Goal: Transaction & Acquisition: Purchase product/service

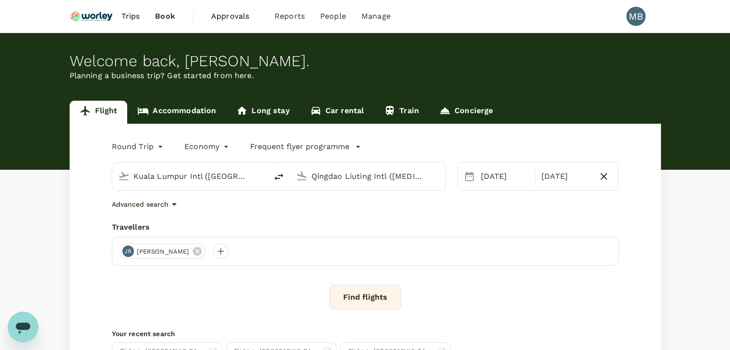
click at [340, 175] on input "Qingdao Liuting Intl ([MEDICAL_DATA])" at bounding box center [369, 176] width 114 height 15
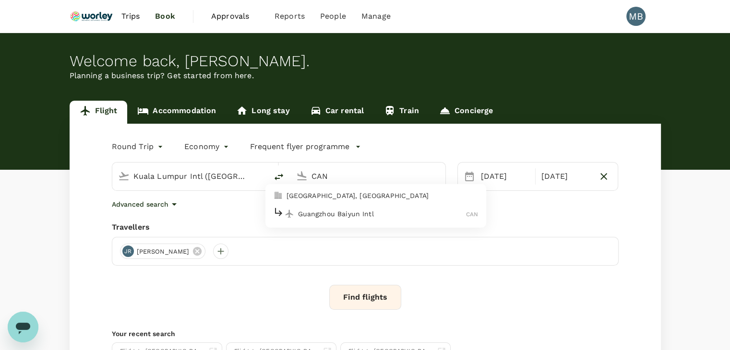
click at [325, 219] on div "Guangzhou Baiyun Intl CAN" at bounding box center [375, 213] width 205 height 15
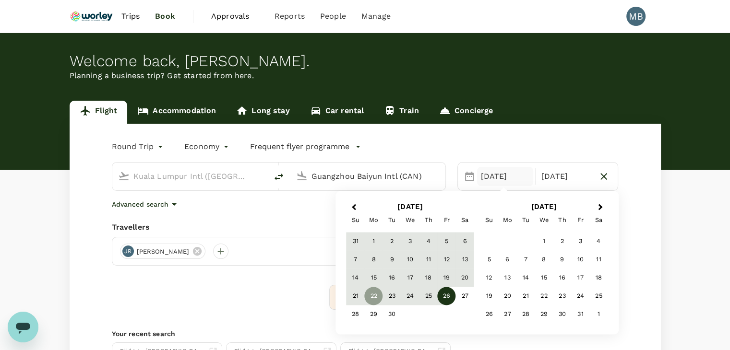
type input "Guangzhou Baiyun Intl (CAN)"
click at [273, 313] on div "Round Trip roundtrip Economy economy Frequent flyer programme Kuala Lumpur Intl…" at bounding box center [365, 260] width 591 height 272
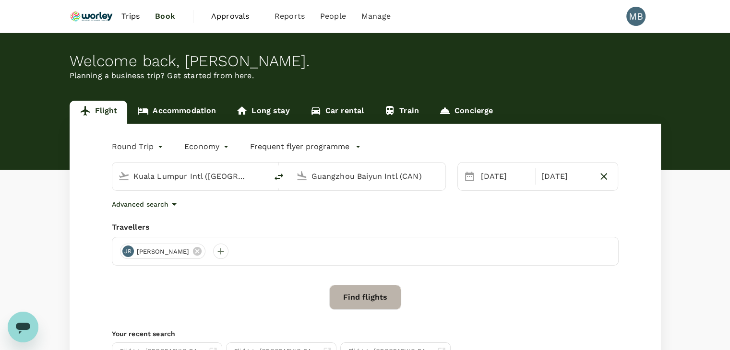
click at [361, 301] on button "Find flights" at bounding box center [365, 297] width 72 height 25
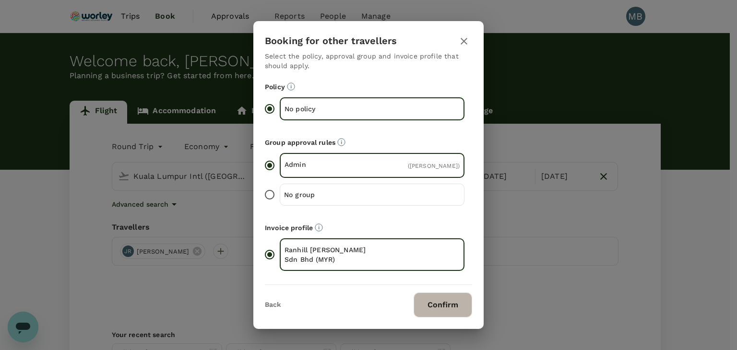
click at [440, 314] on button "Confirm" at bounding box center [443, 305] width 59 height 25
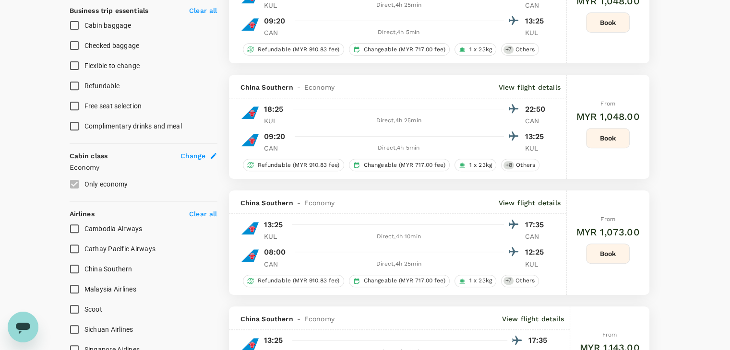
scroll to position [384, 0]
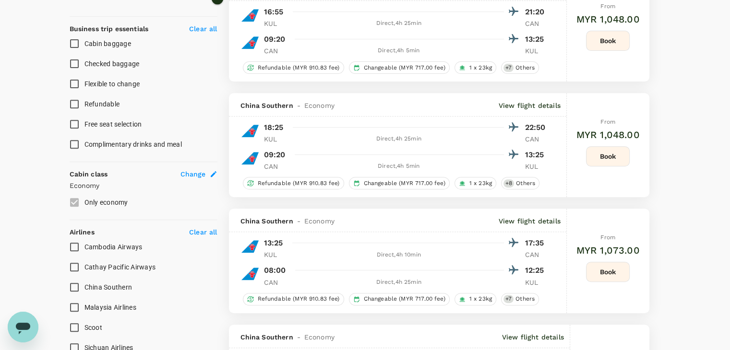
type input "1540"
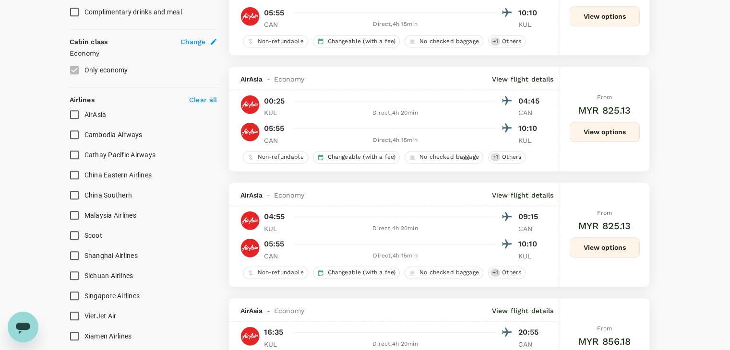
scroll to position [576, 0]
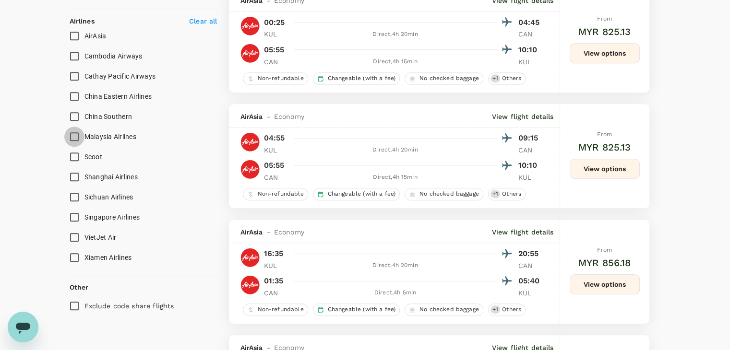
click at [75, 133] on input "Malaysia Airlines" at bounding box center [74, 137] width 20 height 20
checkbox input "true"
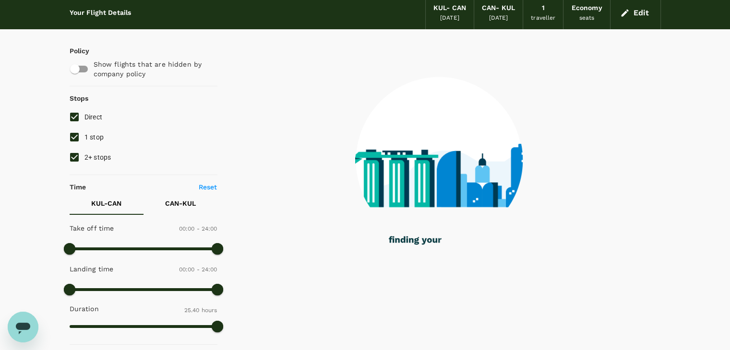
scroll to position [0, 0]
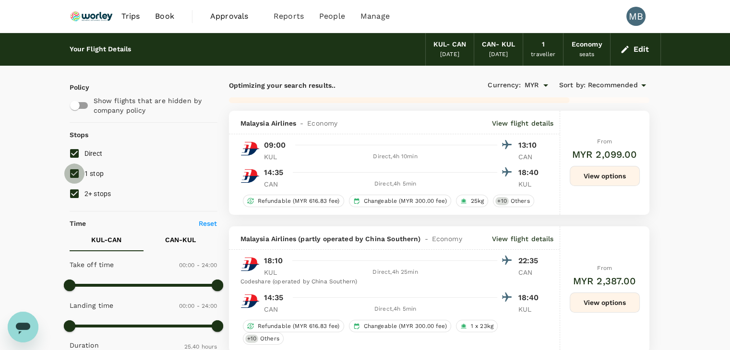
click at [77, 174] on input "1 stop" at bounding box center [74, 174] width 20 height 20
checkbox input "false"
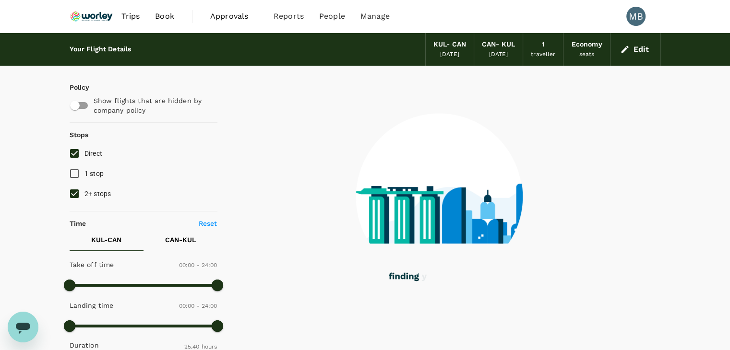
click at [67, 193] on input "2+ stops" at bounding box center [74, 194] width 20 height 20
checkbox input "false"
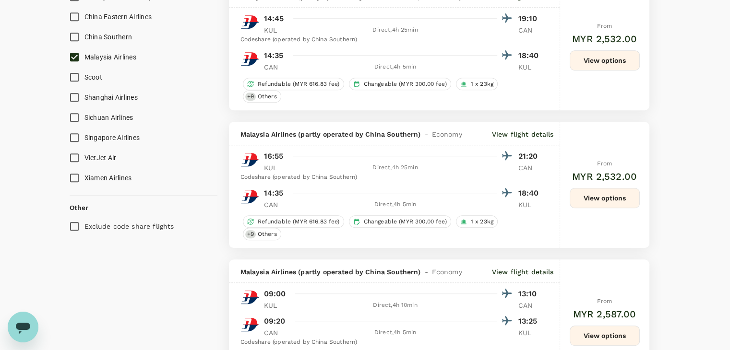
scroll to position [672, 0]
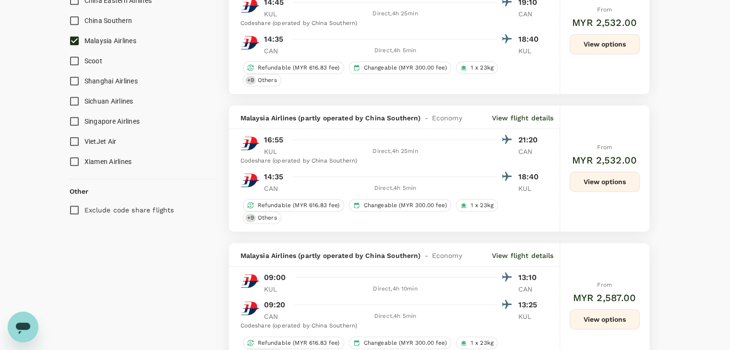
click at [78, 207] on input "Exclude code share flights" at bounding box center [74, 210] width 20 height 20
checkbox input "true"
checkbox input "false"
checkbox input "true"
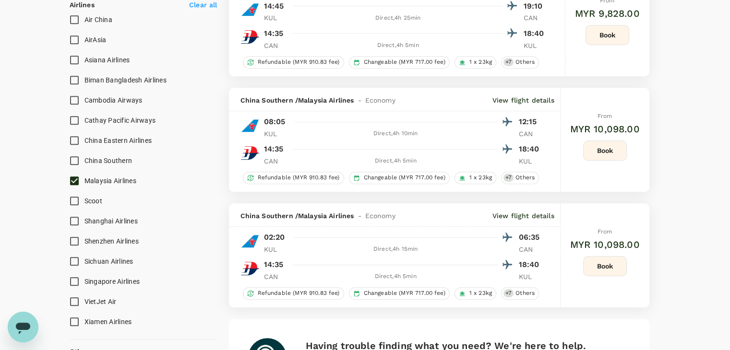
scroll to position [746, 0]
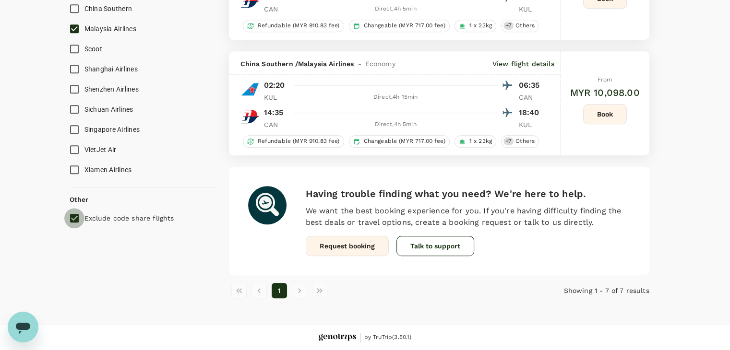
click at [75, 217] on input "Exclude code share flights" at bounding box center [74, 218] width 20 height 20
click at [76, 217] on input "Exclude code share flights" at bounding box center [74, 218] width 20 height 20
checkbox input "true"
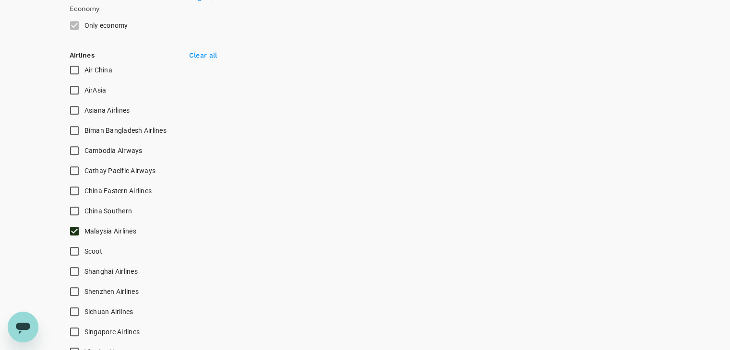
scroll to position [662, 0]
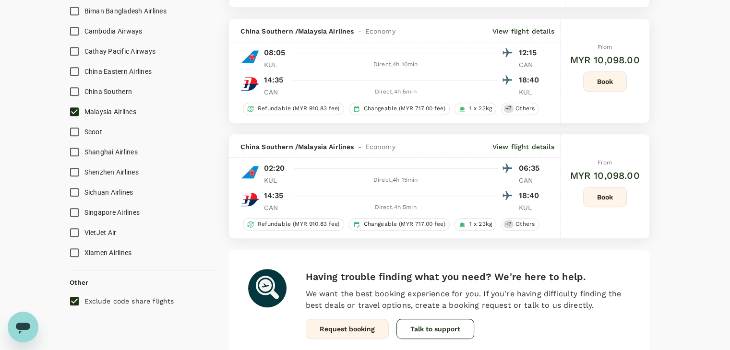
click at [74, 113] on input "Malaysia Airlines" at bounding box center [74, 112] width 20 height 20
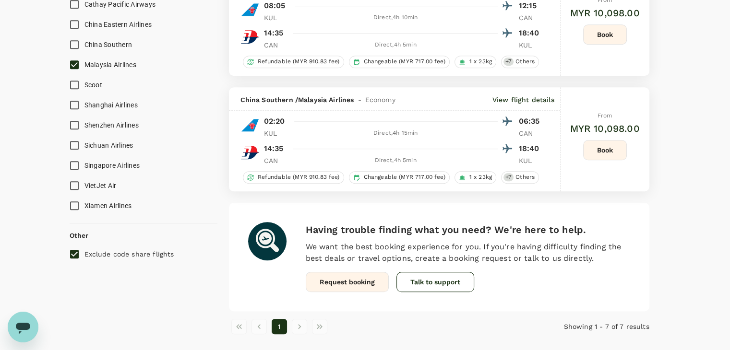
scroll to position [710, 0]
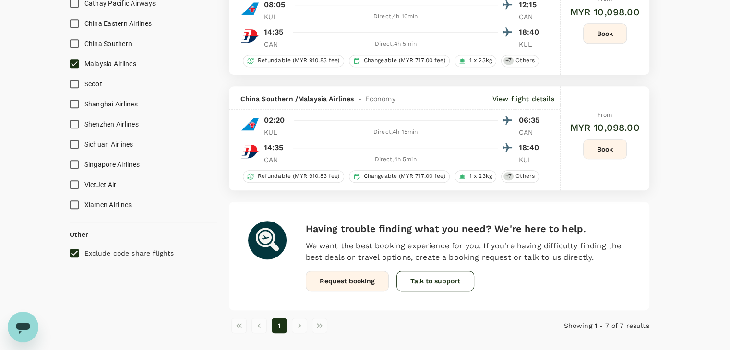
click at [72, 62] on input "Malaysia Airlines" at bounding box center [74, 64] width 20 height 20
checkbox input "true"
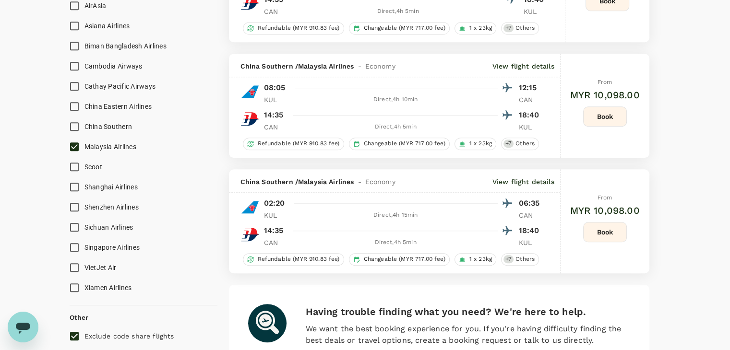
scroll to position [746, 0]
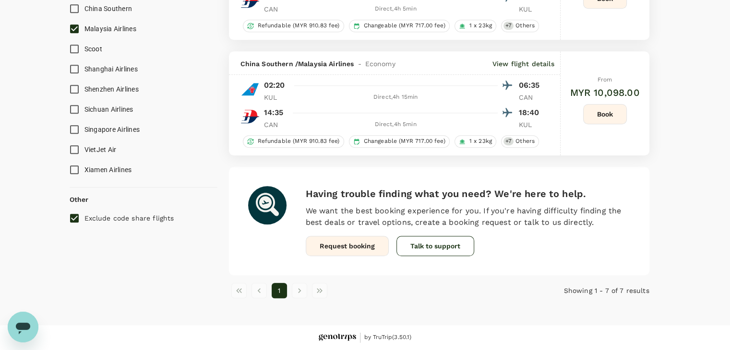
click at [71, 213] on input "Exclude code share flights" at bounding box center [74, 218] width 20 height 20
checkbox input "false"
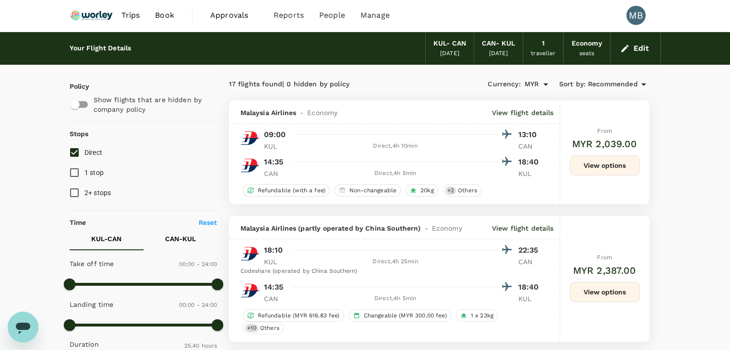
scroll to position [0, 0]
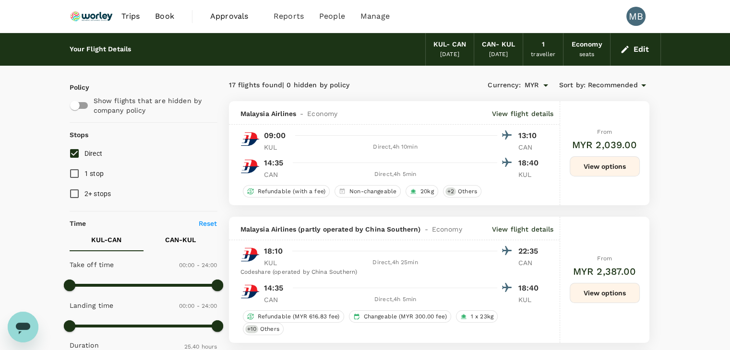
click at [638, 43] on button "Edit" at bounding box center [635, 49] width 35 height 15
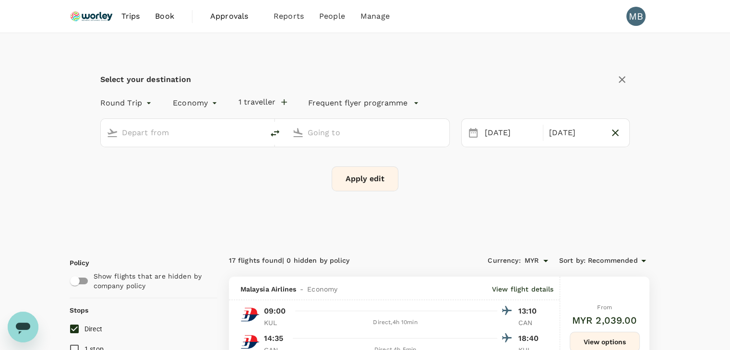
type input "Kuala Lumpur Intl ([GEOGRAPHIC_DATA])"
click at [342, 133] on input "Guangzhou Baiyun Intl (CAN)" at bounding box center [368, 132] width 121 height 15
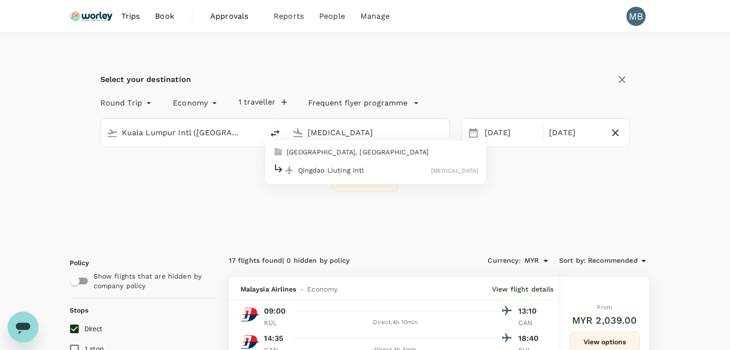
click at [431, 168] on p "Qingdao Liuting Intl" at bounding box center [364, 170] width 133 height 10
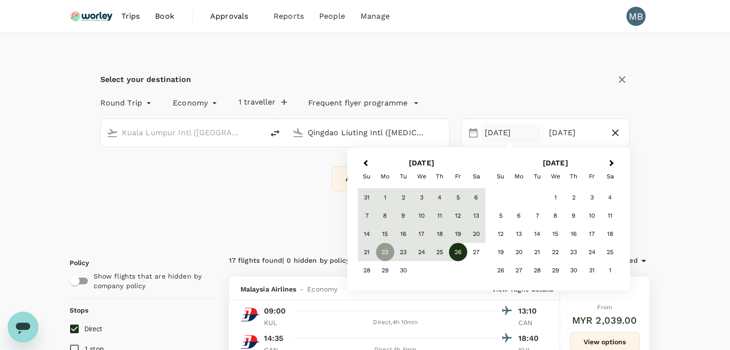
type input "Qingdao Liuting Intl (TAO)"
click at [335, 185] on button "Apply edit" at bounding box center [365, 179] width 67 height 25
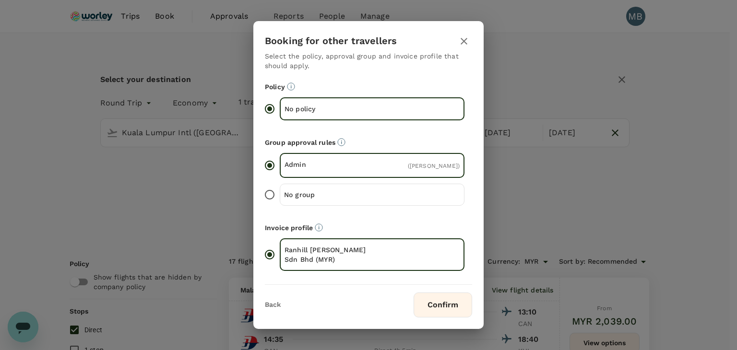
click at [450, 309] on button "Confirm" at bounding box center [443, 305] width 59 height 25
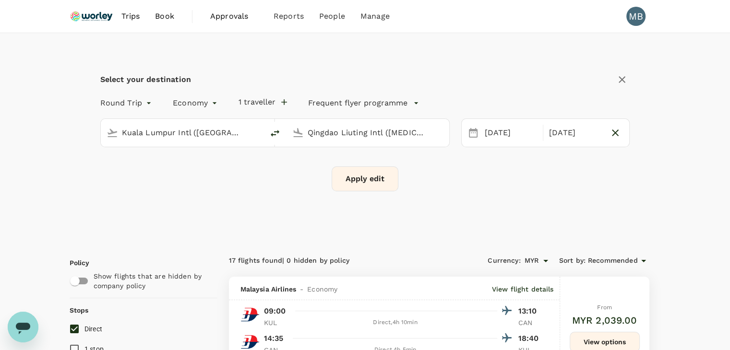
checkbox input "false"
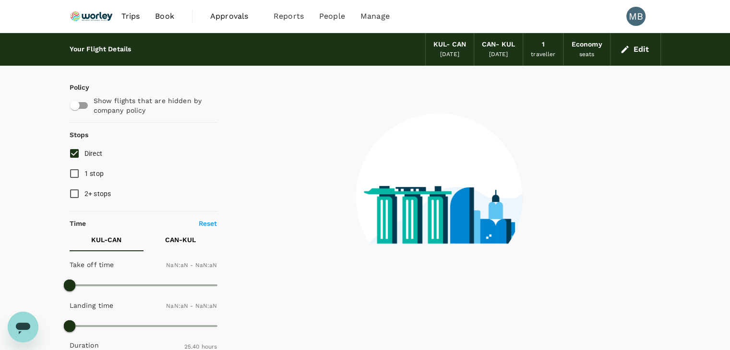
checkbox input "false"
type input "1440"
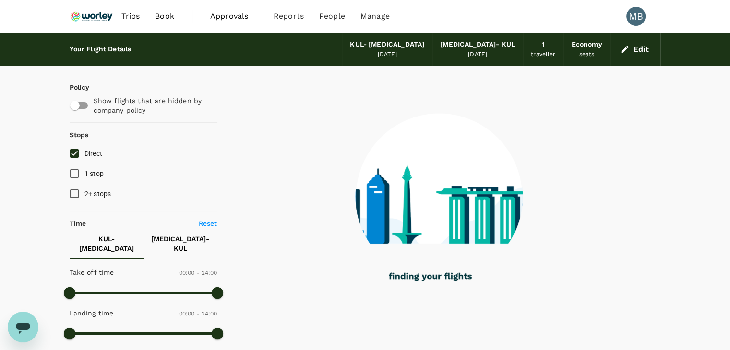
type input "1225"
checkbox input "true"
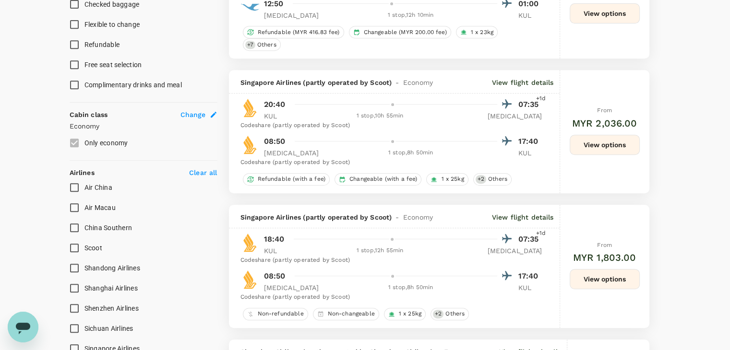
type input "1765"
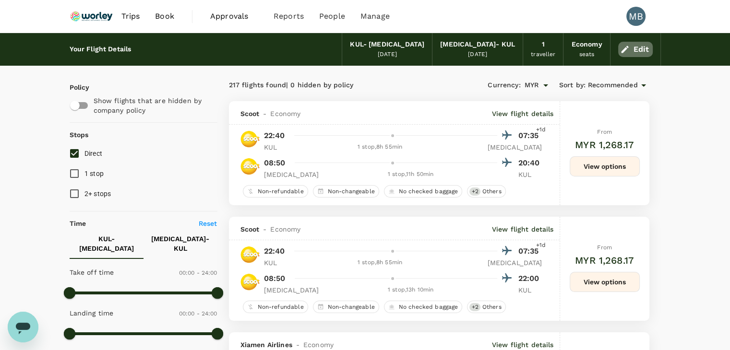
click at [630, 50] on button "Edit" at bounding box center [635, 49] width 35 height 15
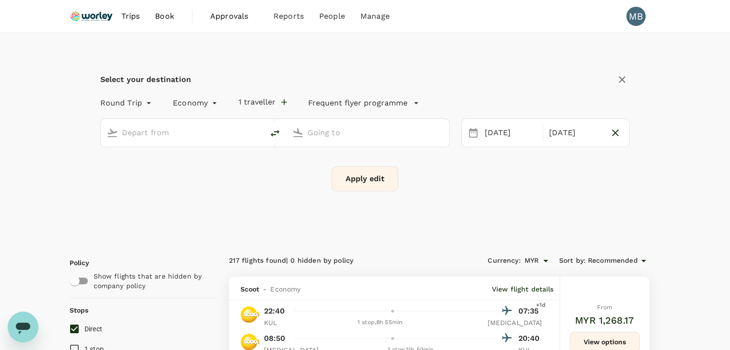
type input "Kuala Lumpur Intl (KUL)"
type input "Qingdao Liuting Intl (TAO)"
click at [250, 134] on div "Kuala Lumpur Intl (KUL)" at bounding box center [190, 132] width 136 height 15
click at [194, 168] on p "Guangzhou Baiyun Intl" at bounding box center [196, 170] width 168 height 10
type input "Guangzhou Baiyun Intl (CAN)"
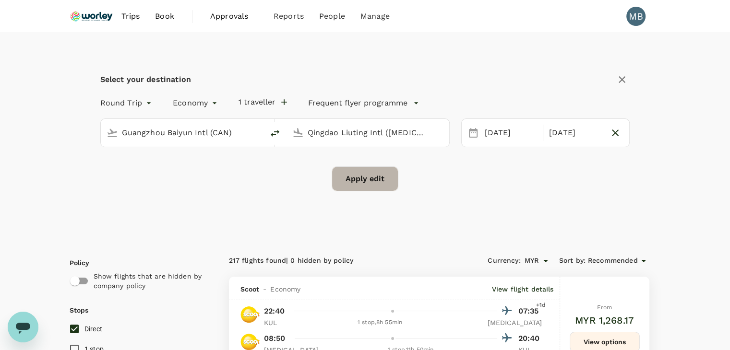
click at [351, 179] on button "Apply edit" at bounding box center [365, 179] width 67 height 25
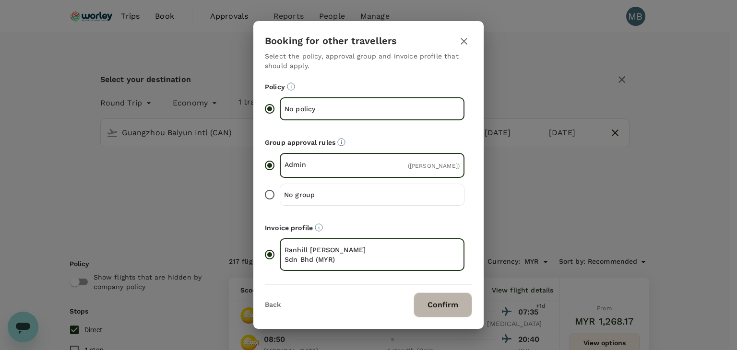
click at [436, 306] on button "Confirm" at bounding box center [443, 305] width 59 height 25
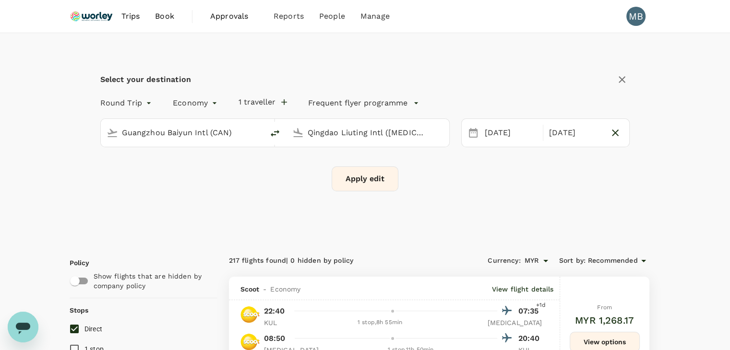
checkbox input "false"
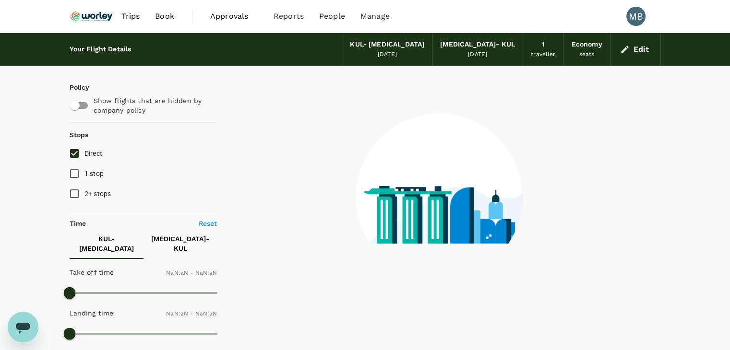
type input "1440"
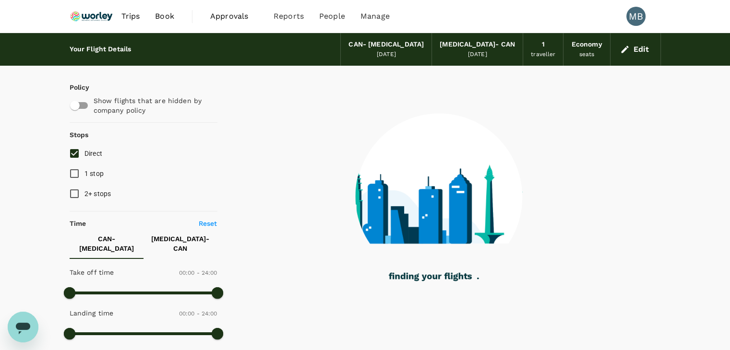
type input "970"
checkbox input "true"
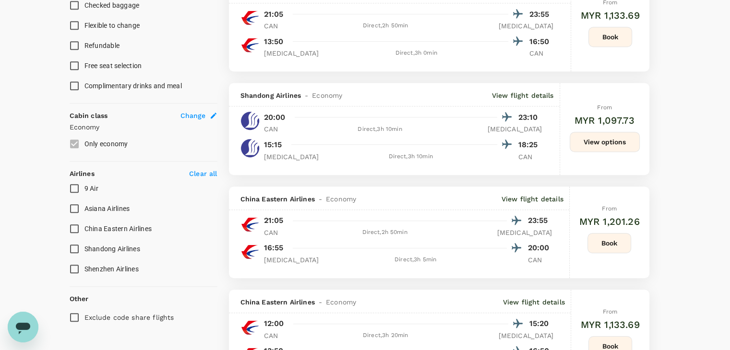
scroll to position [439, 0]
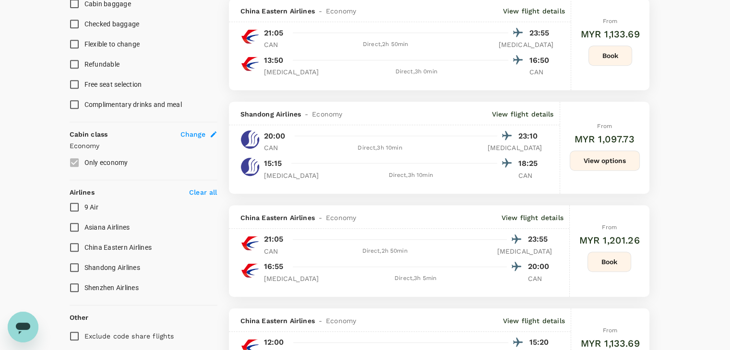
click at [76, 197] on input "9 Air" at bounding box center [74, 207] width 20 height 20
checkbox input "true"
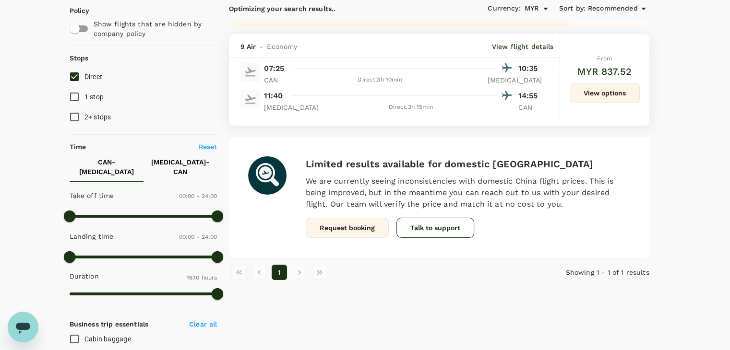
scroll to position [103, 0]
click at [529, 47] on p "View flight details" at bounding box center [523, 47] width 62 height 10
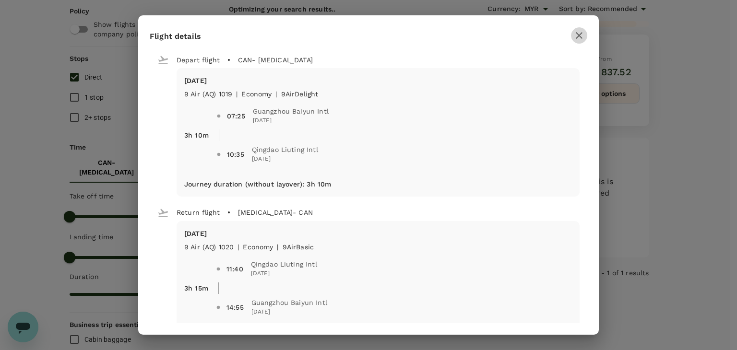
click at [578, 28] on button "button" at bounding box center [579, 35] width 16 height 16
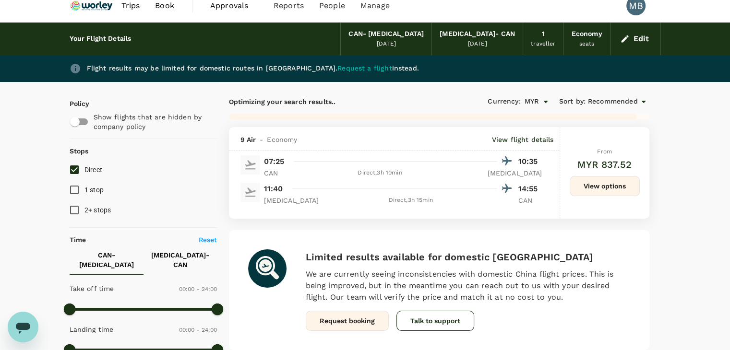
scroll to position [0, 0]
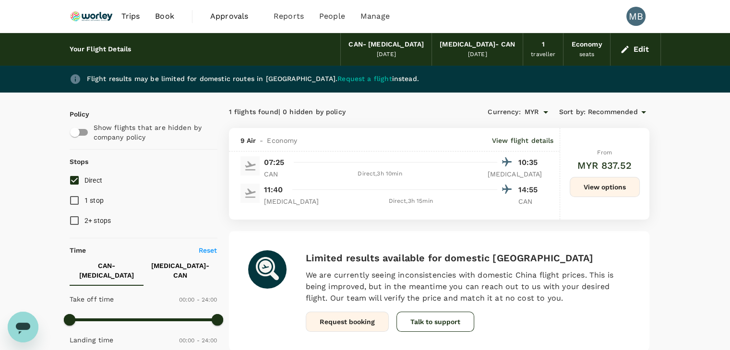
click at [94, 19] on img at bounding box center [92, 16] width 44 height 21
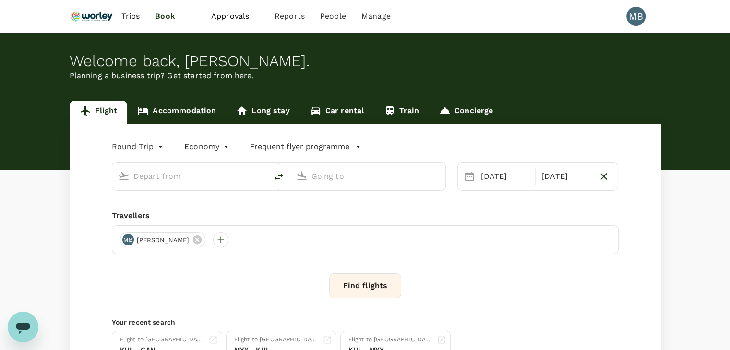
type input "Guangzhou Baiyun Intl (CAN)"
type input "Qingdao Liuting Intl (TAO)"
type input "Guangzhou Baiyun Intl (CAN)"
type input "Qingdao Liuting Intl (TAO)"
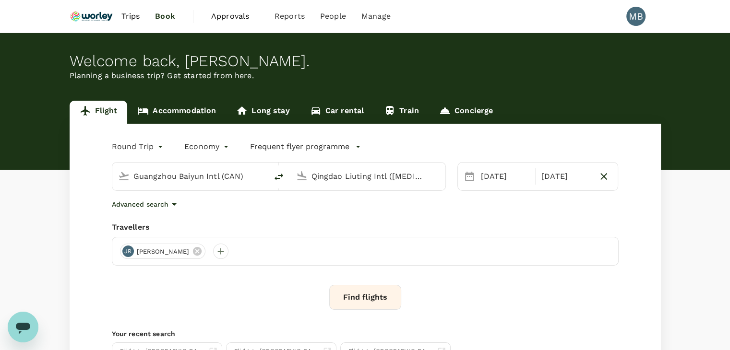
click at [277, 175] on icon "delete" at bounding box center [279, 177] width 12 height 12
type input "Qingdao Liuting Intl (TAO)"
type input "Guangzhou Baiyun Intl (CAN)"
click at [240, 173] on input "Qingdao Liuting Intl (TAO)" at bounding box center [190, 176] width 114 height 15
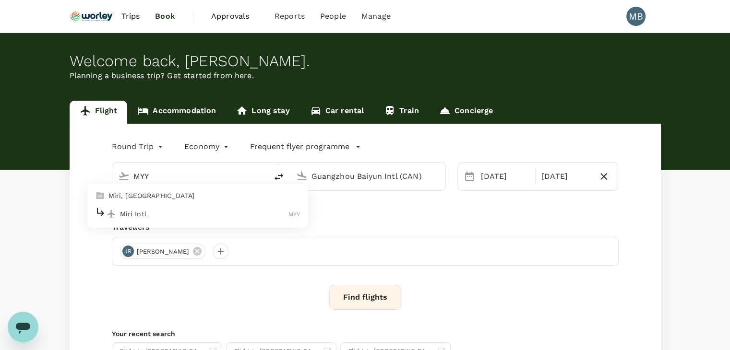
click at [194, 212] on p "Miri Intl" at bounding box center [204, 214] width 169 height 10
type input "Miri Intl (MYY)"
click at [349, 177] on input "Guangzhou Baiyun Intl (CAN)" at bounding box center [369, 176] width 114 height 15
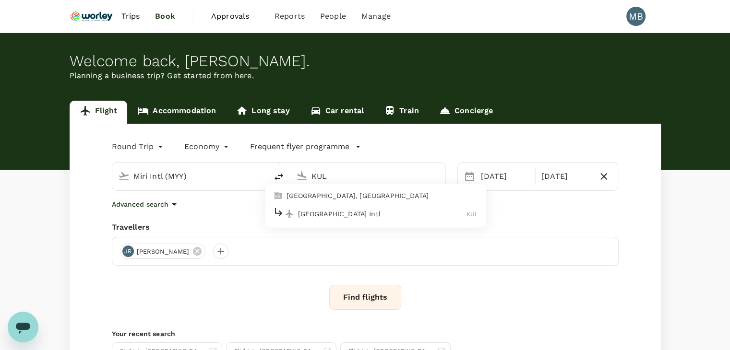
click at [307, 212] on p "[GEOGRAPHIC_DATA] Intl" at bounding box center [382, 214] width 169 height 10
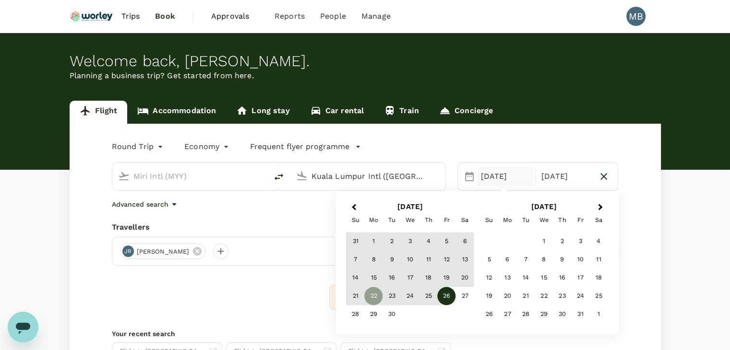
type input "Kuala Lumpur Intl (KUL)"
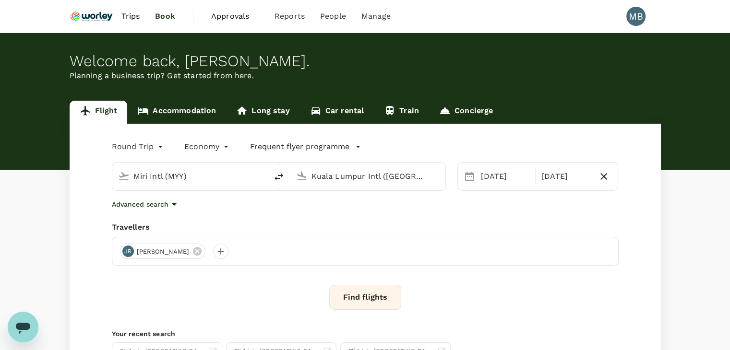
click at [298, 298] on div "Find flights" at bounding box center [365, 297] width 507 height 25
click at [332, 305] on button "Find flights" at bounding box center [365, 297] width 72 height 25
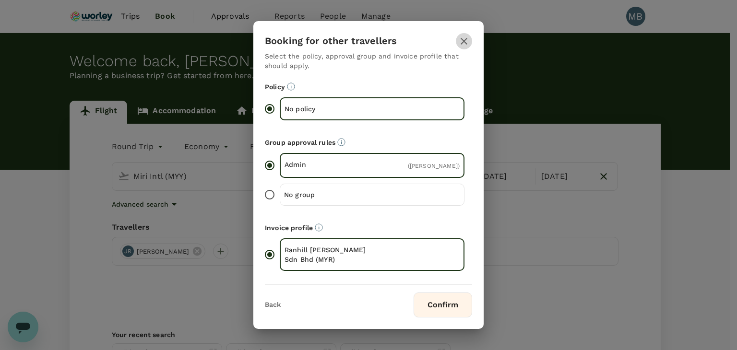
click at [464, 37] on icon "button" at bounding box center [464, 42] width 12 height 12
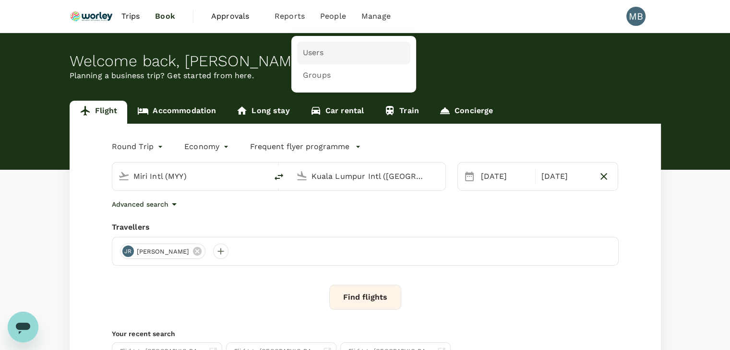
click at [321, 55] on span "Users" at bounding box center [313, 53] width 21 height 11
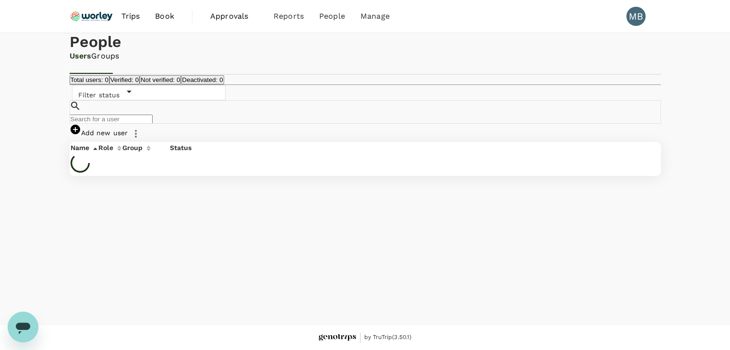
click at [153, 124] on input "text" at bounding box center [111, 119] width 83 height 9
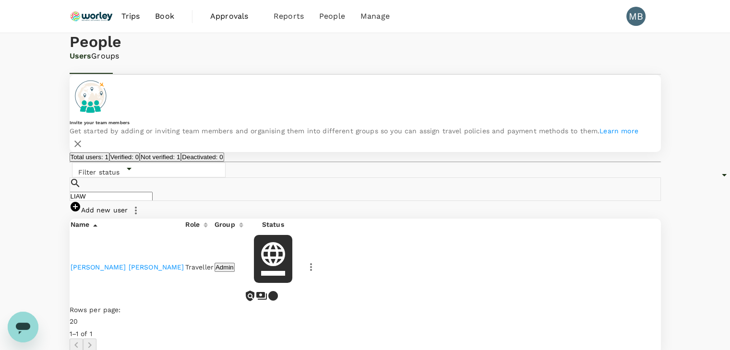
type input "LIAW"
click at [130, 18] on span "Trips" at bounding box center [130, 17] width 19 height 12
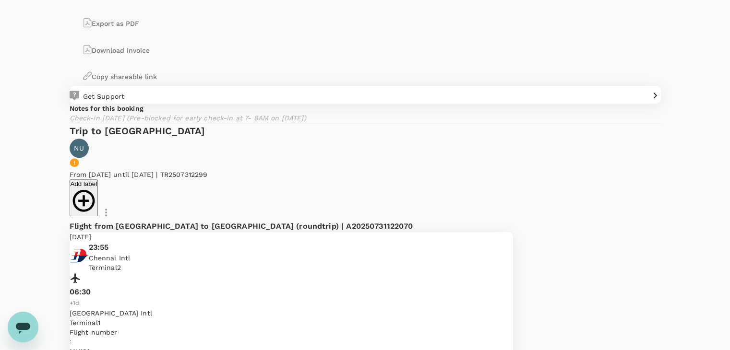
scroll to position [960, 0]
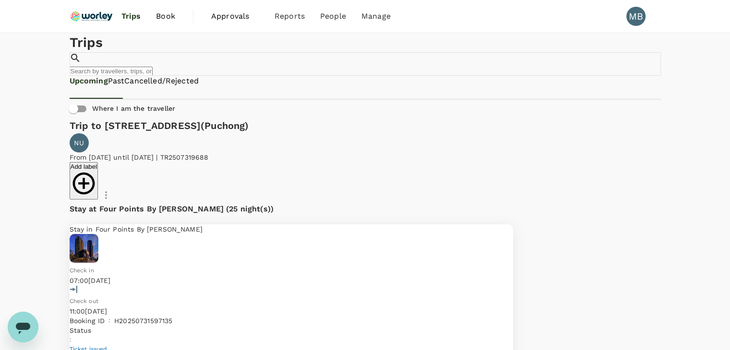
scroll to position [0, 0]
click at [100, 14] on img at bounding box center [92, 16] width 44 height 21
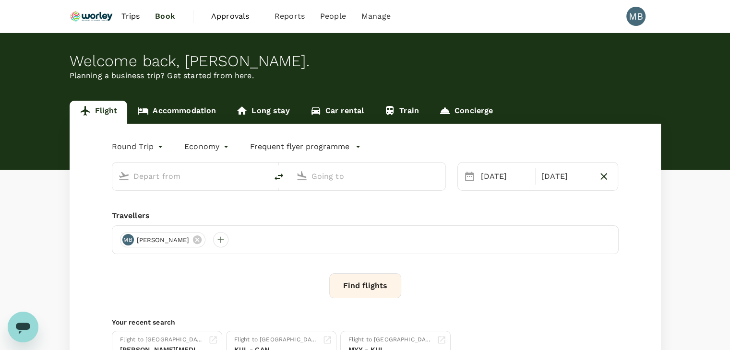
type input "Guangzhou Baiyun Intl (CAN)"
type input "Qingdao Liuting Intl (TAO)"
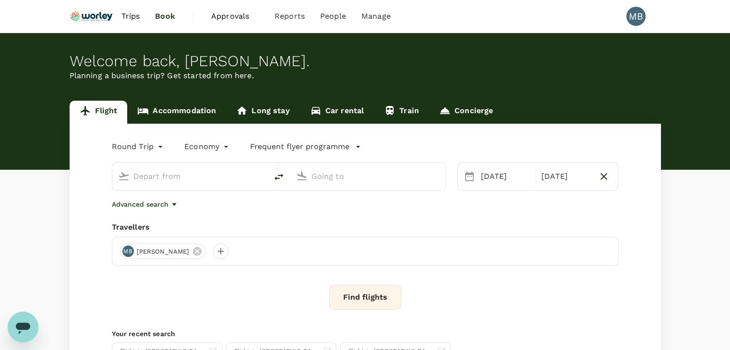
type input "Guangzhou Baiyun Intl (CAN)"
type input "Qingdao Liuting Intl (TAO)"
click at [164, 174] on input "Guangzhou Baiyun Intl (CAN)" at bounding box center [190, 176] width 114 height 15
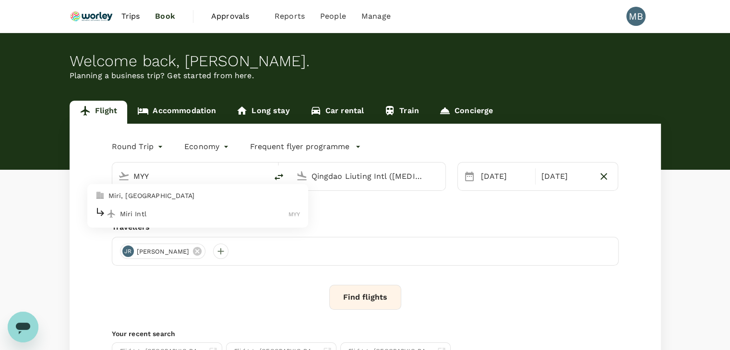
click at [160, 214] on p "Miri Intl" at bounding box center [204, 214] width 169 height 10
type input "Miri Intl (MYY)"
click at [341, 177] on input "Qingdao Liuting Intl (TAO)" at bounding box center [369, 176] width 114 height 15
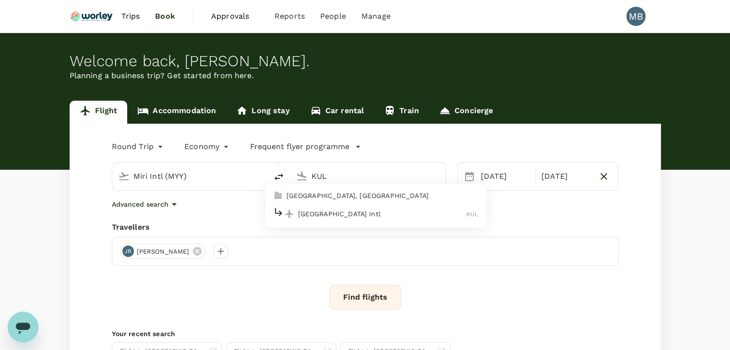
click at [337, 218] on div "Kuala Lumpur Intl KUL" at bounding box center [375, 213] width 205 height 15
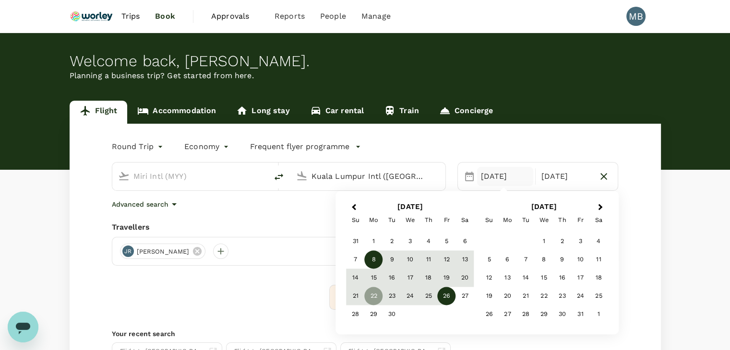
type input "Kuala Lumpur Intl ([GEOGRAPHIC_DATA])"
click at [376, 261] on div "8" at bounding box center [374, 260] width 18 height 18
click at [447, 260] on div "12" at bounding box center [447, 260] width 18 height 18
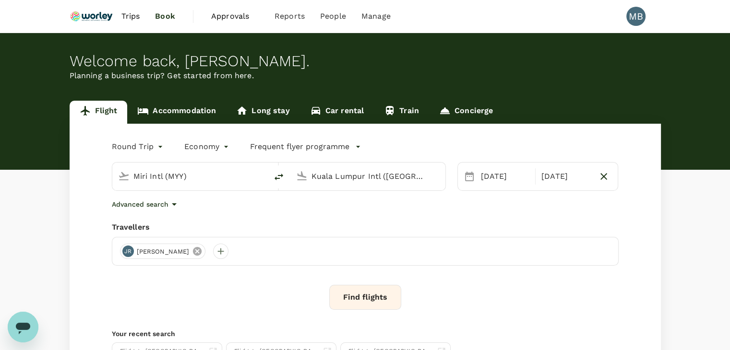
click at [202, 250] on icon at bounding box center [197, 251] width 9 height 9
click at [129, 254] on div at bounding box center [127, 251] width 15 height 15
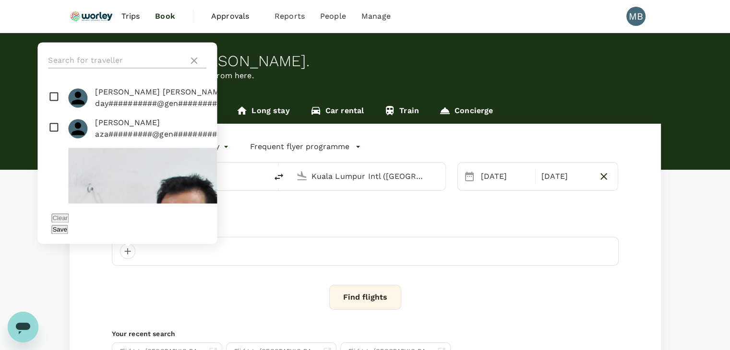
click at [105, 68] on input "text" at bounding box center [116, 60] width 136 height 15
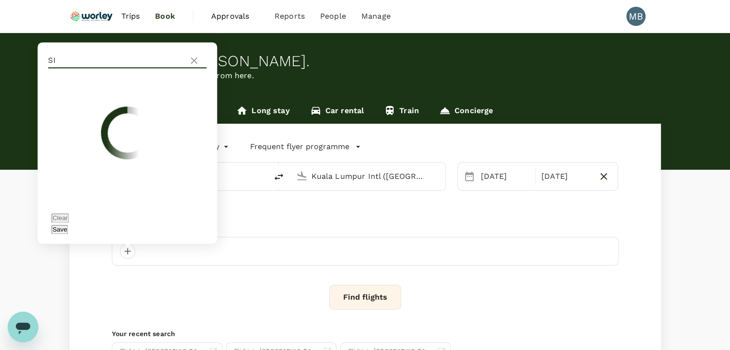
type input "S"
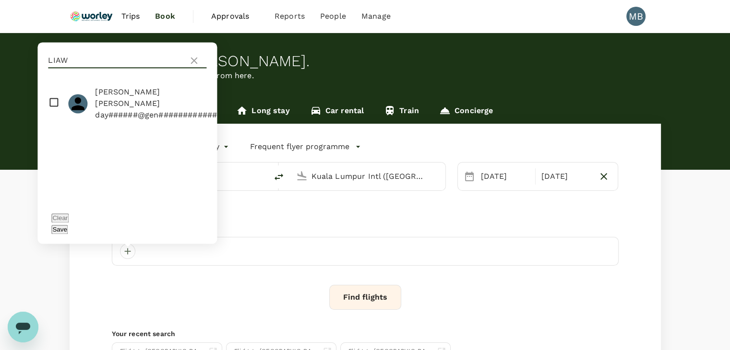
type input "LIAW"
click at [49, 110] on input "checkbox" at bounding box center [127, 104] width 180 height 42
checkbox input "true"
click at [68, 227] on button "Save" at bounding box center [59, 229] width 16 height 9
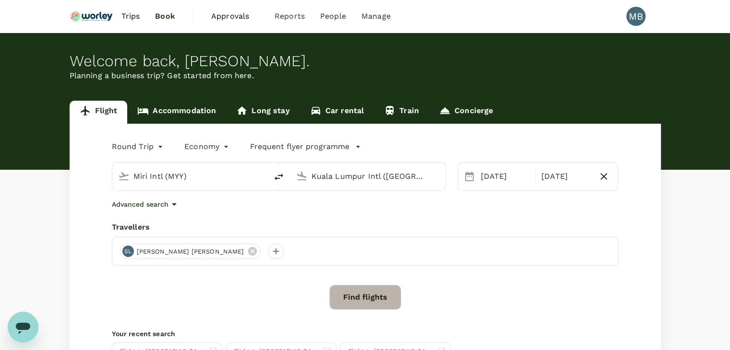
click at [344, 300] on button "Find flights" at bounding box center [365, 297] width 72 height 25
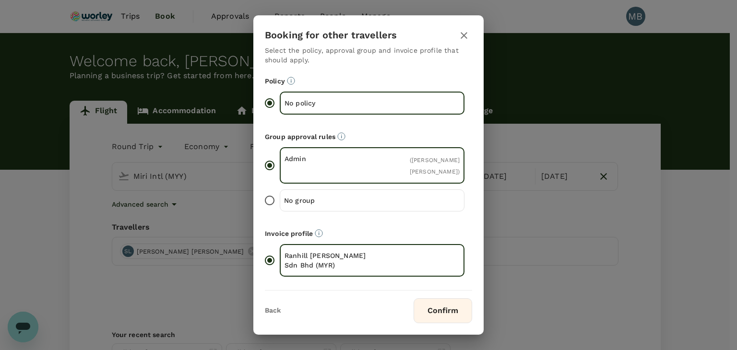
click at [356, 190] on div "No group" at bounding box center [372, 201] width 185 height 22
click at [280, 191] on input "No group" at bounding box center [270, 201] width 20 height 20
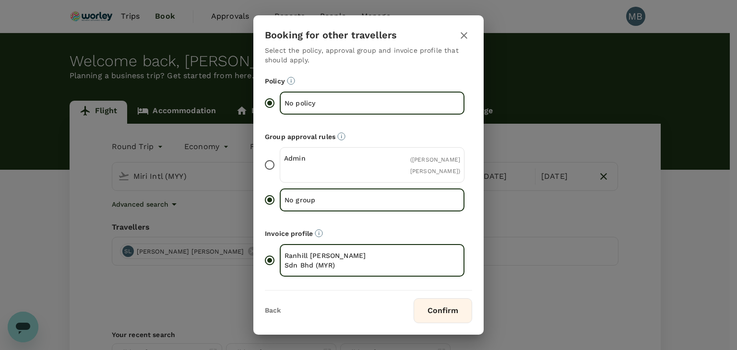
click at [428, 299] on button "Confirm" at bounding box center [443, 311] width 59 height 25
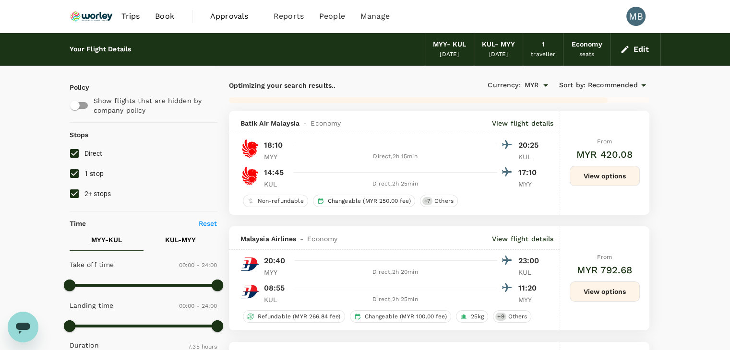
type input "910"
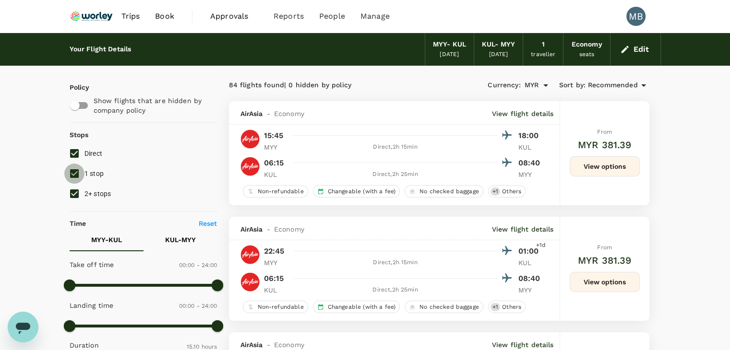
click at [77, 174] on input "1 stop" at bounding box center [74, 174] width 20 height 20
checkbox input "false"
click at [71, 193] on input "2+ stops" at bounding box center [74, 194] width 20 height 20
checkbox input "false"
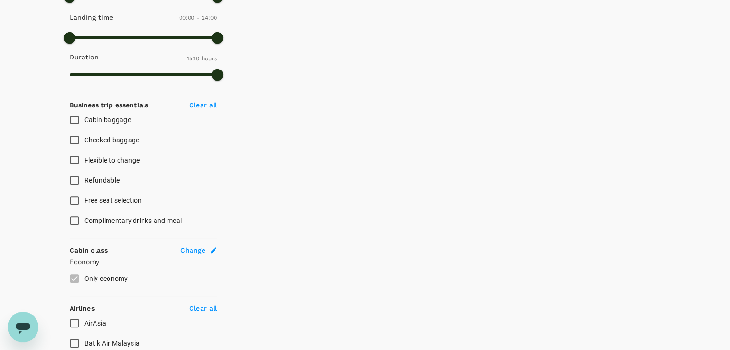
scroll to position [384, 0]
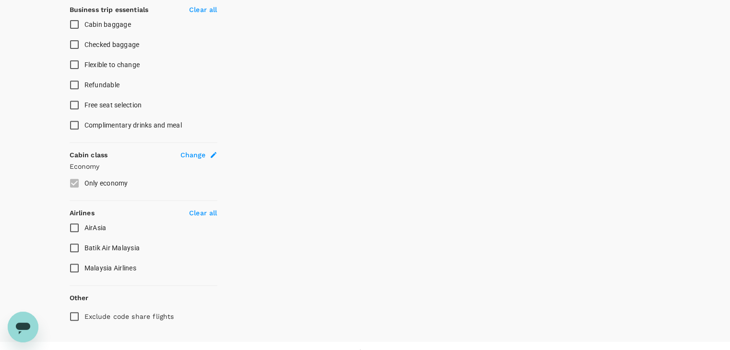
click at [74, 225] on input "AirAsia" at bounding box center [74, 228] width 20 height 20
checkbox input "true"
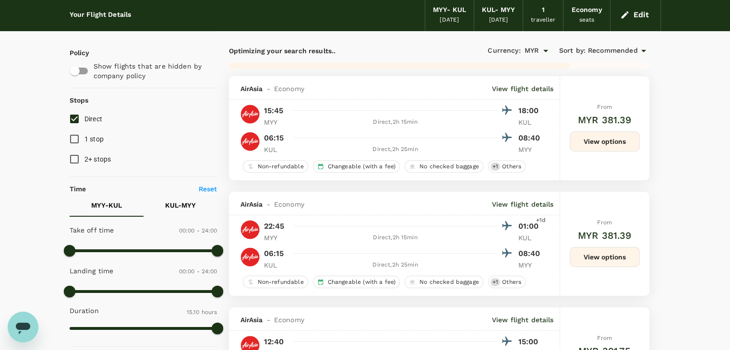
scroll to position [48, 0]
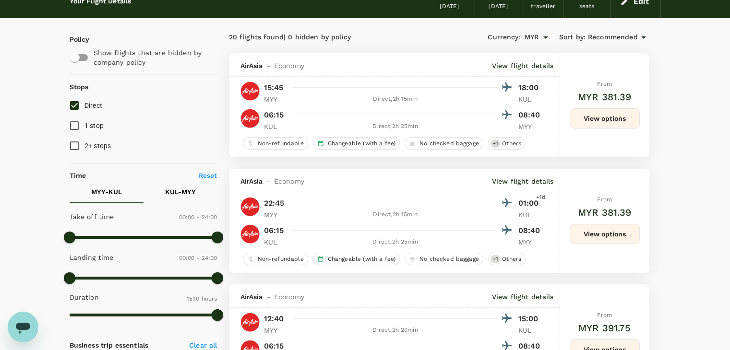
click at [643, 36] on icon at bounding box center [644, 38] width 12 height 12
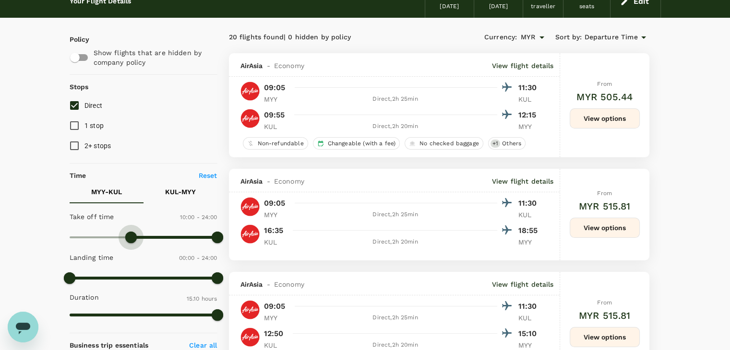
type input "570"
drag, startPoint x: 69, startPoint y: 237, endPoint x: 128, endPoint y: 232, distance: 58.8
click at [128, 232] on span at bounding box center [128, 238] width 12 height 12
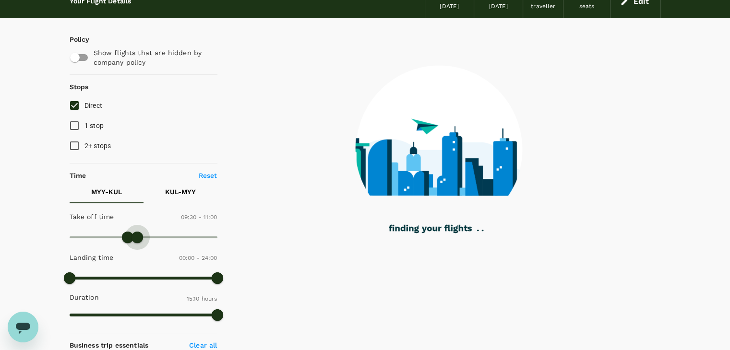
type input "630"
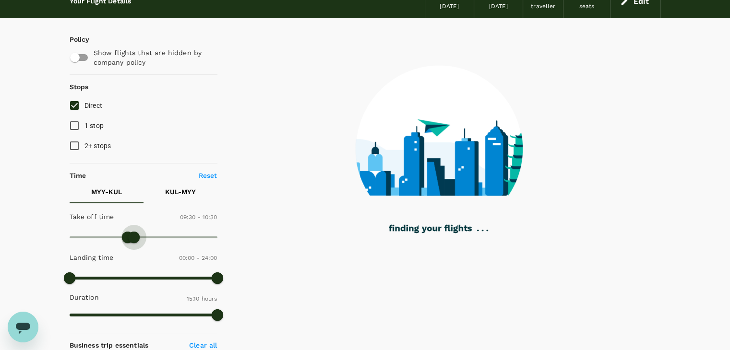
drag, startPoint x: 217, startPoint y: 232, endPoint x: 135, endPoint y: 238, distance: 82.3
click at [135, 238] on span at bounding box center [134, 238] width 12 height 12
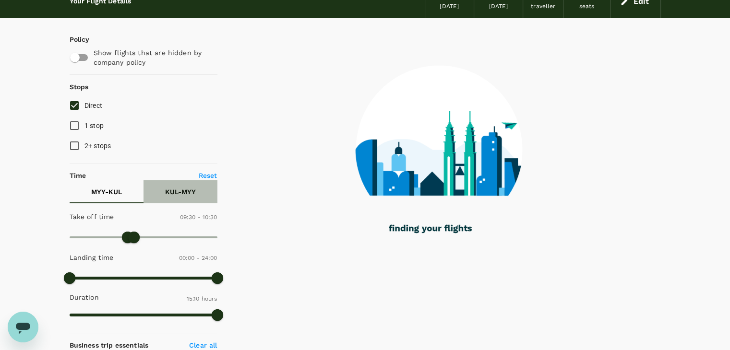
click at [177, 193] on p "KUL - MYY" at bounding box center [180, 192] width 31 height 10
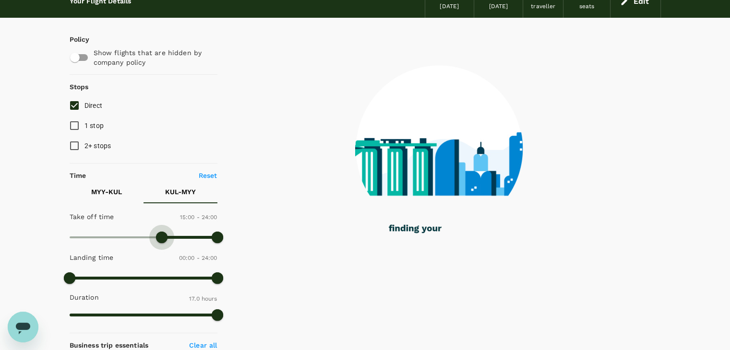
type input "960"
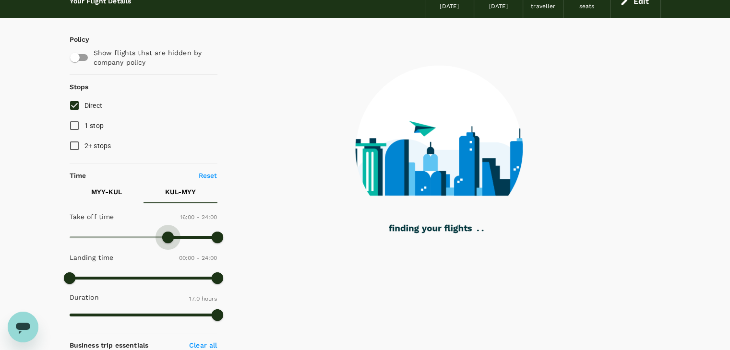
drag, startPoint x: 70, startPoint y: 242, endPoint x: 168, endPoint y: 235, distance: 99.2
click at [168, 235] on span at bounding box center [168, 238] width 12 height 12
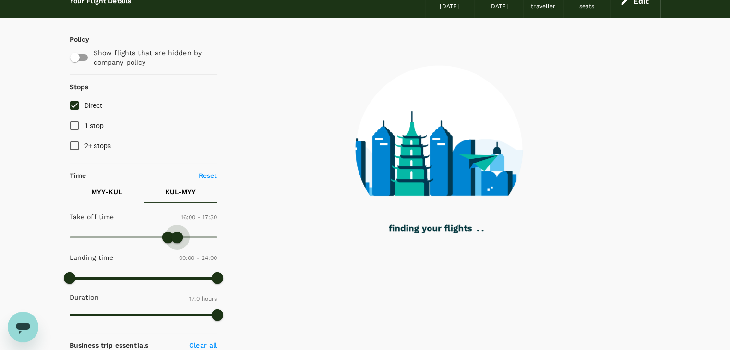
type input "1020"
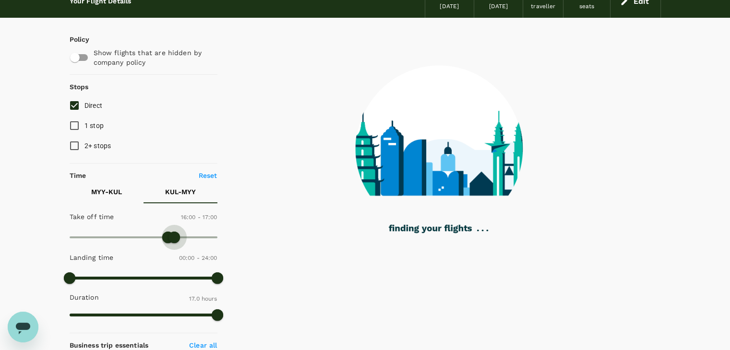
drag, startPoint x: 212, startPoint y: 236, endPoint x: 175, endPoint y: 237, distance: 37.5
click at [175, 237] on span at bounding box center [174, 238] width 12 height 12
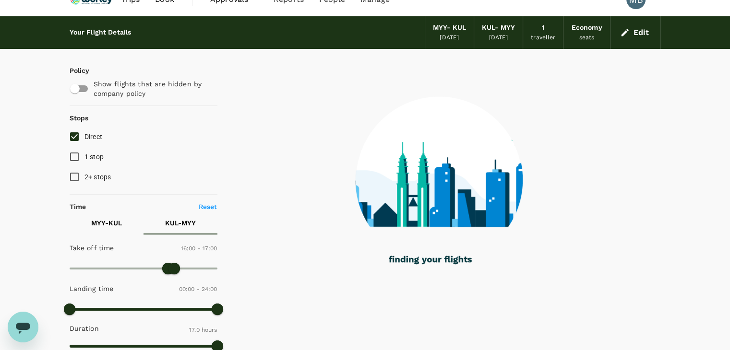
scroll to position [0, 0]
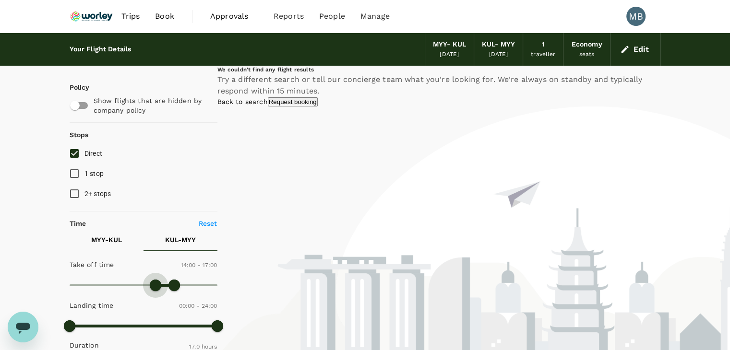
drag, startPoint x: 163, startPoint y: 284, endPoint x: 156, endPoint y: 286, distance: 7.9
click at [156, 286] on span at bounding box center [156, 286] width 12 height 12
click at [204, 227] on p "Reset" at bounding box center [208, 224] width 19 height 10
type input "0"
type input "1440"
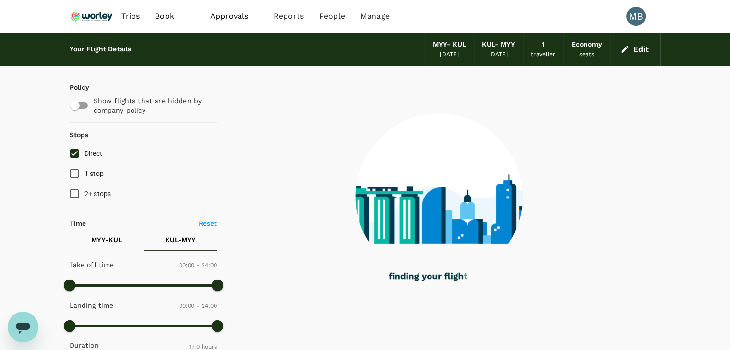
click at [106, 242] on p "MYY - KUL" at bounding box center [106, 240] width 31 height 10
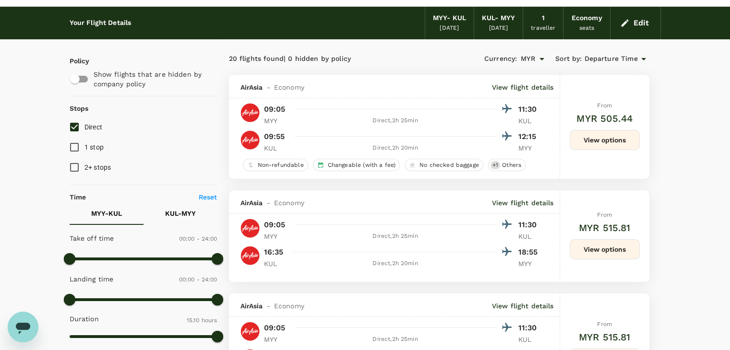
scroll to position [48, 0]
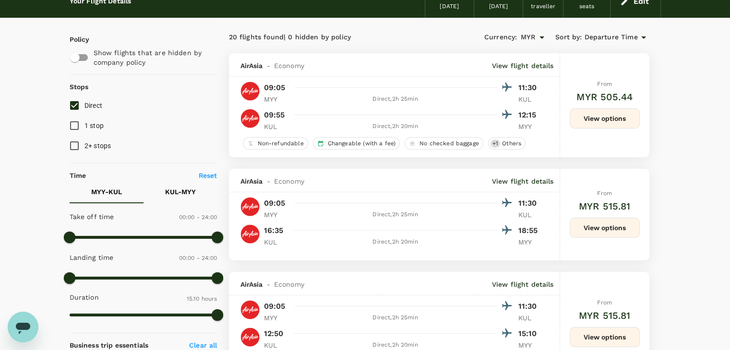
click at [580, 228] on button "View options" at bounding box center [605, 228] width 70 height 20
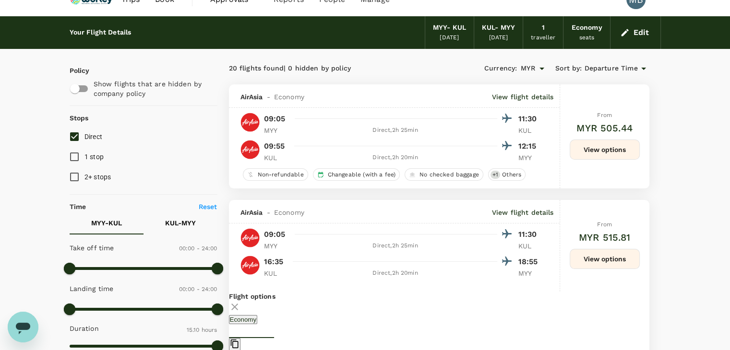
scroll to position [0, 0]
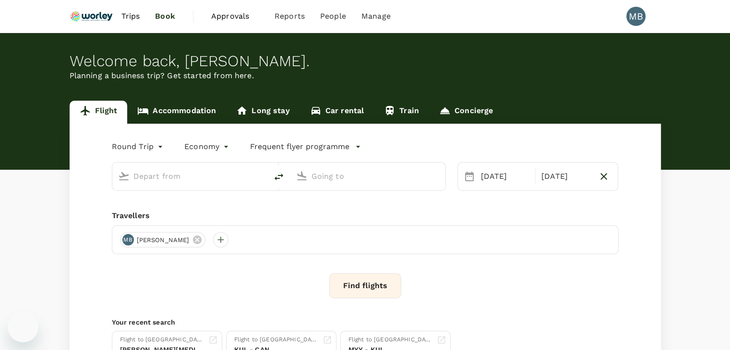
type input "Guangzhou Baiyun Intl (CAN)"
type input "Qingdao Liuting Intl ([MEDICAL_DATA])"
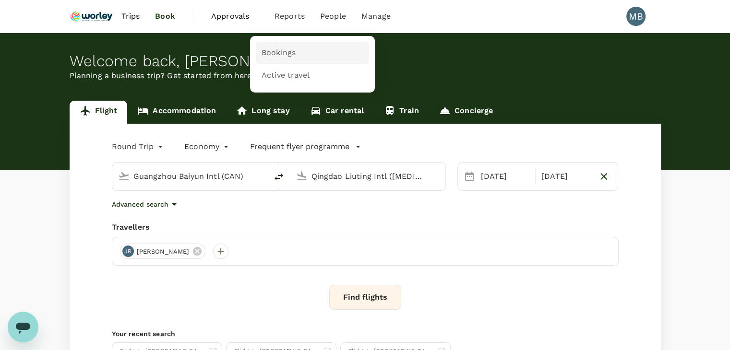
click at [293, 58] on span "Bookings" at bounding box center [279, 53] width 34 height 11
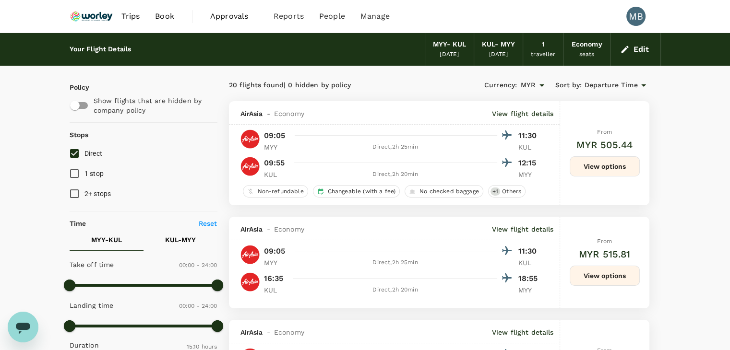
click at [583, 279] on button "View options" at bounding box center [605, 276] width 70 height 20
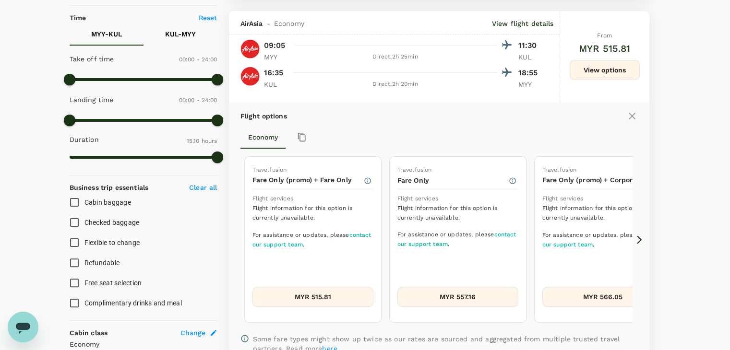
scroll to position [217, 0]
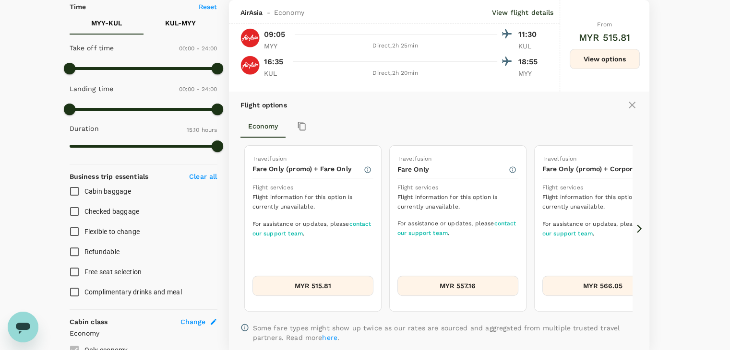
click at [636, 231] on icon at bounding box center [640, 229] width 10 height 10
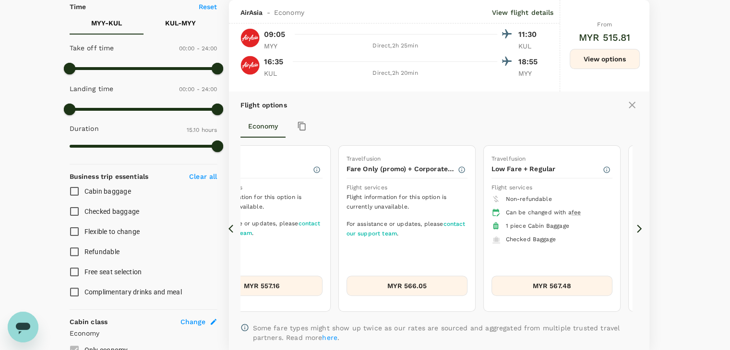
click at [636, 231] on icon at bounding box center [640, 229] width 10 height 10
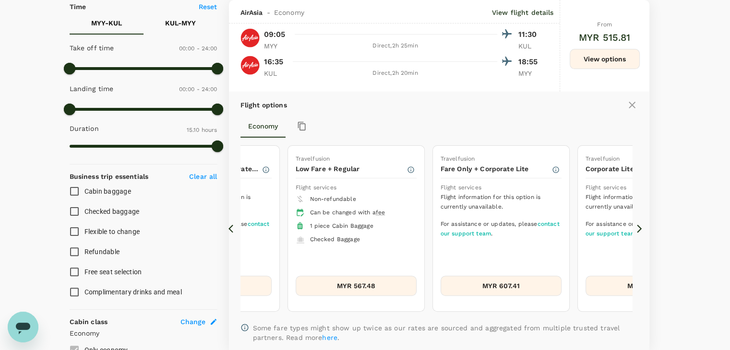
click at [636, 231] on icon at bounding box center [640, 229] width 10 height 10
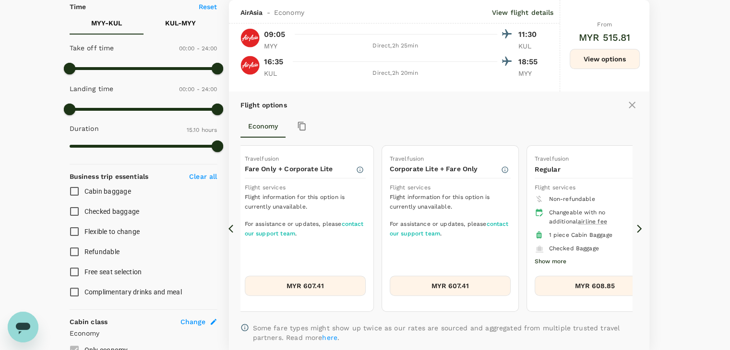
click at [636, 231] on icon at bounding box center [640, 229] width 10 height 10
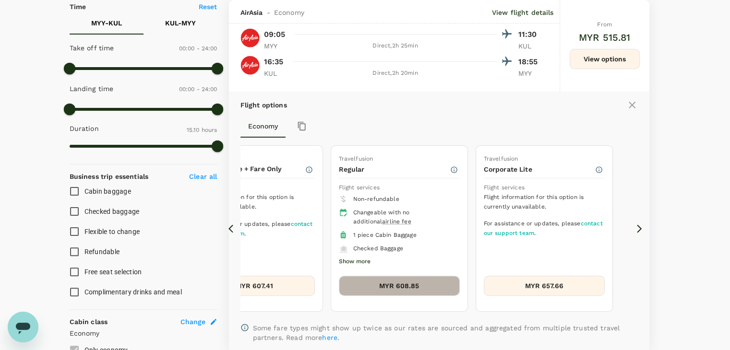
click at [436, 279] on button "MYR 608.85" at bounding box center [399, 286] width 121 height 20
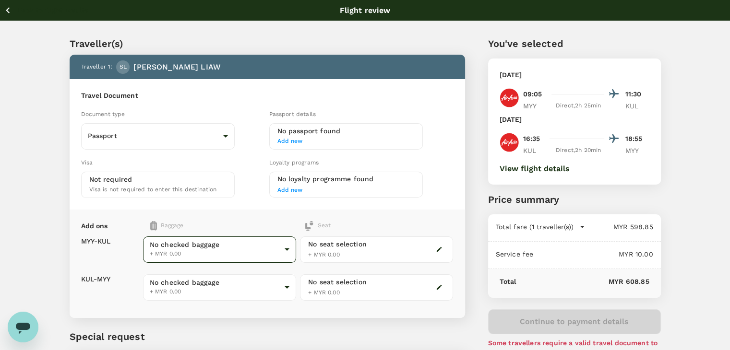
click at [289, 249] on body "Back to flight results Flight review Traveller(s) Traveller 1 : SL SIN ANN LIAW…" at bounding box center [365, 220] width 730 height 440
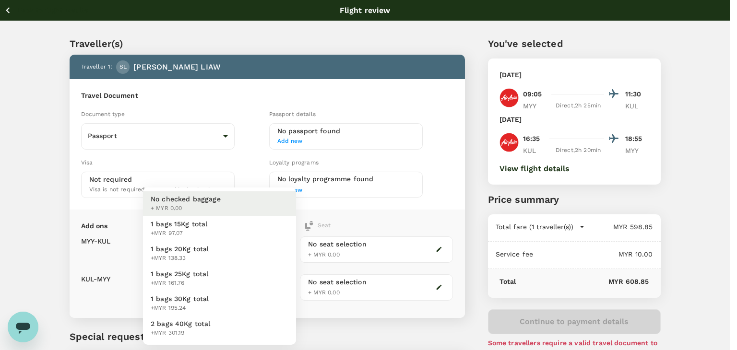
click at [259, 247] on li "1 bags 20Kg total +MYR 138.33" at bounding box center [219, 253] width 153 height 25
type input "2 - 138.33"
click at [244, 284] on body "Back to flight results Flight review Traveller(s) Traveller 1 : SL SIN ANN LIAW…" at bounding box center [368, 220] width 737 height 440
click at [230, 249] on li "1 bags 20Kg total +MYR 138.33" at bounding box center [219, 253] width 153 height 25
type input "2 - 138.33"
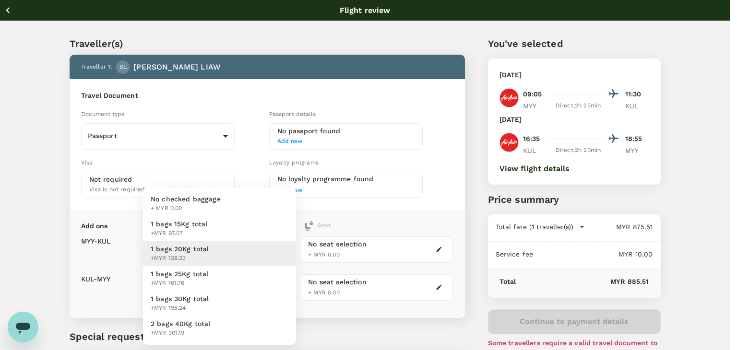
drag, startPoint x: 211, startPoint y: 256, endPoint x: 210, endPoint y: 251, distance: 5.4
click at [210, 256] on body "Back to flight results Flight review Traveller(s) Traveller 1 : SL SIN ANN LIAW…" at bounding box center [368, 220] width 737 height 440
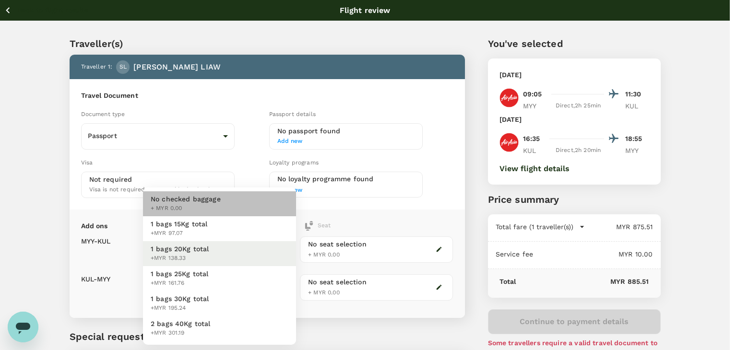
click at [212, 200] on span "No checked baggage" at bounding box center [186, 199] width 70 height 10
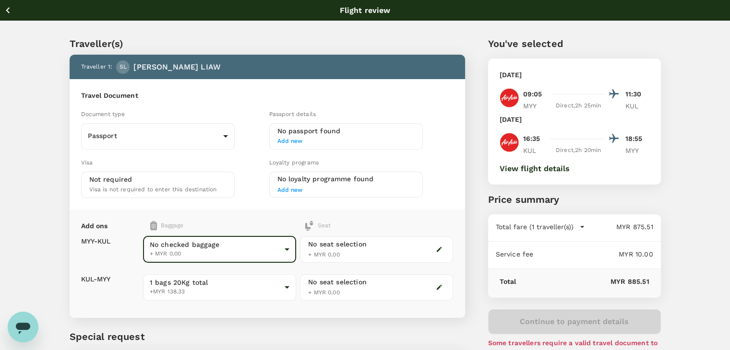
click at [216, 250] on body "Back to flight results Flight review Traveller(s) Traveller 1 : SL SIN ANN LIAW…" at bounding box center [365, 220] width 730 height 440
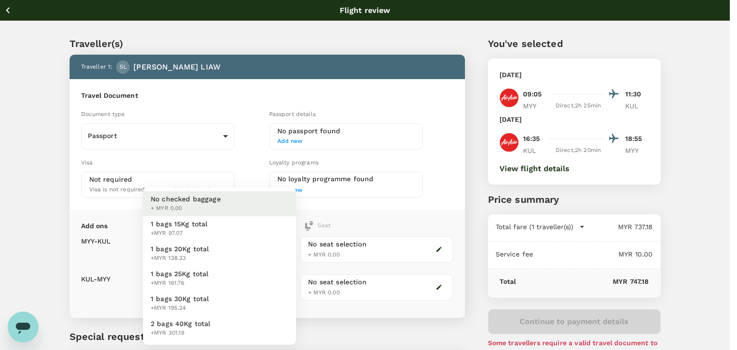
click at [210, 254] on li "1 bags 20Kg total +MYR 138.33" at bounding box center [219, 253] width 153 height 25
type input "2 - 138.33"
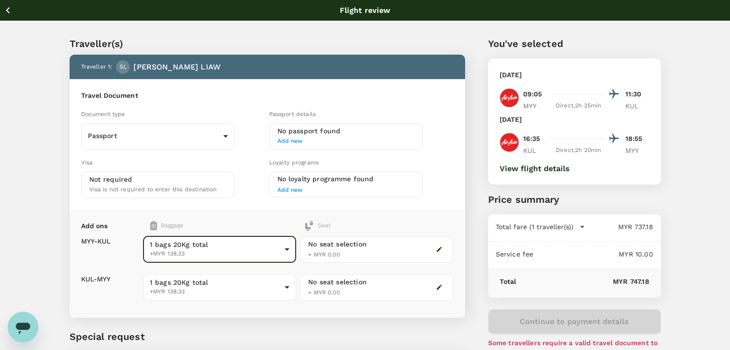
click at [204, 289] on body "Back to flight results Flight review Traveller(s) Traveller 1 : SL SIN ANN LIAW…" at bounding box center [365, 220] width 730 height 440
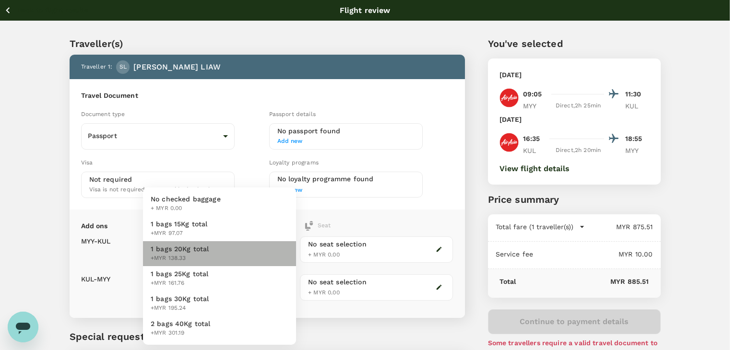
click at [201, 258] on span "+MYR 138.33" at bounding box center [180, 259] width 59 height 10
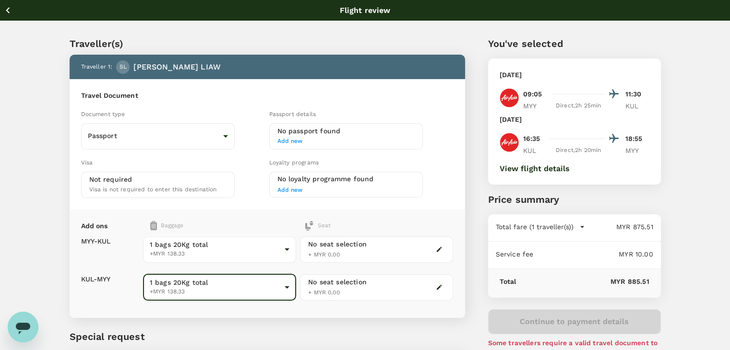
drag, startPoint x: 9, startPoint y: 11, endPoint x: 17, endPoint y: 16, distance: 9.1
click at [9, 12] on icon "button" at bounding box center [8, 10] width 12 height 12
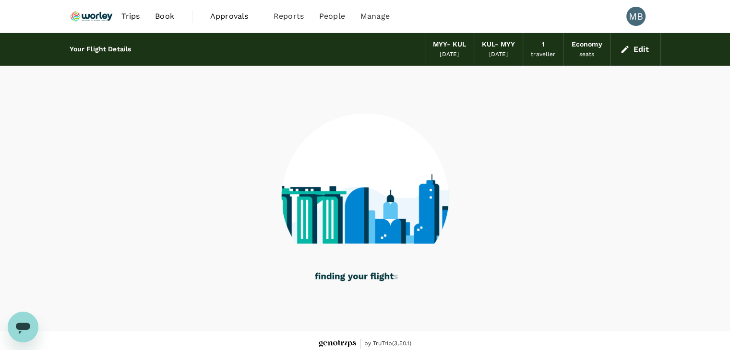
click at [112, 13] on nav "Trips Book Approvals 0 Reports People Manage" at bounding box center [234, 16] width 328 height 33
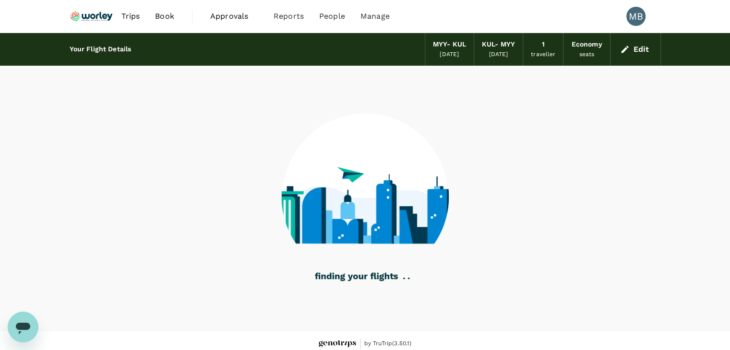
click at [105, 18] on img at bounding box center [92, 16] width 44 height 21
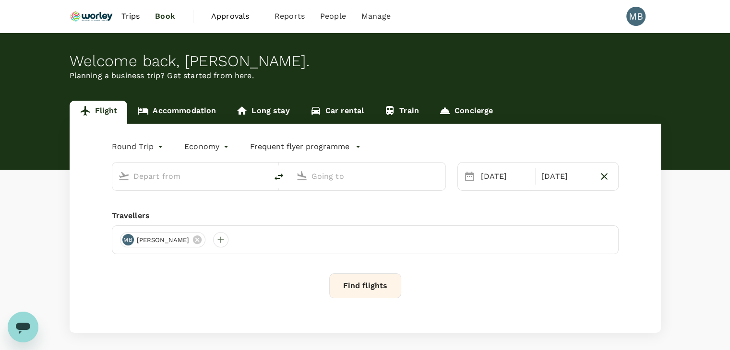
type input "Miri Intl (MYY)"
type input "Kuala Lumpur Intl ([GEOGRAPHIC_DATA])"
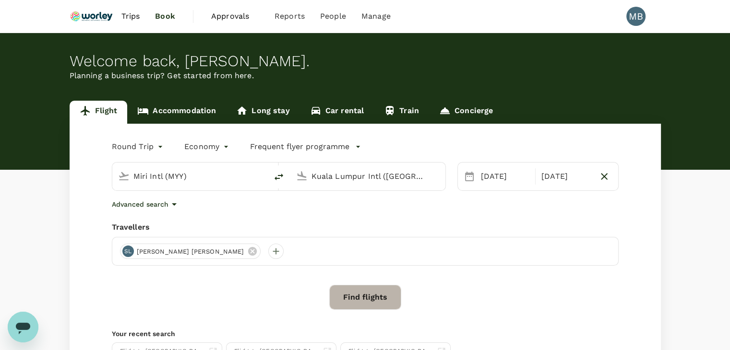
click at [377, 298] on button "Find flights" at bounding box center [365, 297] width 72 height 25
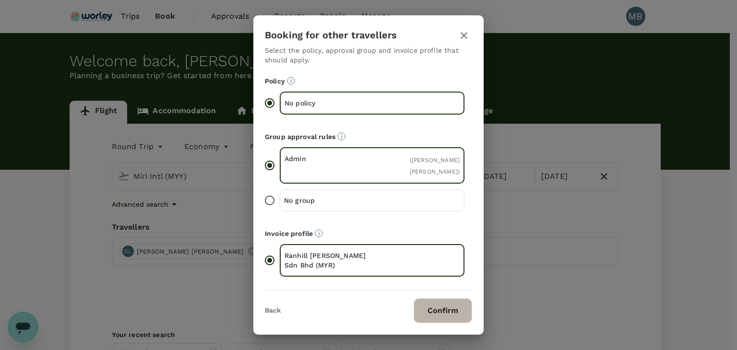
click at [440, 314] on button "Confirm" at bounding box center [443, 311] width 59 height 25
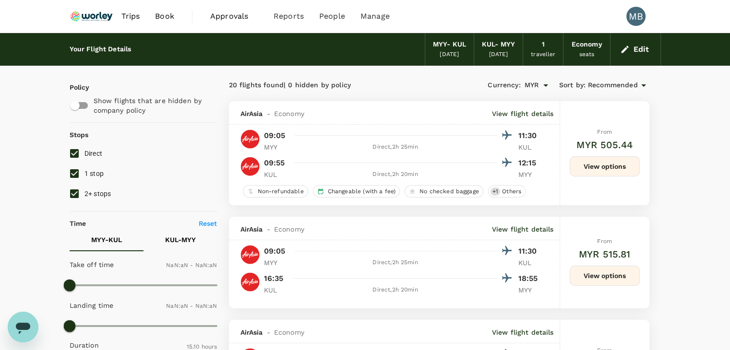
type input "1440"
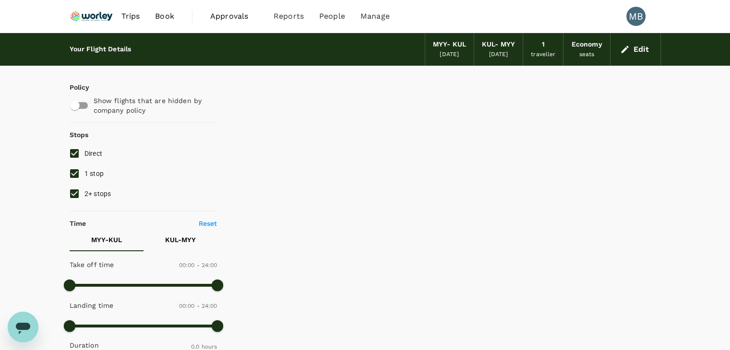
click at [72, 173] on input "1 stop" at bounding box center [74, 174] width 20 height 20
checkbox input "false"
click at [74, 189] on input "2+ stops" at bounding box center [74, 194] width 20 height 20
checkbox input "false"
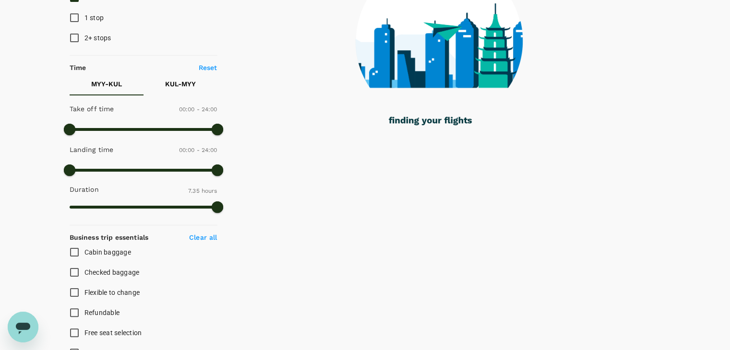
scroll to position [144, 0]
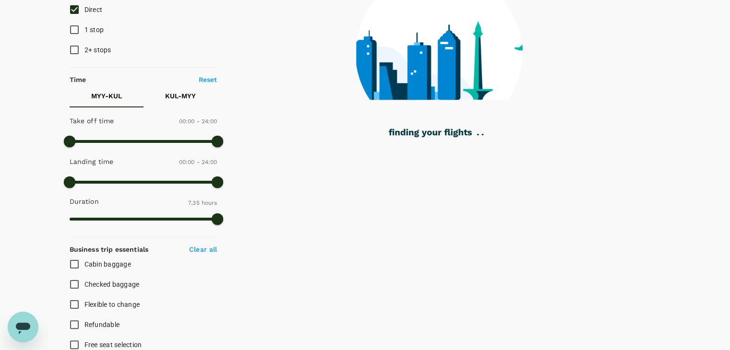
checkbox input "false"
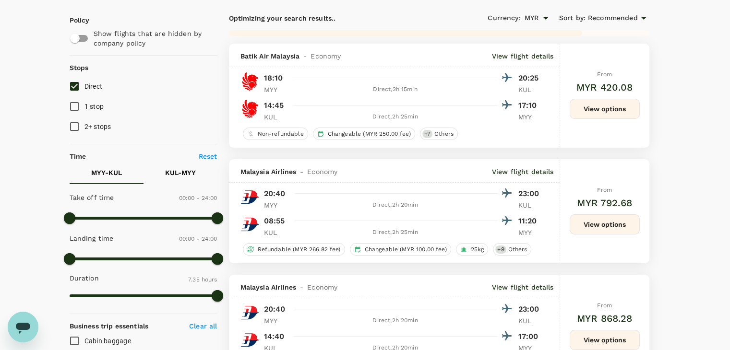
scroll to position [0, 0]
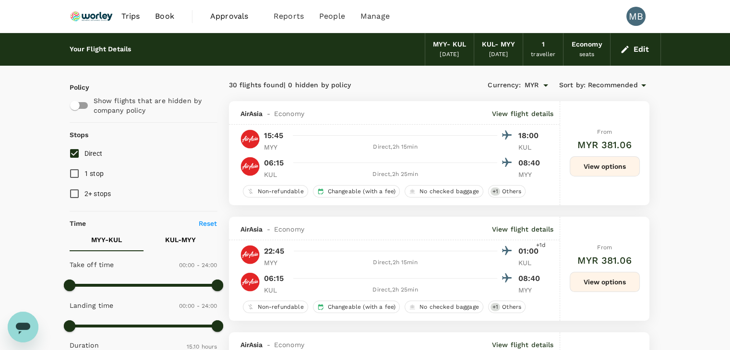
click at [627, 84] on span "Recommended" at bounding box center [613, 85] width 50 height 11
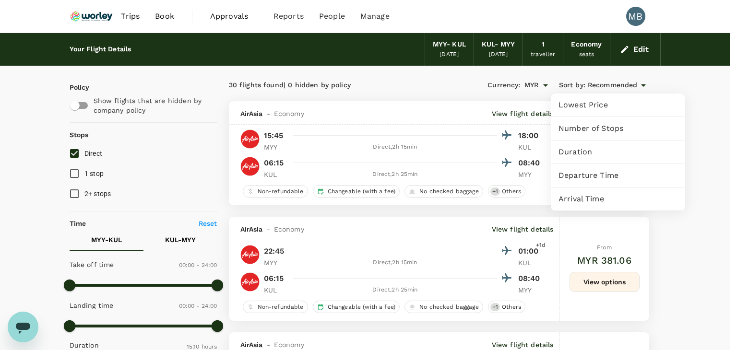
click at [598, 176] on span "Departure Time" at bounding box center [618, 176] width 119 height 12
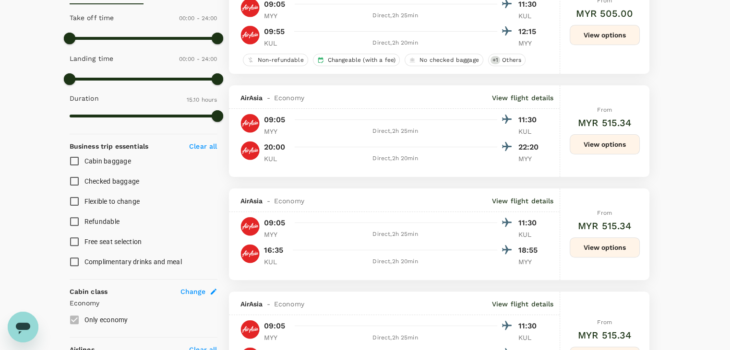
scroll to position [288, 0]
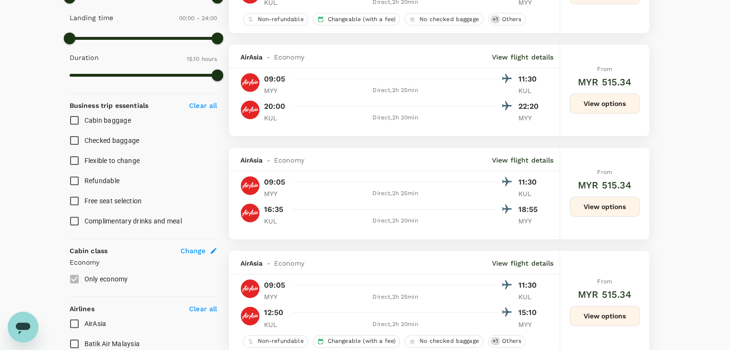
click at [633, 207] on button "View options" at bounding box center [605, 207] width 70 height 20
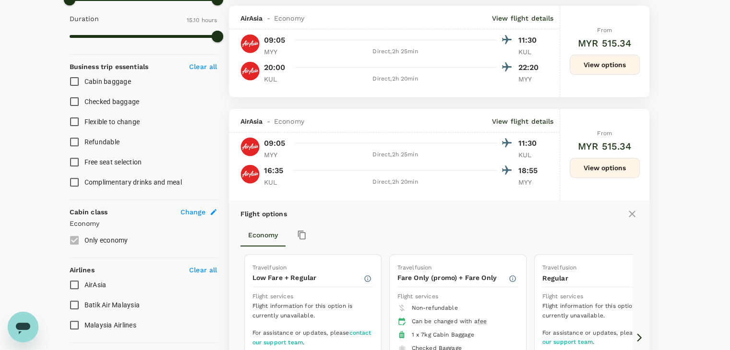
scroll to position [437, 0]
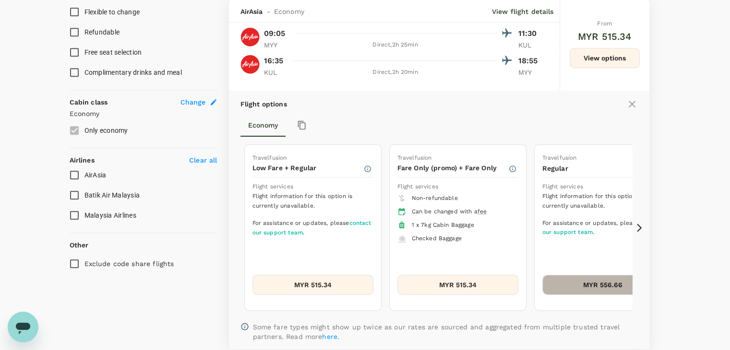
click at [596, 278] on button "MYR 556.66" at bounding box center [602, 285] width 121 height 20
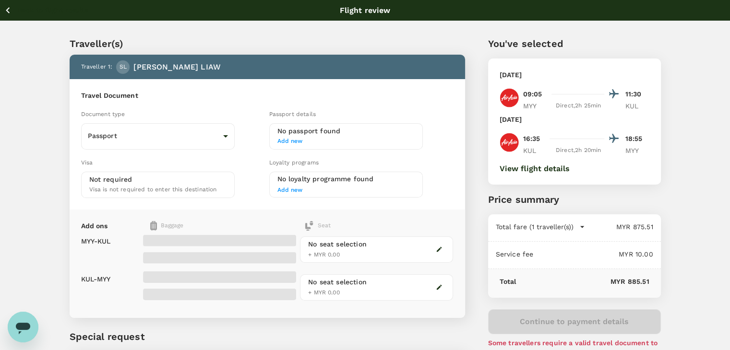
click at [555, 167] on button "View flight details" at bounding box center [535, 169] width 70 height 9
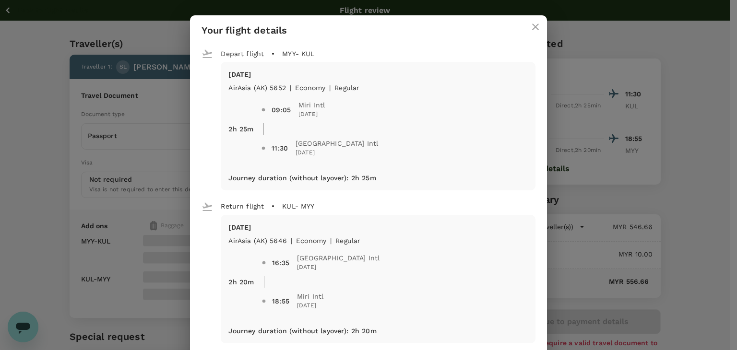
click at [530, 26] on icon "close" at bounding box center [536, 27] width 12 height 12
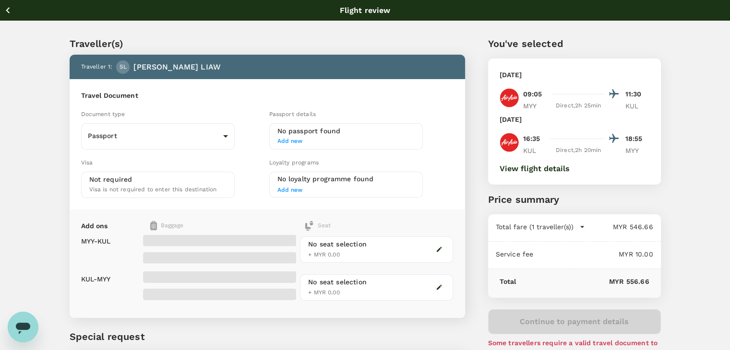
click at [516, 171] on button "View flight details" at bounding box center [535, 169] width 70 height 9
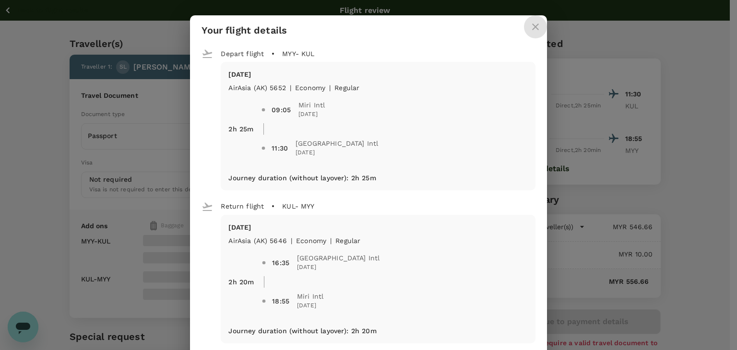
click at [532, 25] on icon "close" at bounding box center [535, 27] width 7 height 7
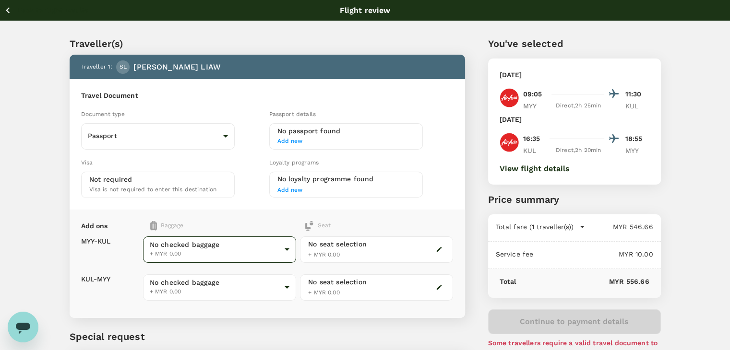
click at [288, 250] on body "Back to flight results Flight review Traveller(s) Traveller 1 : SL SIN ANN LIAW…" at bounding box center [365, 220] width 730 height 440
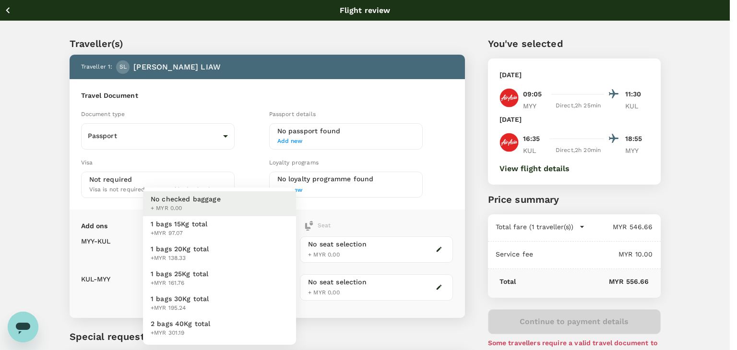
click at [275, 248] on li "1 bags 20Kg total +MYR 138.33" at bounding box center [219, 253] width 153 height 25
type input "2 - 138.33"
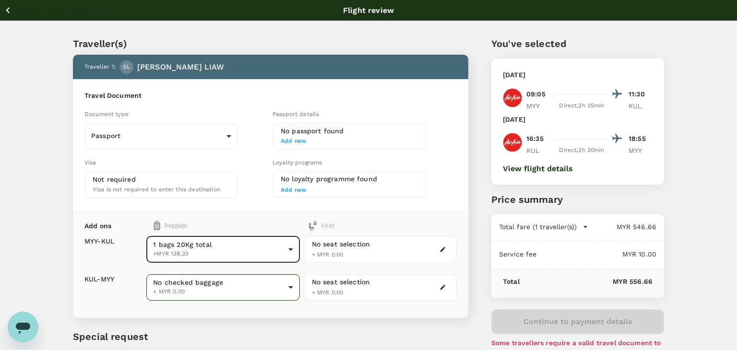
click at [256, 282] on body "Back to flight results Flight review Traveller(s) Traveller 1 : SL SIN ANN LIAW…" at bounding box center [368, 220] width 737 height 440
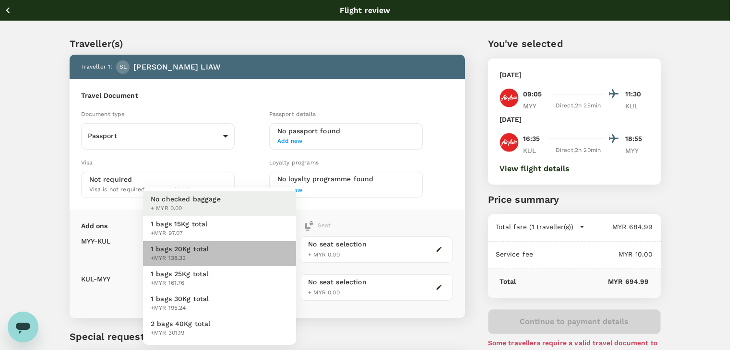
click at [257, 248] on li "1 bags 20Kg total +MYR 138.33" at bounding box center [219, 253] width 153 height 25
type input "2 - 138.33"
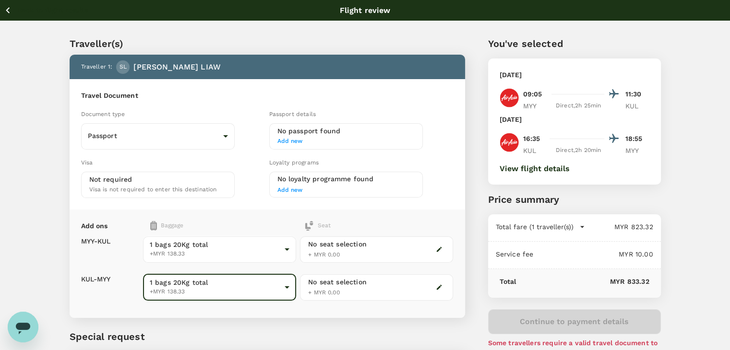
click at [522, 167] on button "View flight details" at bounding box center [535, 169] width 70 height 9
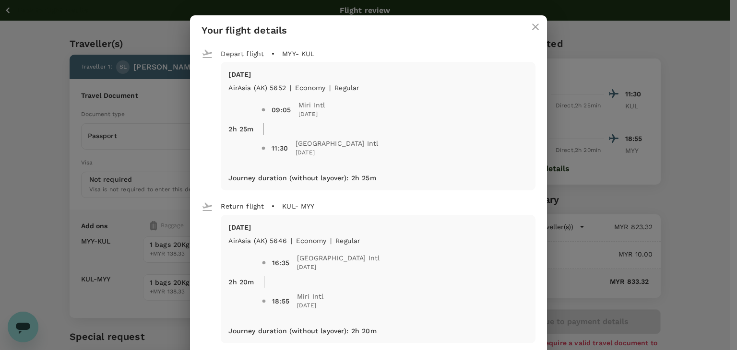
click at [530, 26] on icon "close" at bounding box center [536, 27] width 12 height 12
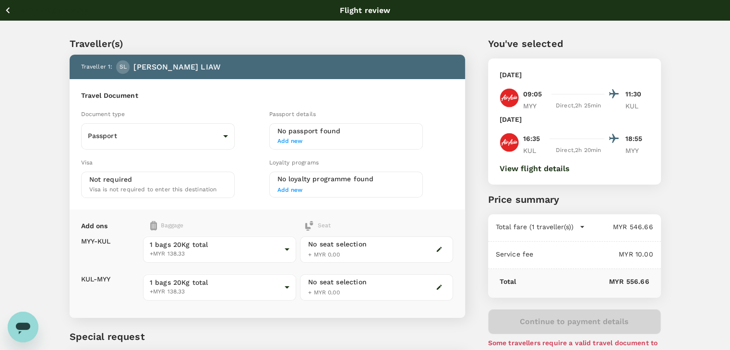
click at [7, 10] on icon "button" at bounding box center [8, 10] width 4 height 6
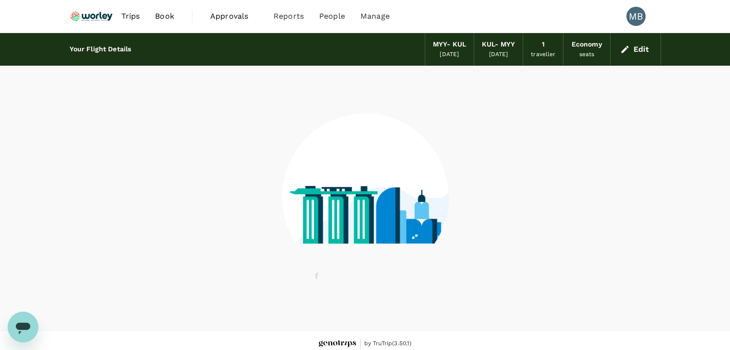
scroll to position [6, 0]
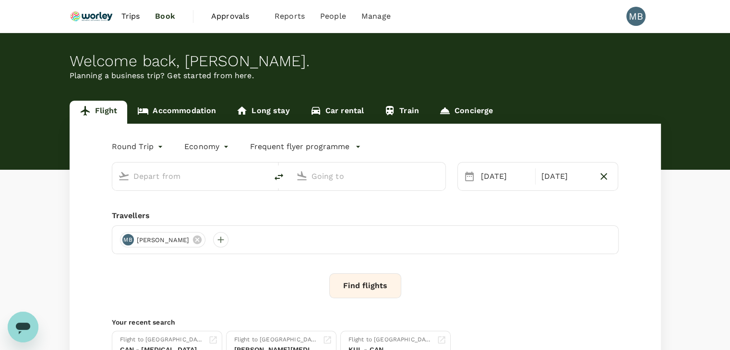
type input "Miri Intl (MYY)"
type input "Kuala Lumpur Intl ([GEOGRAPHIC_DATA])"
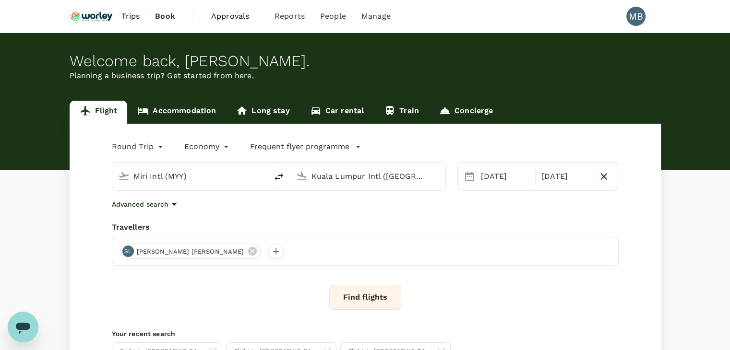
click at [361, 298] on button "Find flights" at bounding box center [365, 297] width 72 height 25
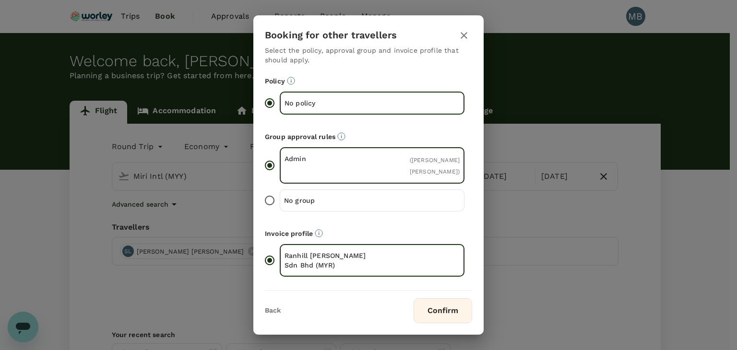
click at [323, 196] on p "No group" at bounding box center [328, 201] width 88 height 10
click at [280, 196] on input "No group" at bounding box center [270, 201] width 20 height 20
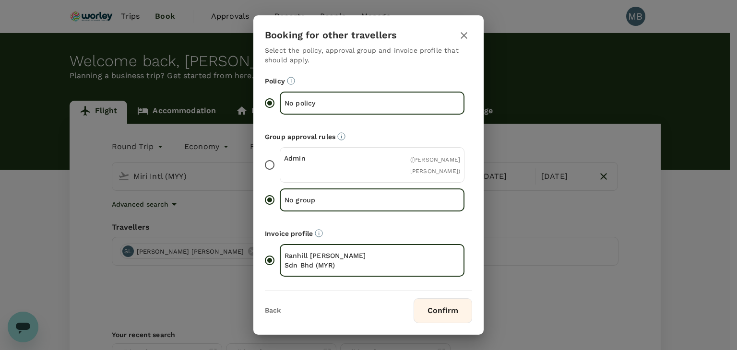
click at [419, 299] on button "Confirm" at bounding box center [443, 311] width 59 height 25
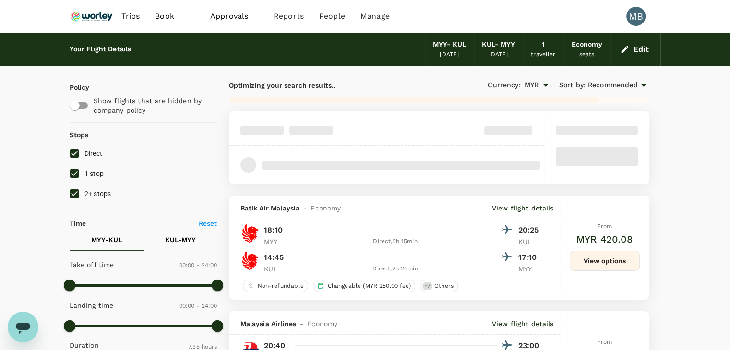
click at [77, 171] on input "1 stop" at bounding box center [74, 174] width 20 height 20
checkbox input "false"
click at [77, 190] on input "2+ stops" at bounding box center [74, 194] width 20 height 20
checkbox input "false"
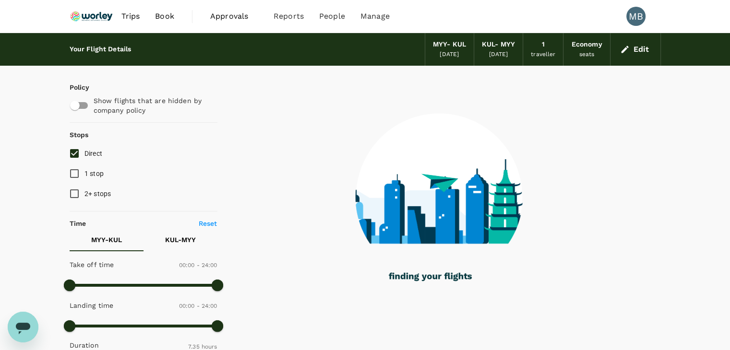
type input "910"
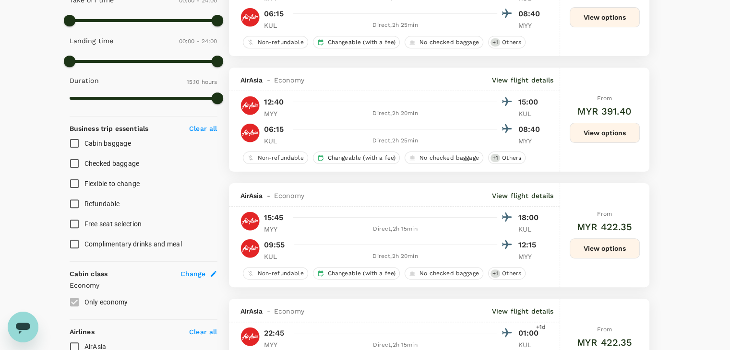
scroll to position [288, 0]
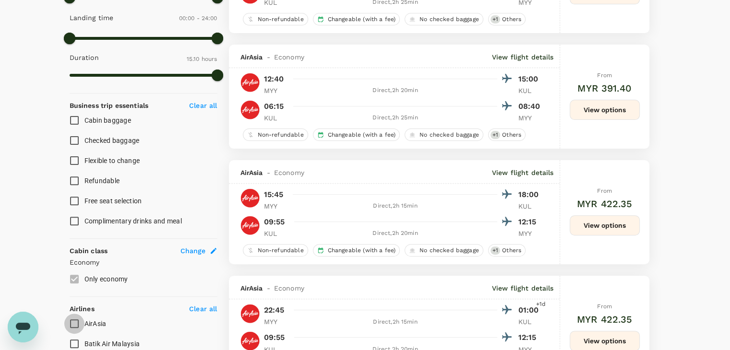
click at [73, 326] on input "AirAsia" at bounding box center [74, 324] width 20 height 20
checkbox input "true"
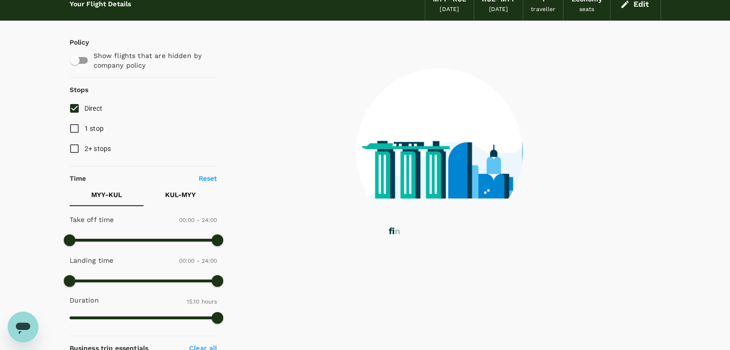
scroll to position [0, 0]
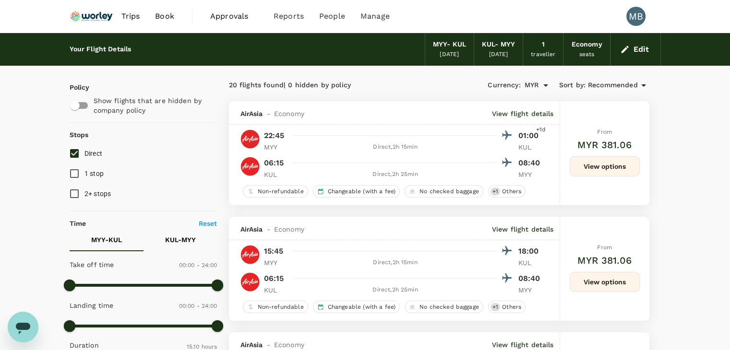
click at [597, 84] on span "Recommended" at bounding box center [613, 85] width 50 height 11
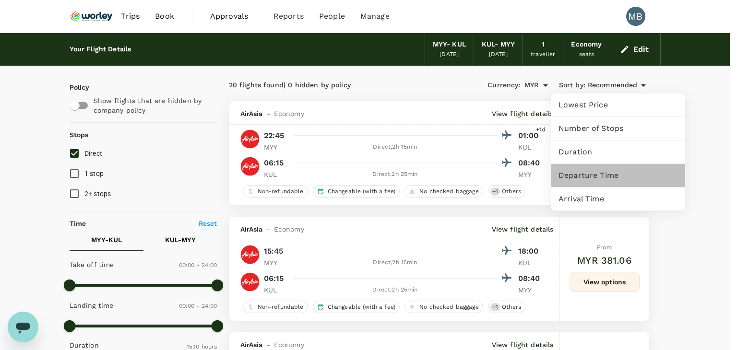
click at [578, 178] on span "Departure Time" at bounding box center [618, 176] width 119 height 12
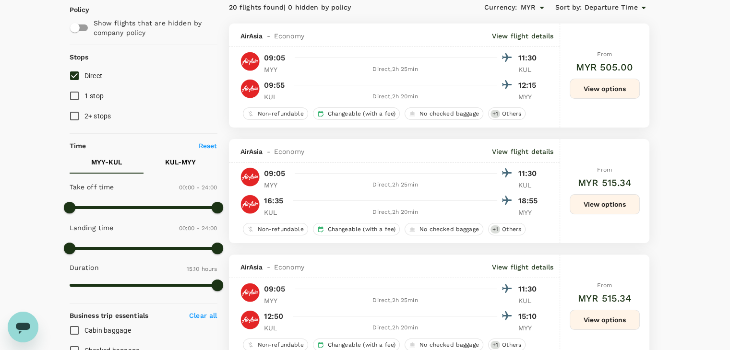
scroll to position [96, 0]
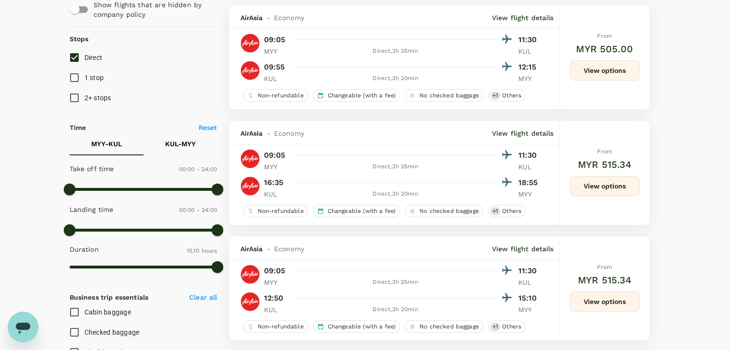
click at [633, 181] on button "View options" at bounding box center [605, 186] width 70 height 20
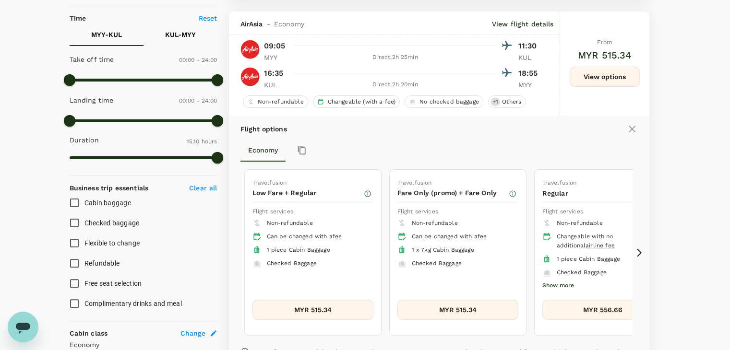
scroll to position [217, 0]
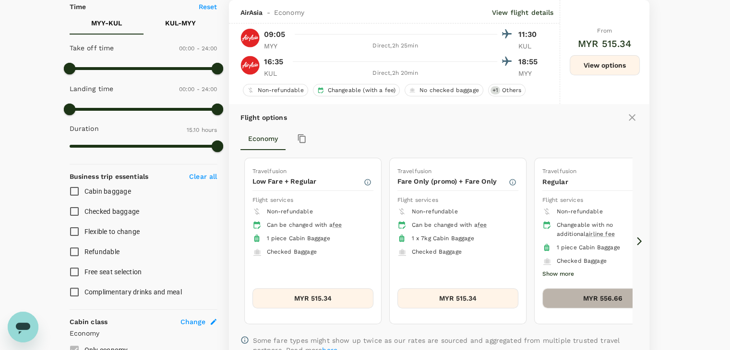
click at [562, 289] on button "MYR 556.66" at bounding box center [602, 299] width 121 height 20
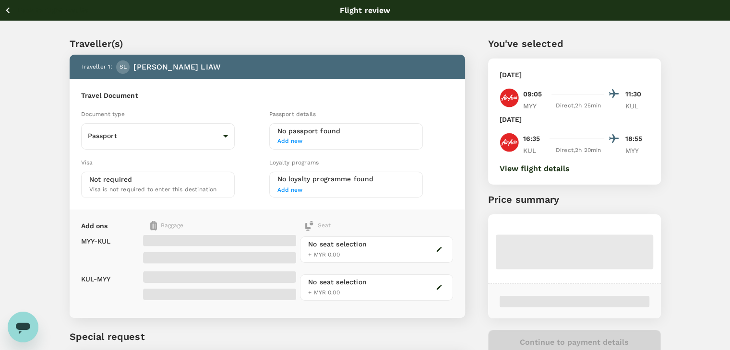
click at [530, 171] on button "View flight details" at bounding box center [535, 169] width 70 height 9
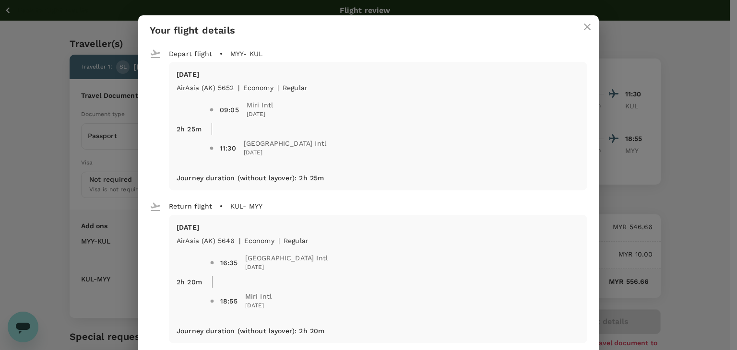
click at [582, 27] on icon "close" at bounding box center [588, 27] width 12 height 12
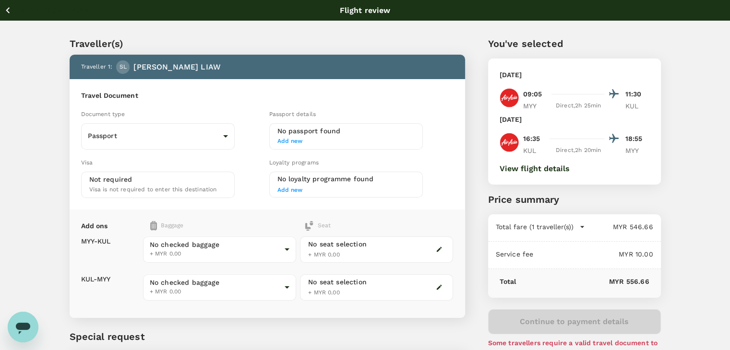
click at [10, 9] on icon "button" at bounding box center [8, 10] width 12 height 12
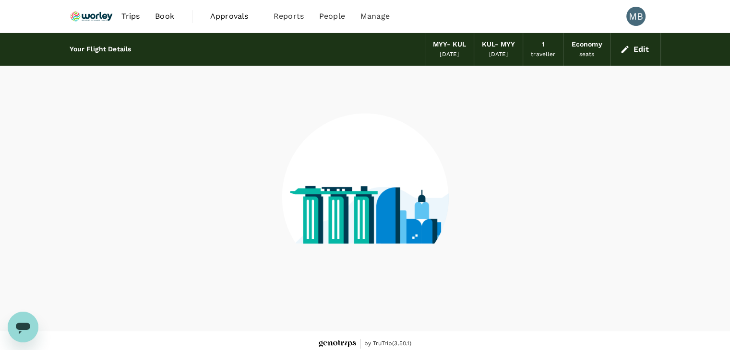
scroll to position [6, 0]
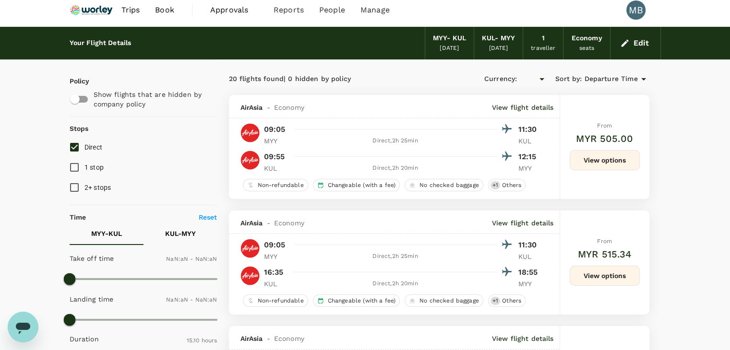
type input "MYR"
type input "1440"
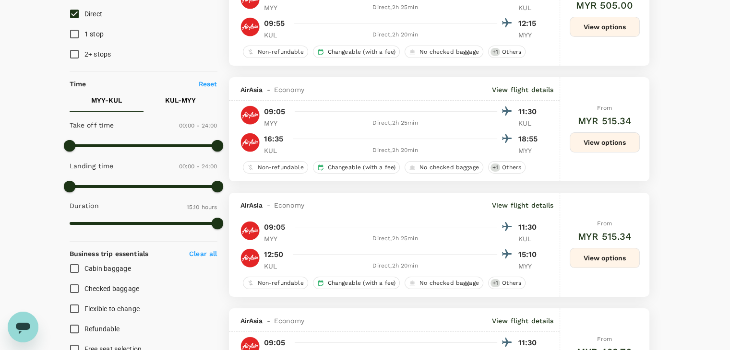
scroll to position [150, 0]
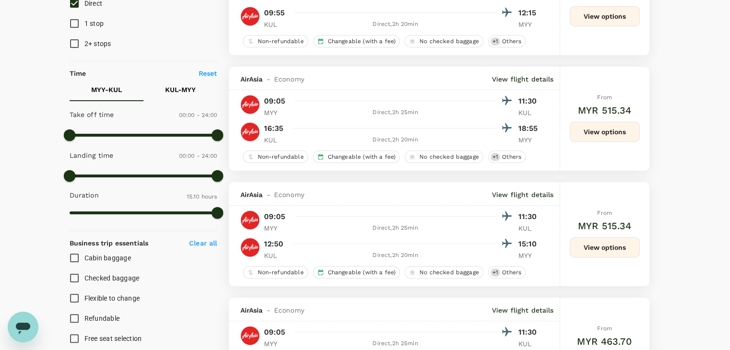
click at [629, 124] on button "View options" at bounding box center [605, 132] width 70 height 20
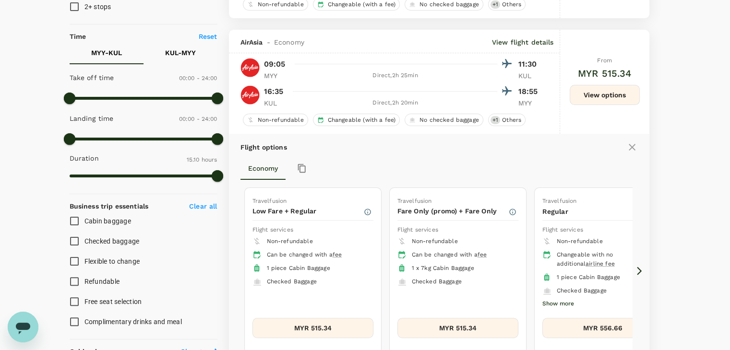
scroll to position [217, 0]
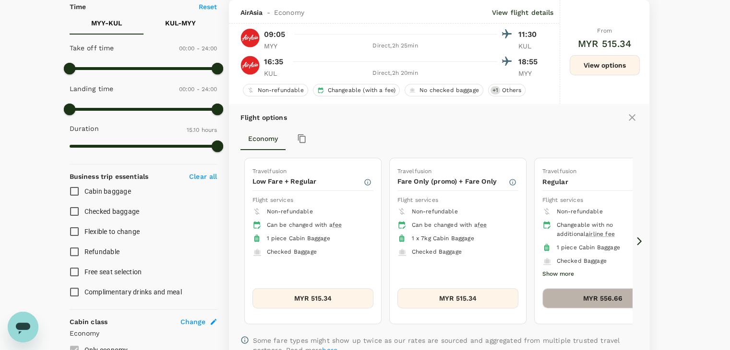
click at [590, 289] on button "MYR 556.66" at bounding box center [602, 299] width 121 height 20
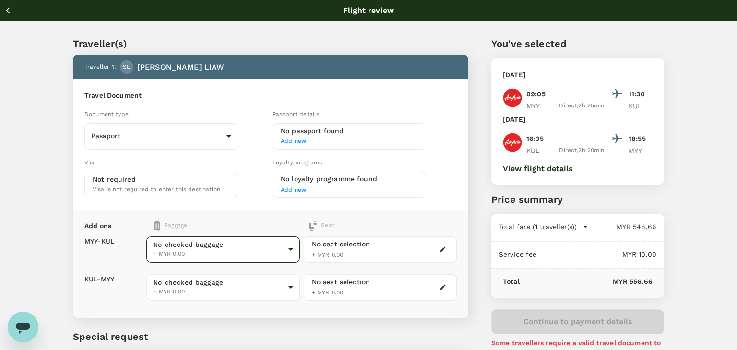
click at [286, 243] on body "Back to flight results Flight review Traveller(s) Traveller 1 : SL SIN ANN LIAW…" at bounding box center [368, 220] width 737 height 440
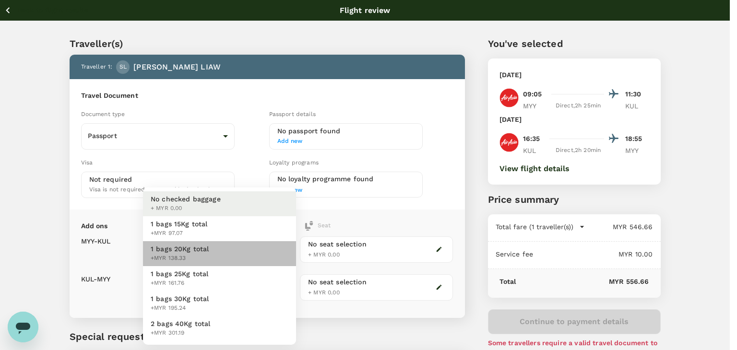
click at [263, 252] on li "1 bags 20Kg total +MYR 138.33" at bounding box center [219, 253] width 153 height 25
type input "2 - 138.33"
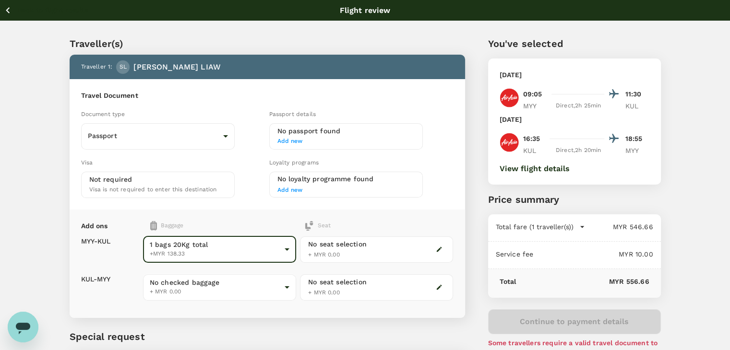
click at [245, 282] on body "Back to flight results Flight review Traveller(s) Traveller 1 : SL SIN ANN LIAW…" at bounding box center [365, 220] width 730 height 440
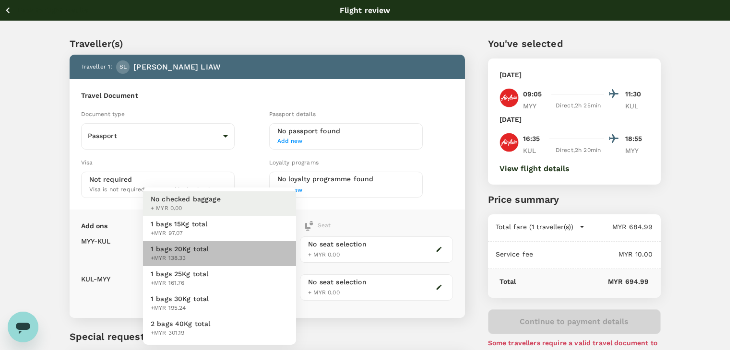
click at [241, 256] on li "1 bags 20Kg total +MYR 138.33" at bounding box center [219, 253] width 153 height 25
type input "2 - 138.33"
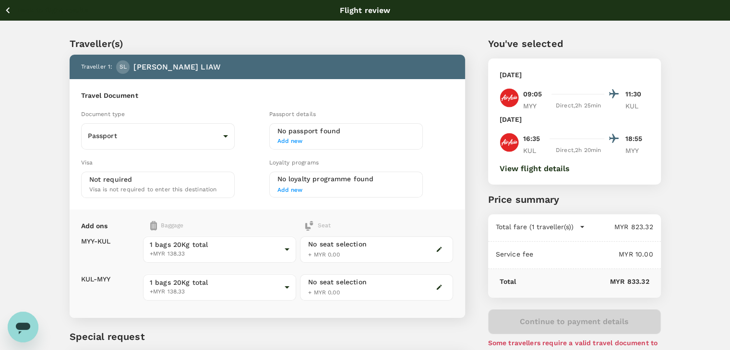
click at [8, 11] on icon "button" at bounding box center [8, 10] width 4 height 6
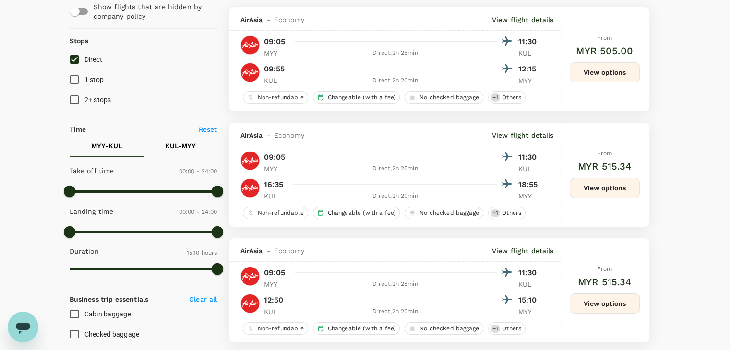
scroll to position [102, 0]
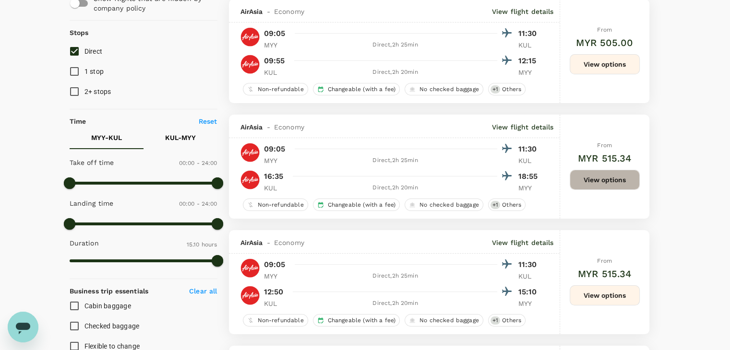
click at [604, 183] on button "View options" at bounding box center [605, 180] width 70 height 20
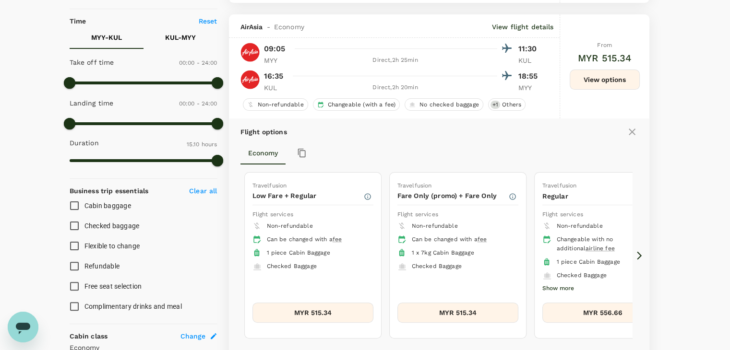
scroll to position [217, 0]
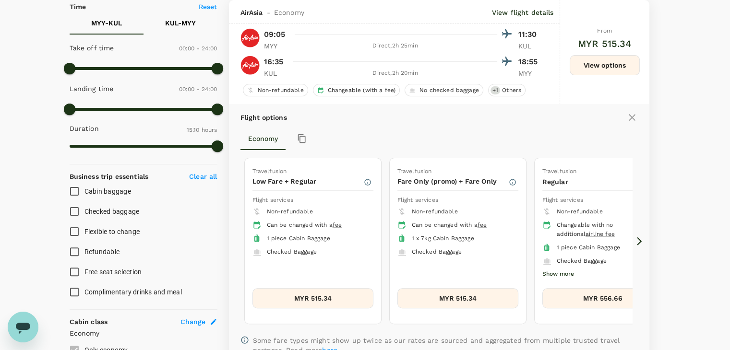
click at [554, 292] on button "MYR 556.66" at bounding box center [602, 299] width 121 height 20
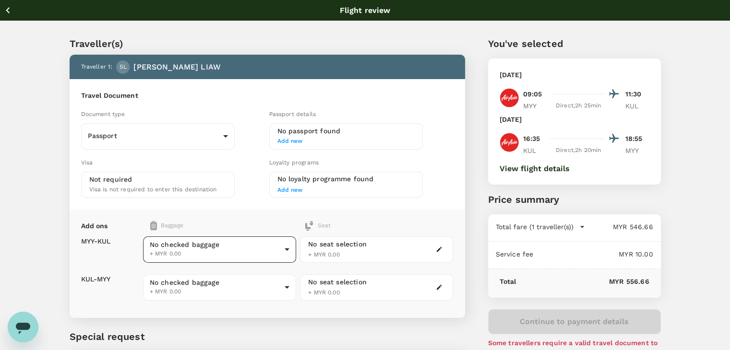
click at [286, 247] on body "Back to flight results Flight review Traveller(s) Traveller 1 : SL SIN ANN LIAW…" at bounding box center [365, 220] width 730 height 440
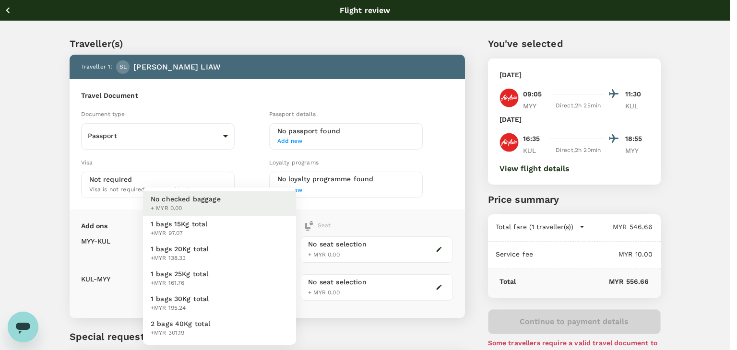
click at [250, 249] on li "1 bags 20Kg total +MYR 138.33" at bounding box center [219, 253] width 153 height 25
type input "2 - 138.33"
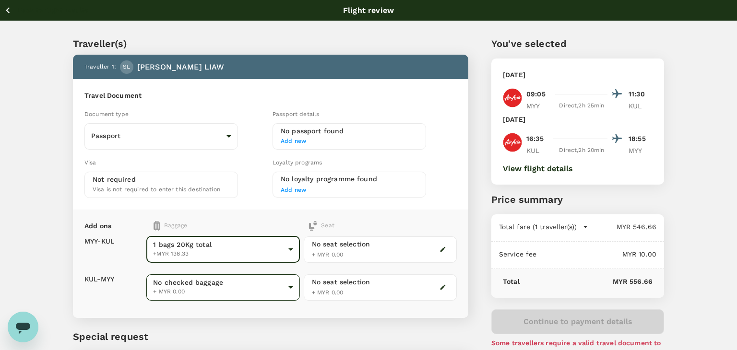
click at [239, 289] on body "Back to flight results Flight review Traveller(s) Traveller 1 : SL SIN ANN LIAW…" at bounding box center [368, 220] width 737 height 440
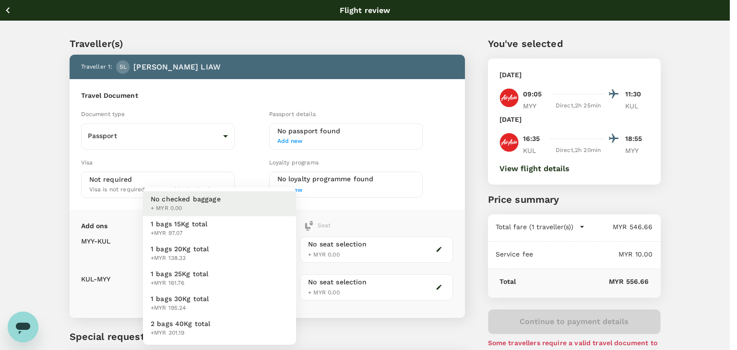
click at [227, 253] on li "1 bags 20Kg total +MYR 138.33" at bounding box center [219, 253] width 153 height 25
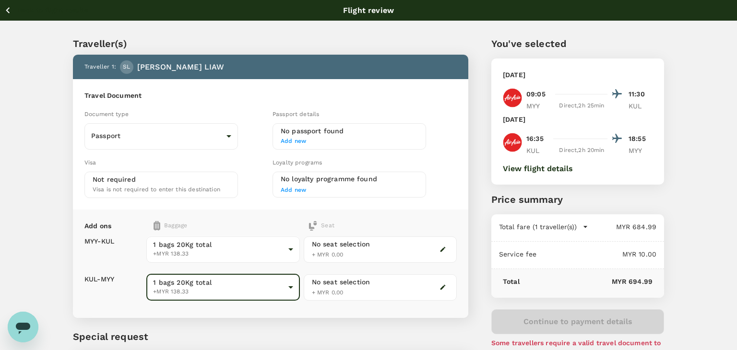
type input "2 - 138.33"
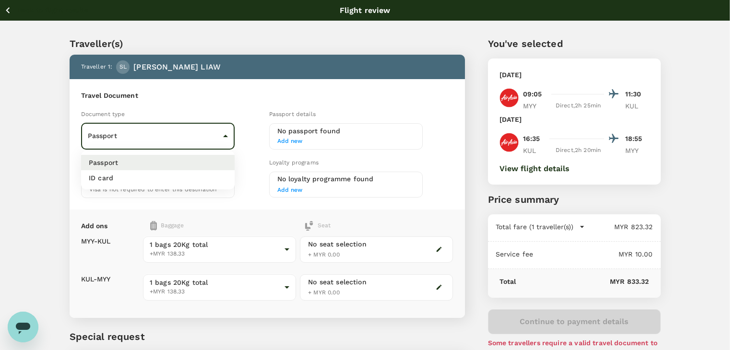
click at [220, 137] on body "Back to flight results Flight review Traveller(s) Traveller 1 : SL SIN ANN LIAW…" at bounding box center [368, 220] width 737 height 440
click at [200, 178] on li "ID card" at bounding box center [158, 177] width 154 height 15
type input "Id card"
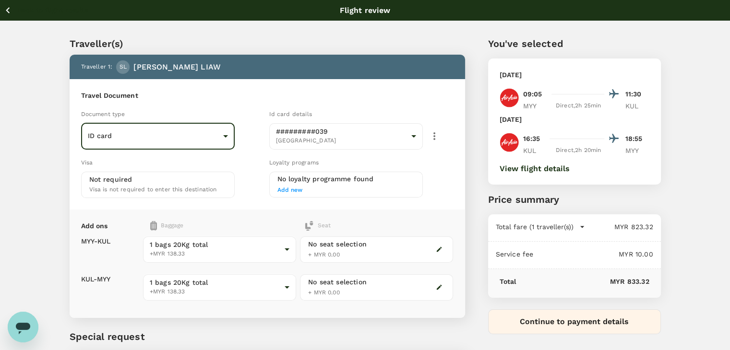
click at [440, 132] on button "button" at bounding box center [434, 136] width 23 height 23
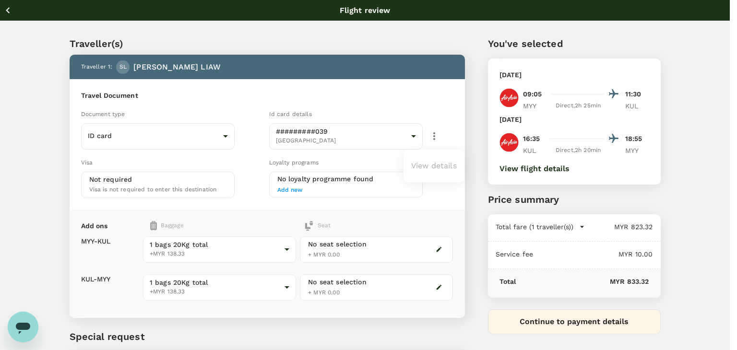
click at [440, 132] on div at bounding box center [368, 175] width 737 height 350
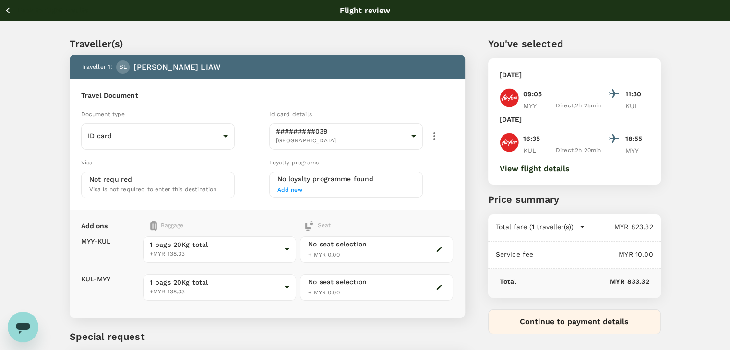
click at [506, 171] on button "View flight details" at bounding box center [535, 169] width 70 height 9
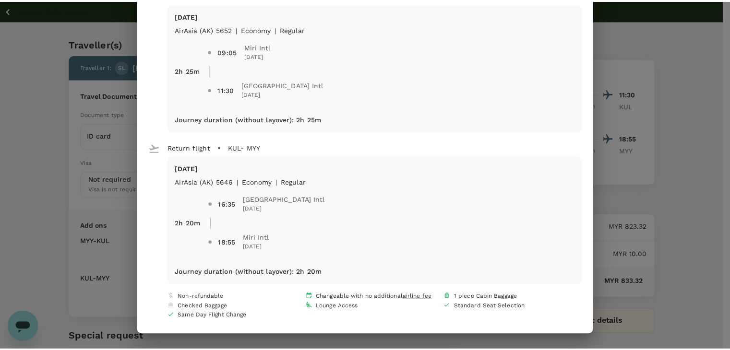
scroll to position [59, 0]
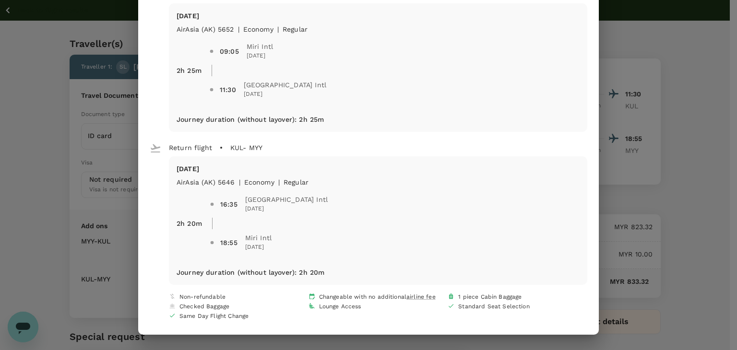
click at [86, 188] on div "Your flight details Depart flight MYY - KUL Mon, 08 Sep AirAsia (AK) 5652 | eco…" at bounding box center [368, 175] width 737 height 350
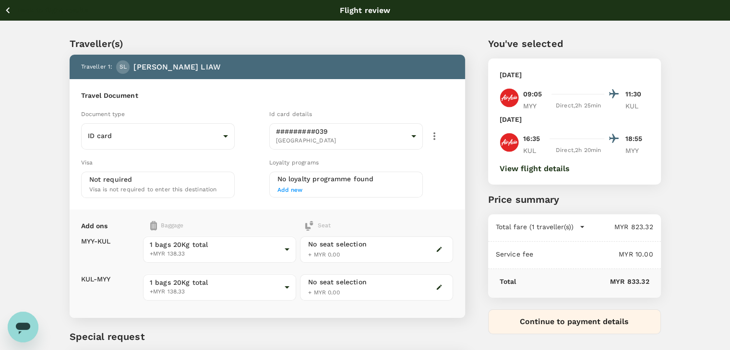
click at [10, 12] on icon "button" at bounding box center [8, 10] width 12 height 12
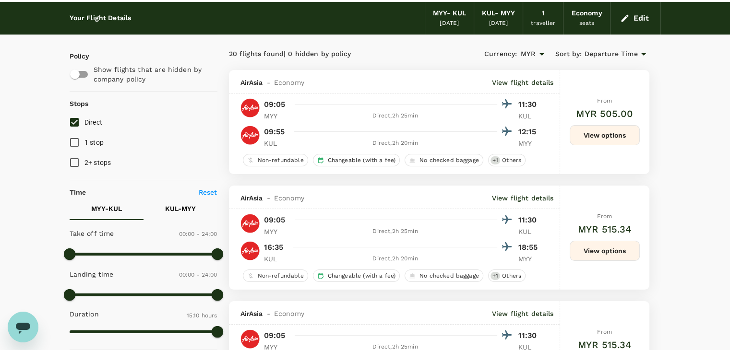
scroll to position [54, 0]
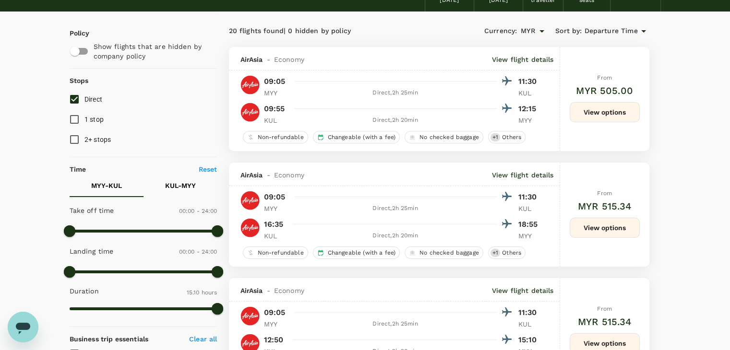
click at [595, 228] on button "View options" at bounding box center [605, 228] width 70 height 20
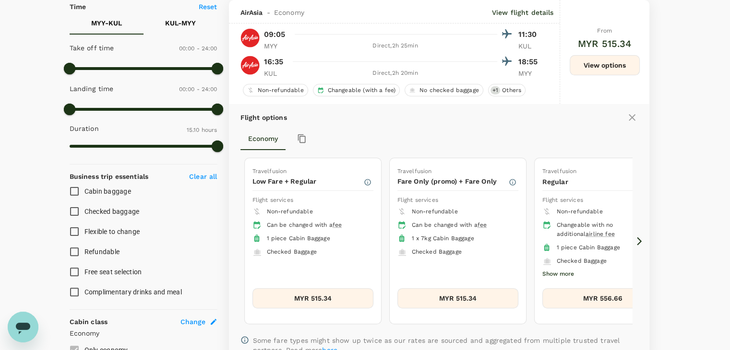
scroll to position [217, 0]
click at [320, 304] on button "MYR 515.34" at bounding box center [313, 299] width 121 height 20
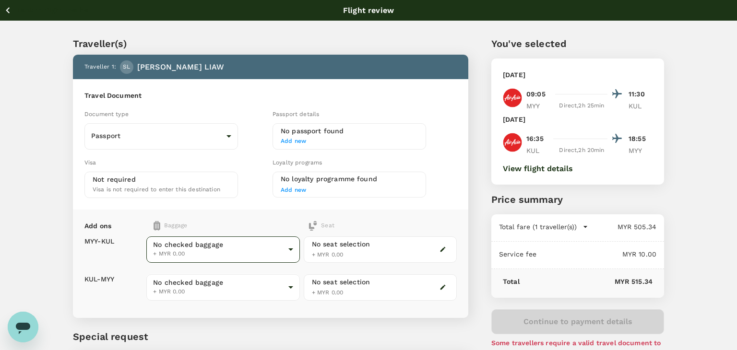
click at [276, 243] on body "Back to flight results Flight review Traveller(s) Traveller 1 : SL SIN ANN LIAW…" at bounding box center [368, 220] width 737 height 440
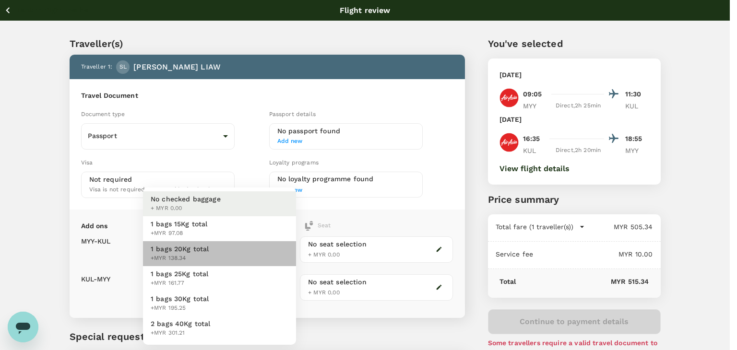
click at [272, 248] on li "1 bags 20Kg total +MYR 138.34" at bounding box center [219, 253] width 153 height 25
type input "2 - 138.34"
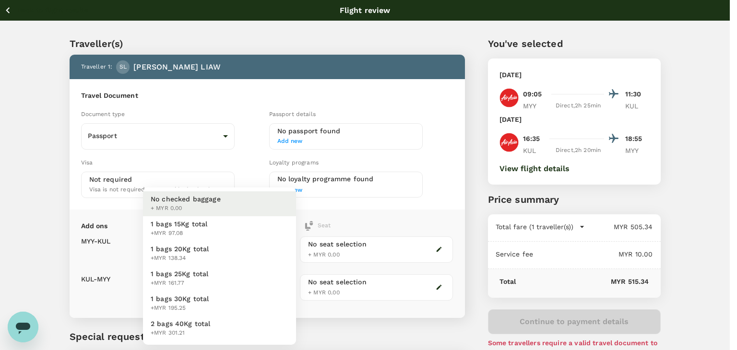
click at [245, 289] on body "Back to flight results Flight review Traveller(s) Traveller 1 : SL SIN ANN LIAW…" at bounding box center [368, 220] width 737 height 440
click at [241, 258] on li "1 bags 20Kg total +MYR 138.34" at bounding box center [219, 253] width 153 height 25
type input "2 - 138.34"
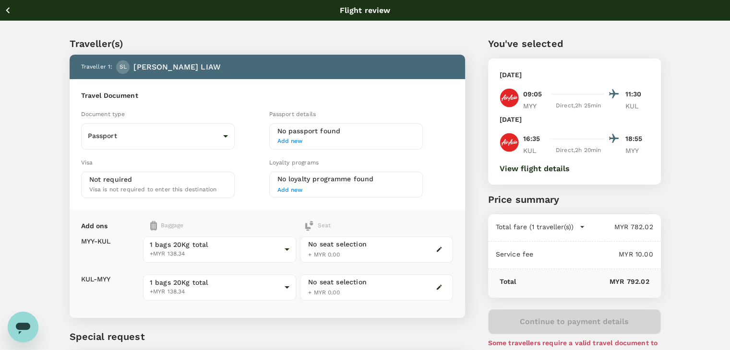
click at [529, 171] on button "View flight details" at bounding box center [535, 169] width 70 height 9
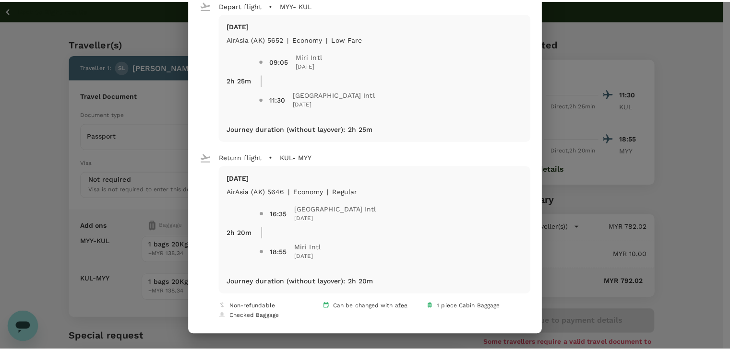
scroll to position [49, 0]
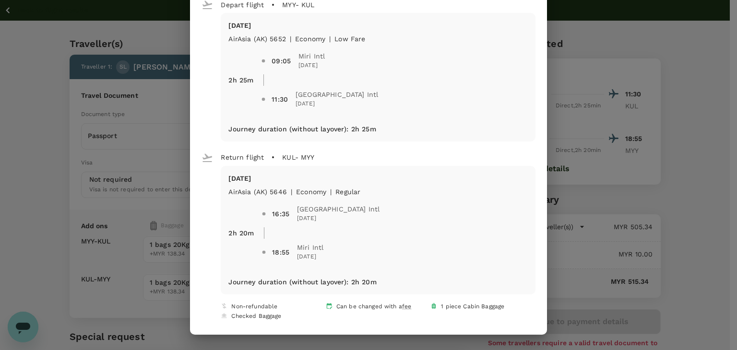
click at [568, 85] on div "Your flight details Depart flight MYY - KUL Mon, 08 Sep AirAsia (AK) 5652 | eco…" at bounding box center [368, 175] width 737 height 350
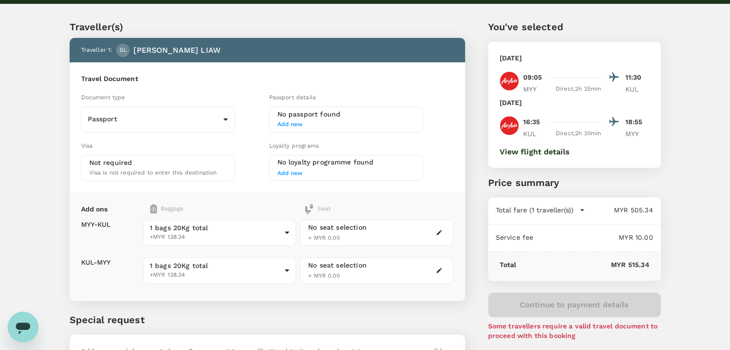
scroll to position [0, 0]
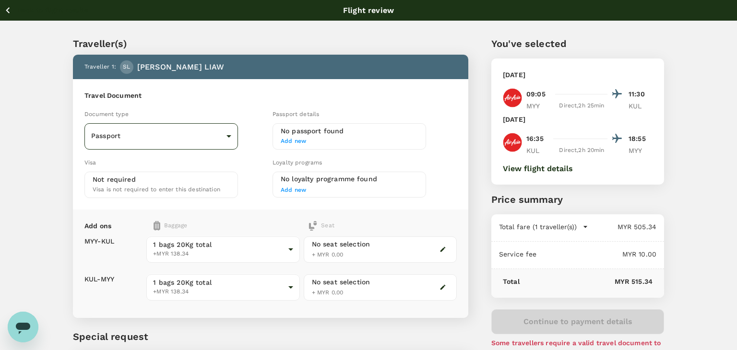
click at [229, 141] on body "Back to flight results Flight review Traveller(s) Traveller 1 : SL SIN ANN LIAW…" at bounding box center [368, 220] width 737 height 440
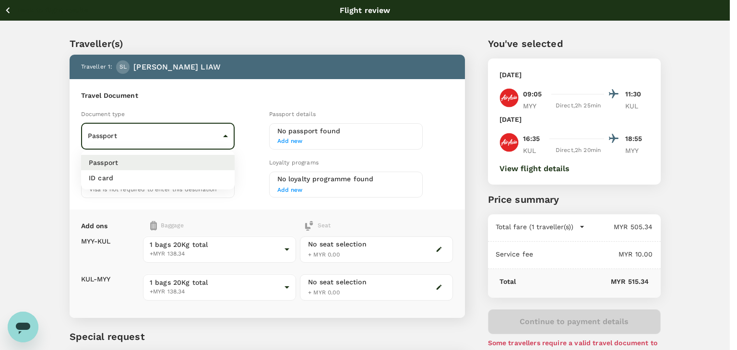
click at [208, 173] on li "ID card" at bounding box center [158, 177] width 154 height 15
type input "Id card"
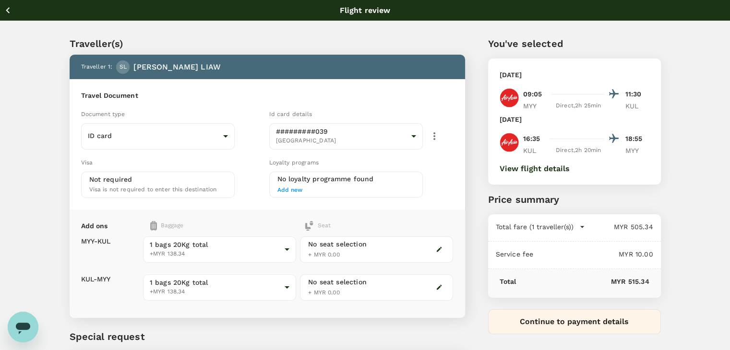
click at [6, 7] on icon "button" at bounding box center [8, 10] width 12 height 12
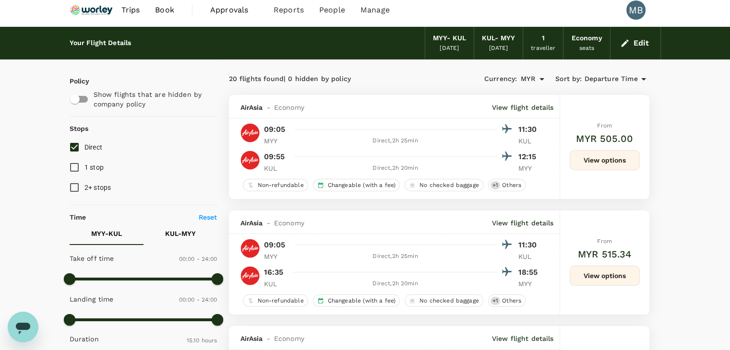
click at [607, 272] on button "View options" at bounding box center [605, 276] width 70 height 20
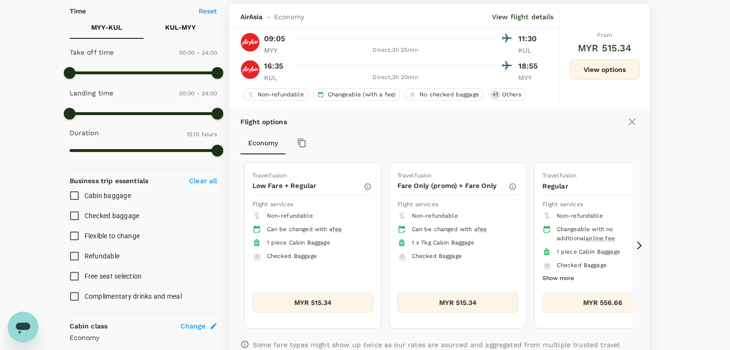
scroll to position [217, 0]
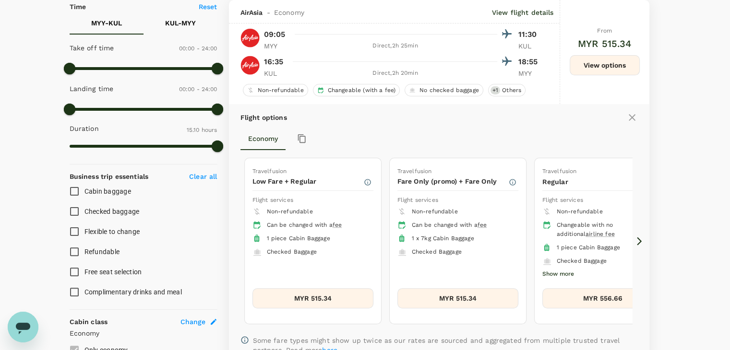
click at [314, 291] on button "MYR 515.34" at bounding box center [313, 299] width 121 height 20
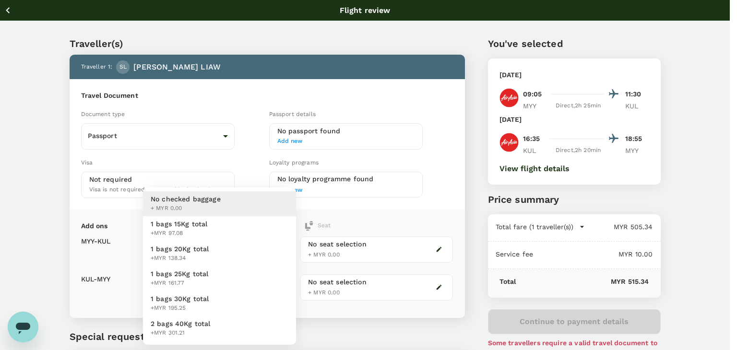
click at [285, 251] on body "Back to flight results Flight review Traveller(s) Traveller 1 : SL SIN ANN LIAW…" at bounding box center [368, 220] width 737 height 440
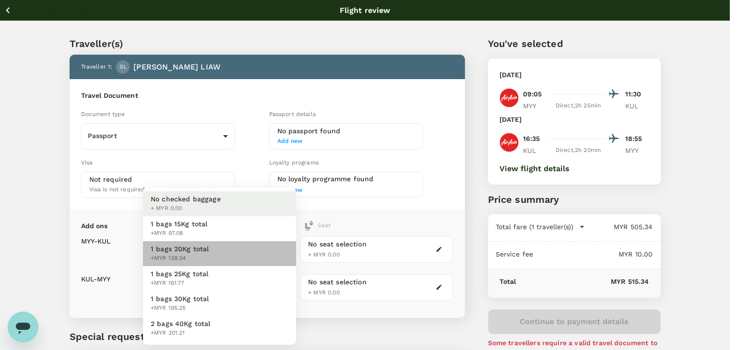
click at [282, 249] on li "1 bags 20Kg total +MYR 138.34" at bounding box center [219, 253] width 153 height 25
type input "2 - 138.34"
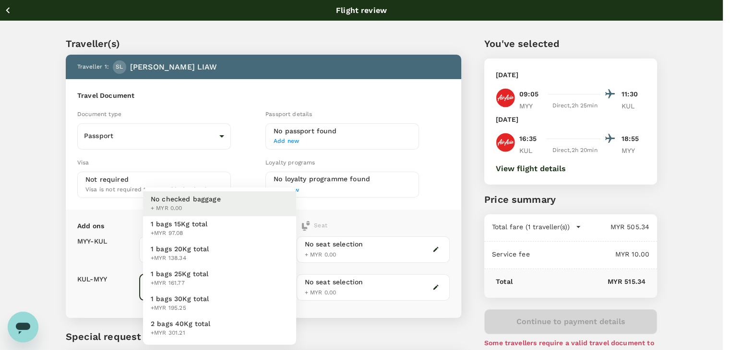
click at [275, 283] on body "Back to flight results Flight review Traveller(s) Traveller 1 : SL SIN ANN LIAW…" at bounding box center [365, 220] width 730 height 440
click at [268, 256] on li "1 bags 20Kg total +MYR 138.34" at bounding box center [219, 253] width 153 height 25
type input "2 - 138.34"
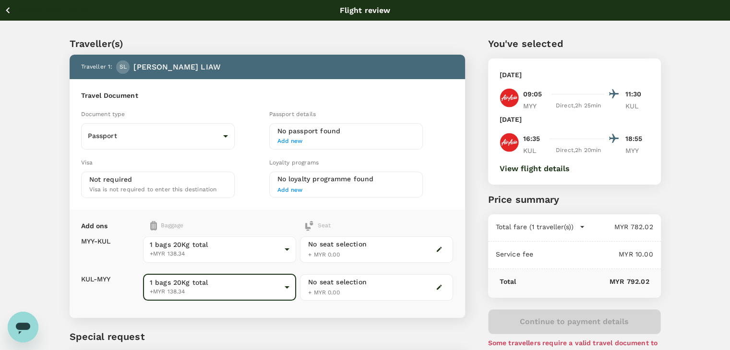
click at [534, 169] on button "View flight details" at bounding box center [535, 169] width 70 height 9
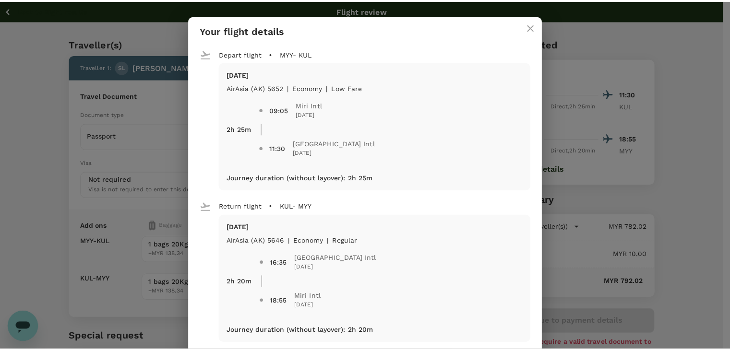
scroll to position [49, 0]
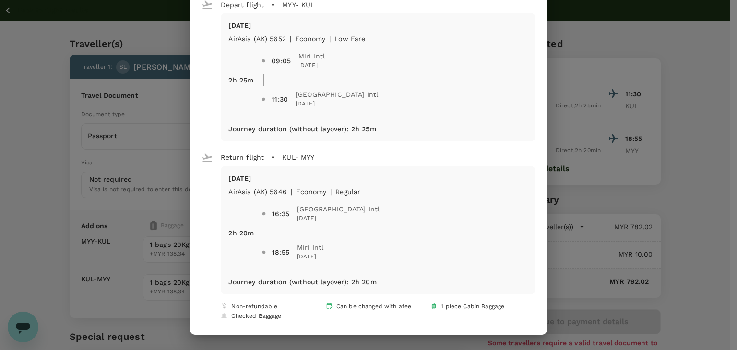
click at [561, 41] on div "Your flight details Depart flight MYY - KUL Mon, 08 Sep AirAsia (AK) 5652 | eco…" at bounding box center [368, 175] width 737 height 350
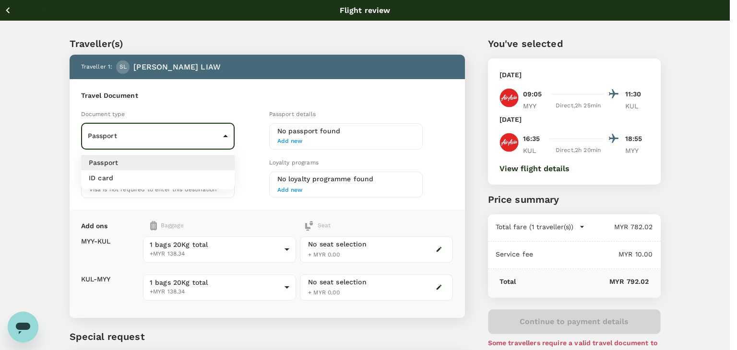
click at [227, 132] on body "Back to flight results Flight review Traveller(s) Traveller 1 : SL SIN ANN LIAW…" at bounding box center [368, 220] width 737 height 440
click at [216, 180] on li "ID card" at bounding box center [158, 177] width 154 height 15
type input "Id card"
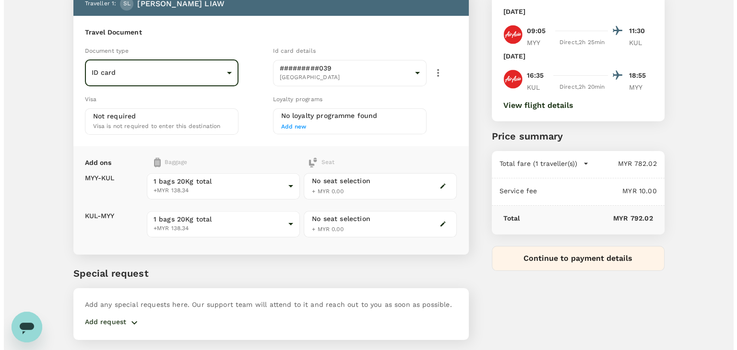
scroll to position [40, 0]
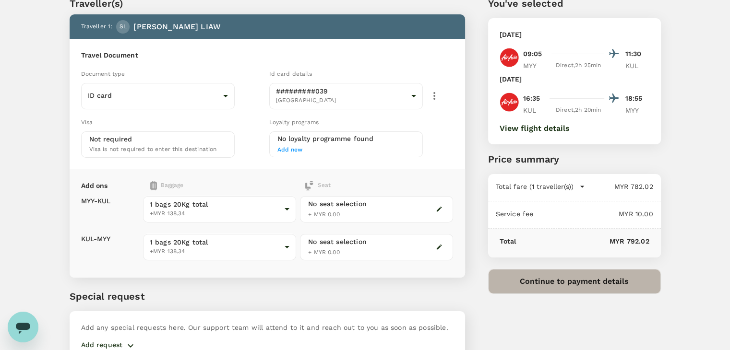
click at [522, 275] on button "Continue to payment details" at bounding box center [574, 281] width 173 height 25
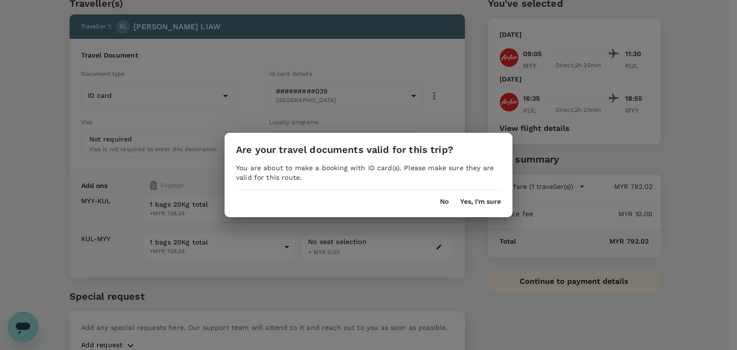
click at [478, 202] on button "Yes, I'm sure" at bounding box center [480, 202] width 41 height 8
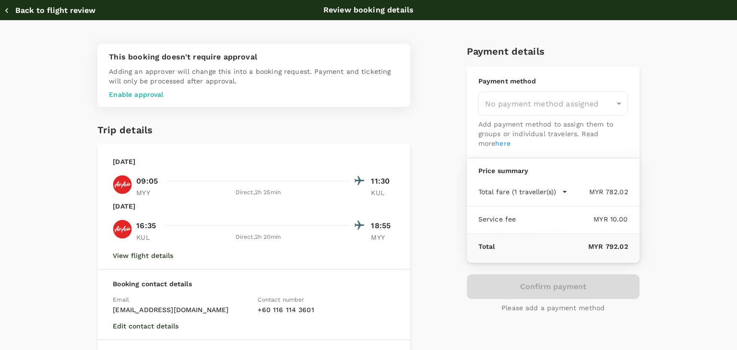
type input "9f734e1c-7c64-4d57-9351-fcdd23c027f8"
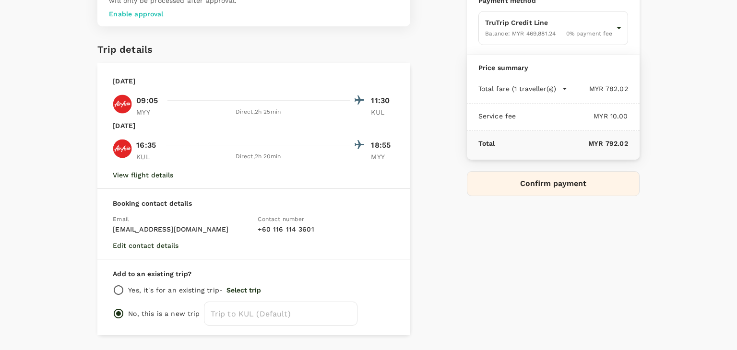
scroll to position [96, 0]
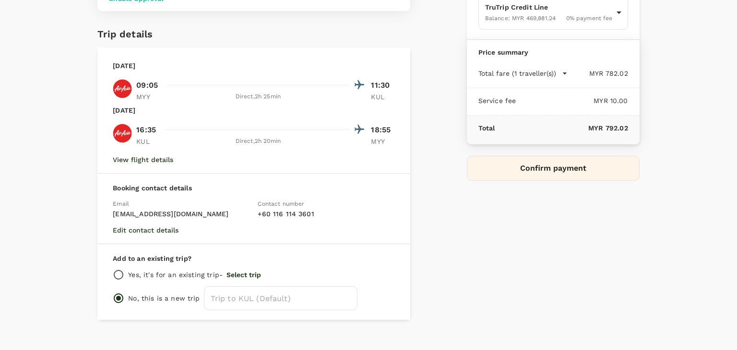
click at [583, 179] on button "Confirm payment" at bounding box center [553, 168] width 173 height 25
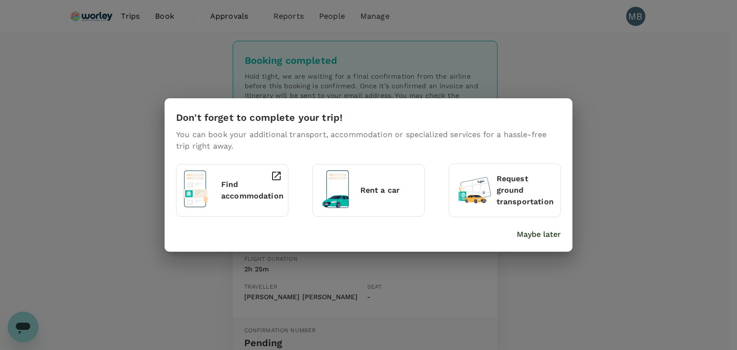
click at [550, 230] on p "Maybe later" at bounding box center [539, 235] width 44 height 12
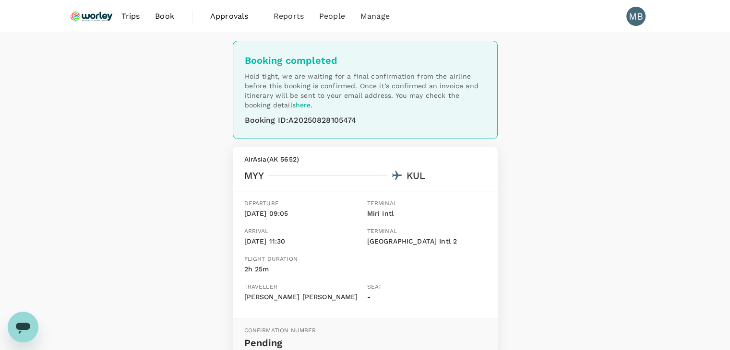
click at [103, 19] on img at bounding box center [92, 16] width 44 height 21
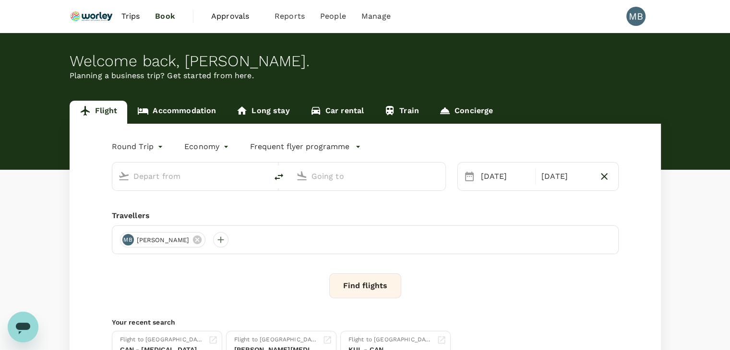
type input "Miri Intl (MYY)"
type input "Kuala Lumpur Intl ([GEOGRAPHIC_DATA])"
type input "Miri Intl (MYY)"
type input "Kuala Lumpur Intl ([GEOGRAPHIC_DATA])"
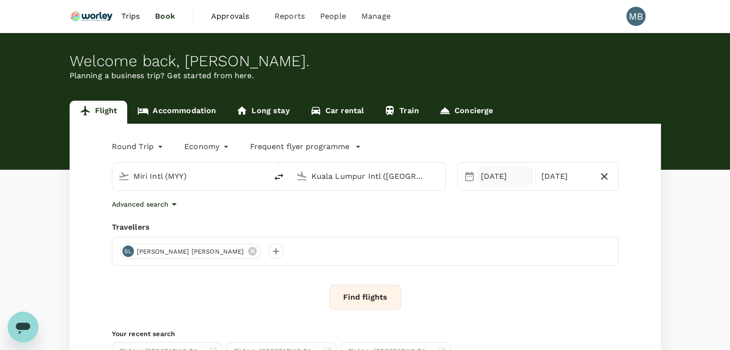
click at [485, 181] on div "[DATE]" at bounding box center [505, 176] width 57 height 19
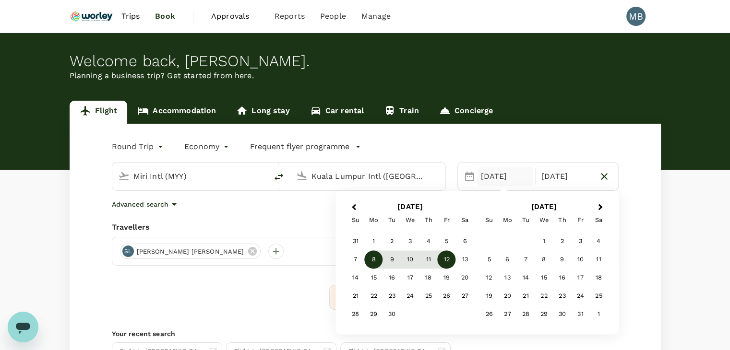
click at [161, 21] on span "Book" at bounding box center [165, 17] width 20 height 12
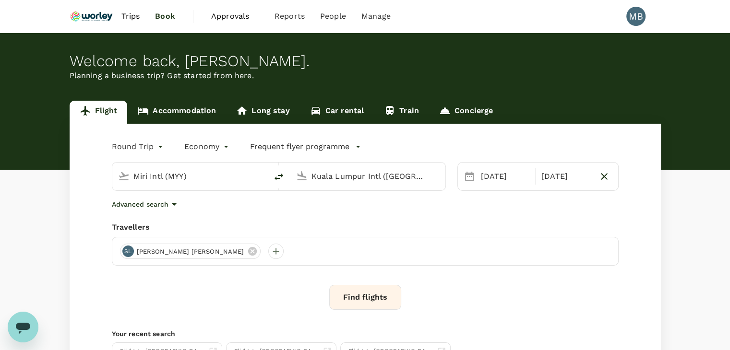
click at [162, 17] on span "Book" at bounding box center [165, 17] width 20 height 12
click at [137, 18] on span "Trips" at bounding box center [130, 17] width 19 height 12
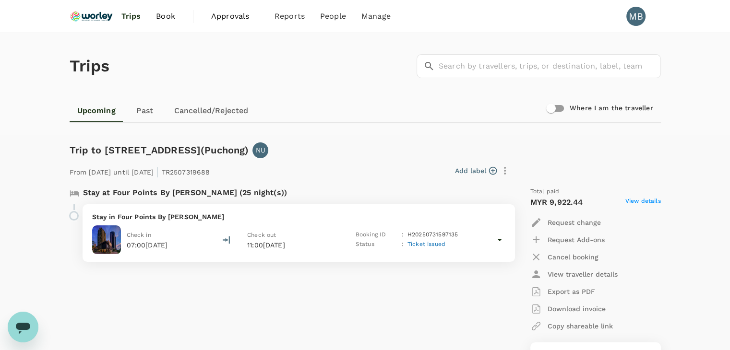
click at [164, 20] on span "Book" at bounding box center [165, 17] width 19 height 12
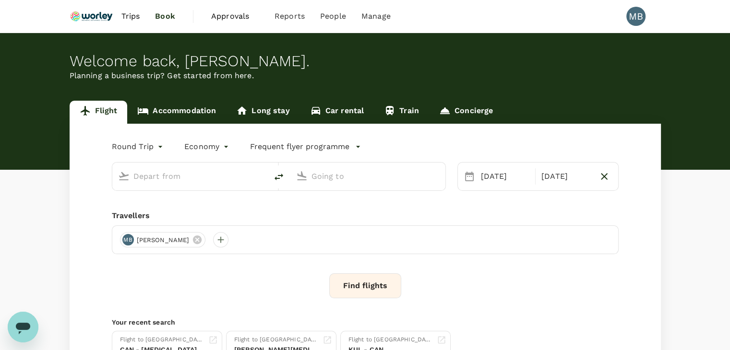
type input "Miri Intl (MYY)"
type input "Kuala Lumpur Intl ([GEOGRAPHIC_DATA])"
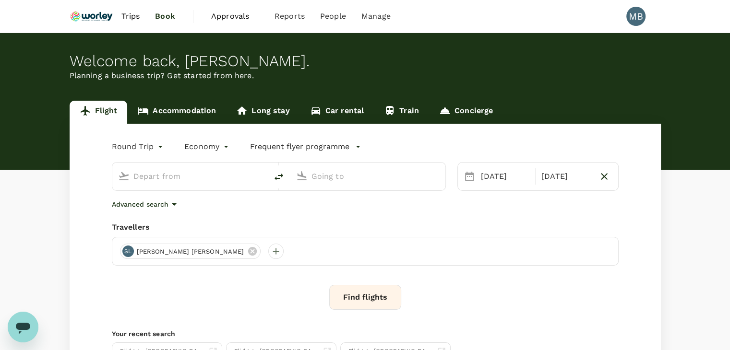
type input "Miri Intl (MYY)"
type input "Kuala Lumpur Intl ([GEOGRAPHIC_DATA])"
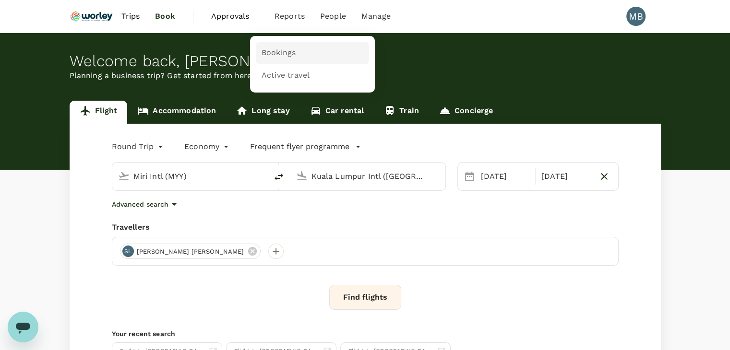
click at [279, 49] on span "Bookings" at bounding box center [279, 53] width 34 height 11
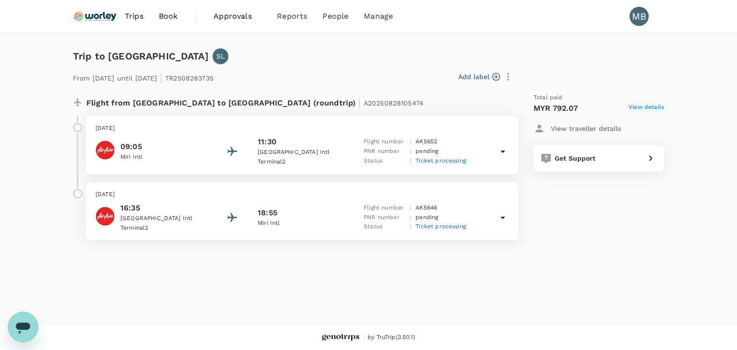
click at [502, 149] on icon at bounding box center [503, 152] width 12 height 12
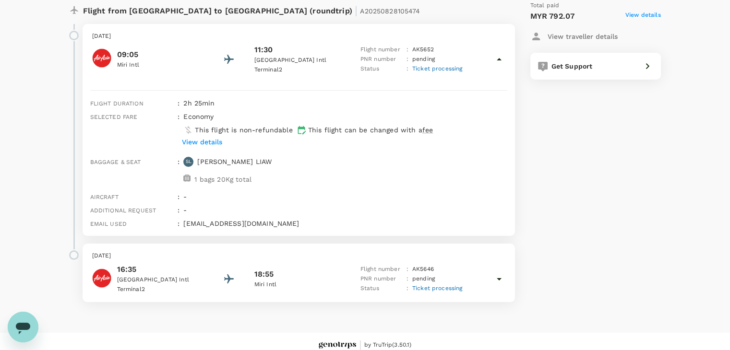
scroll to position [96, 0]
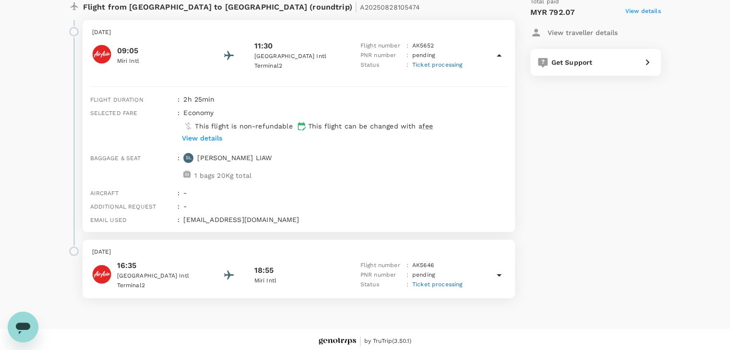
click at [509, 267] on div "[DATE] 16:35 [GEOGRAPHIC_DATA] 2 18:55 Miri Intl Flight number : AK 5646 PNR nu…" at bounding box center [299, 269] width 433 height 59
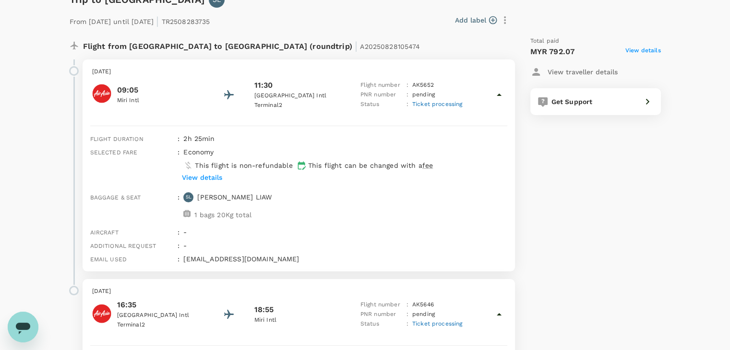
scroll to position [0, 0]
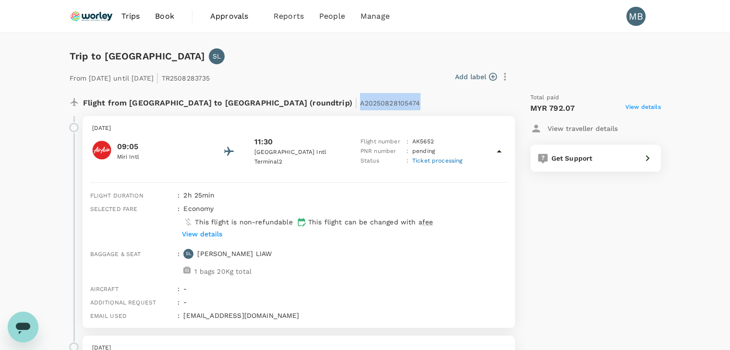
drag, startPoint x: 260, startPoint y: 102, endPoint x: 325, endPoint y: 108, distance: 65.0
click at [325, 107] on div "Flight from [GEOGRAPHIC_DATA] to [GEOGRAPHIC_DATA] (roundtrip) | A20250828105474" at bounding box center [267, 101] width 368 height 17
copy span "A20250828105474"
copy p "[PERSON_NAME] [PERSON_NAME]"
drag, startPoint x: 197, startPoint y: 253, endPoint x: 248, endPoint y: 254, distance: 50.9
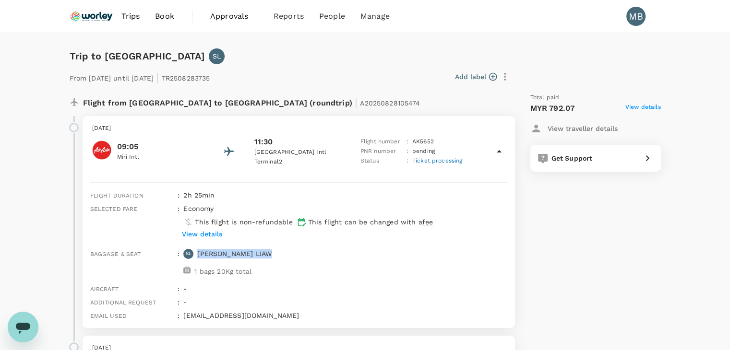
click at [248, 254] on div "SL [PERSON_NAME] [PERSON_NAME]" at bounding box center [226, 252] width 92 height 14
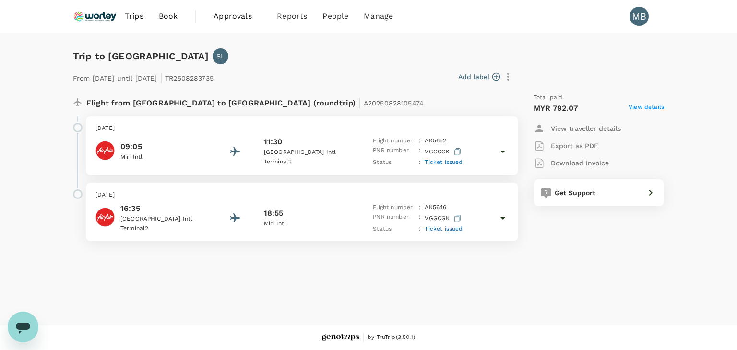
click at [500, 154] on icon at bounding box center [503, 152] width 12 height 12
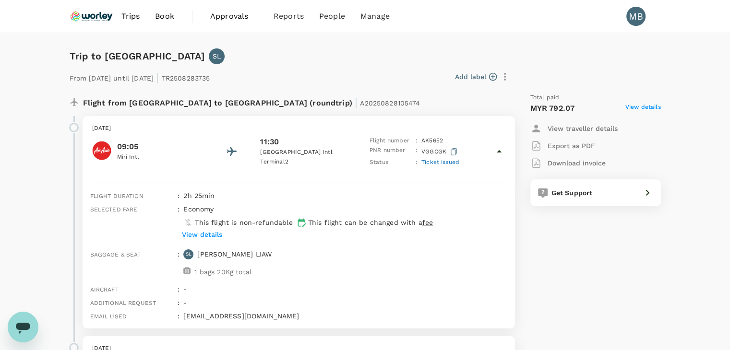
click at [219, 232] on p "View details" at bounding box center [202, 235] width 40 height 10
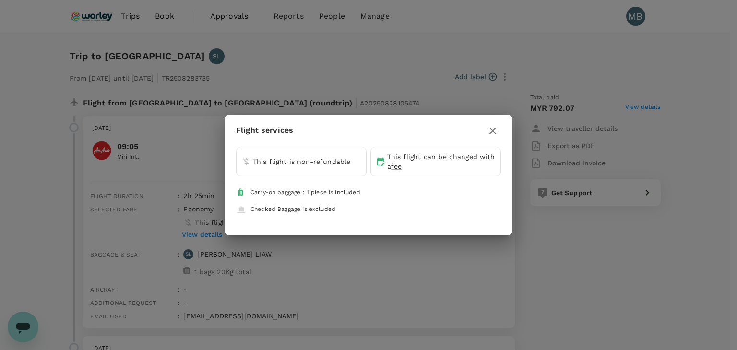
click at [274, 262] on div "Flight services This flight is non-refundable This flight can be changed with a…" at bounding box center [368, 175] width 737 height 350
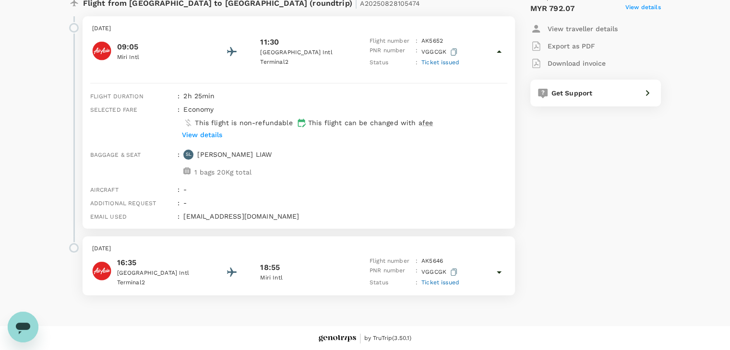
scroll to position [101, 0]
click at [500, 267] on icon at bounding box center [499, 272] width 12 height 12
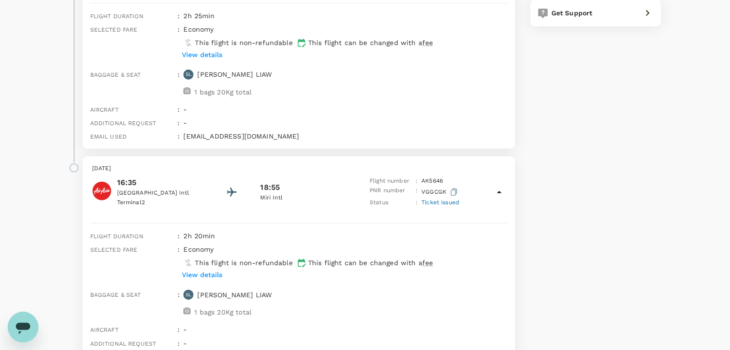
scroll to position [197, 0]
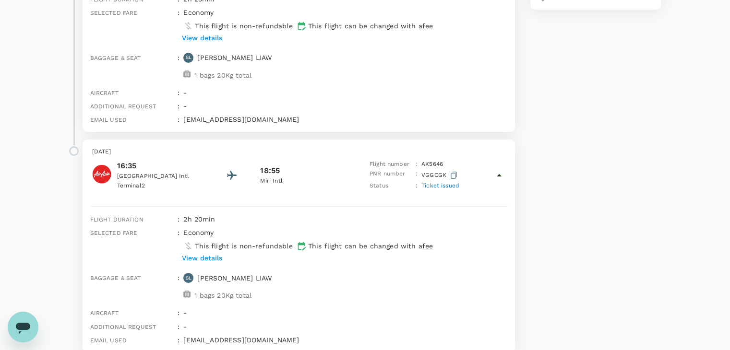
click at [219, 257] on p "View details" at bounding box center [202, 258] width 40 height 10
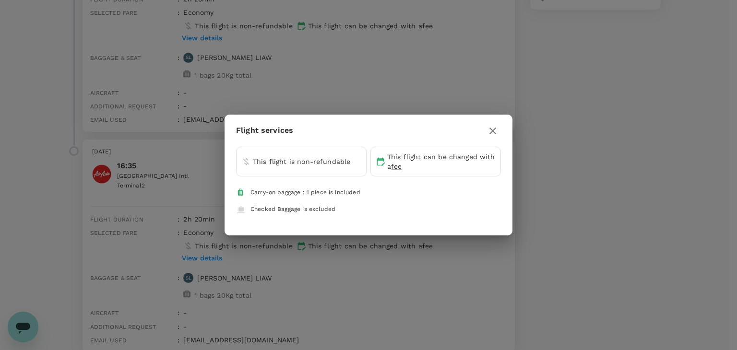
click at [492, 131] on icon "button" at bounding box center [493, 131] width 12 height 12
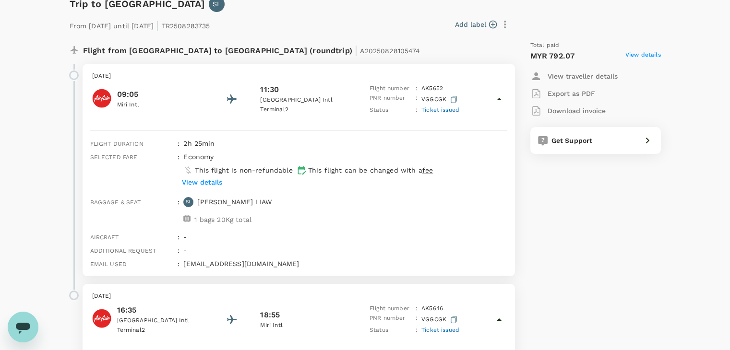
scroll to position [0, 0]
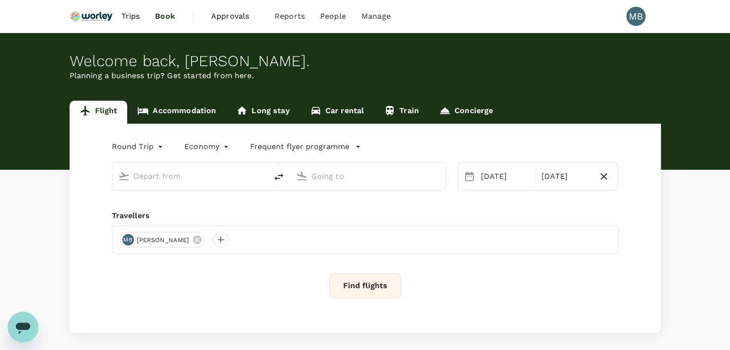
type input "Miri Intl (MYY)"
type input "Kuala Lumpur Intl (KUL)"
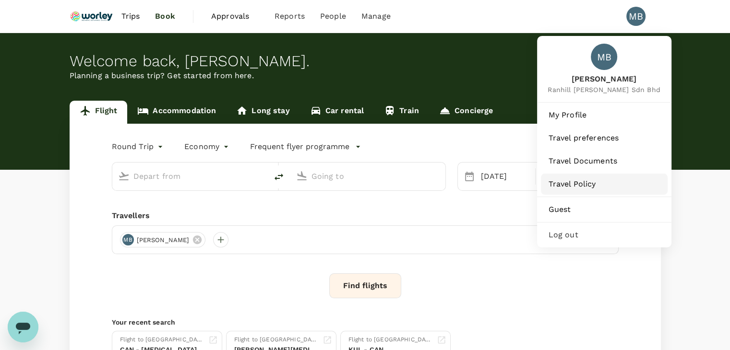
type input "Miri Intl (MYY)"
type input "Kuala Lumpur Intl (KUL)"
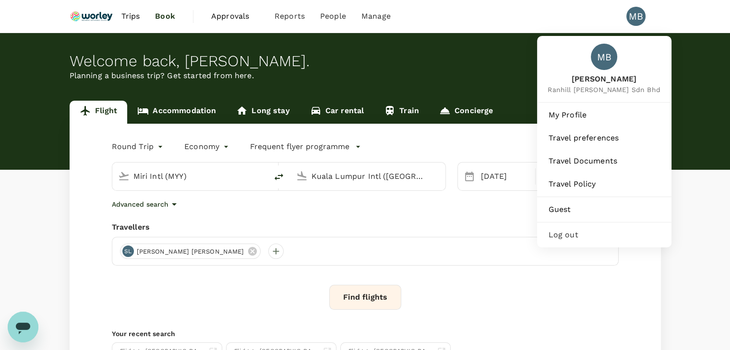
click at [576, 241] on span "Log out" at bounding box center [604, 235] width 111 height 12
